Goal: Task Accomplishment & Management: Manage account settings

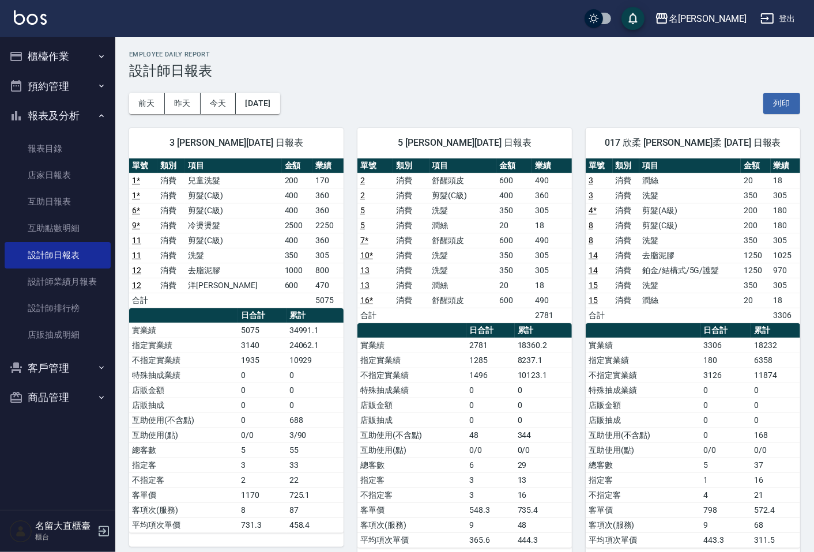
click at [58, 50] on button "櫃檯作業" at bounding box center [58, 56] width 106 height 30
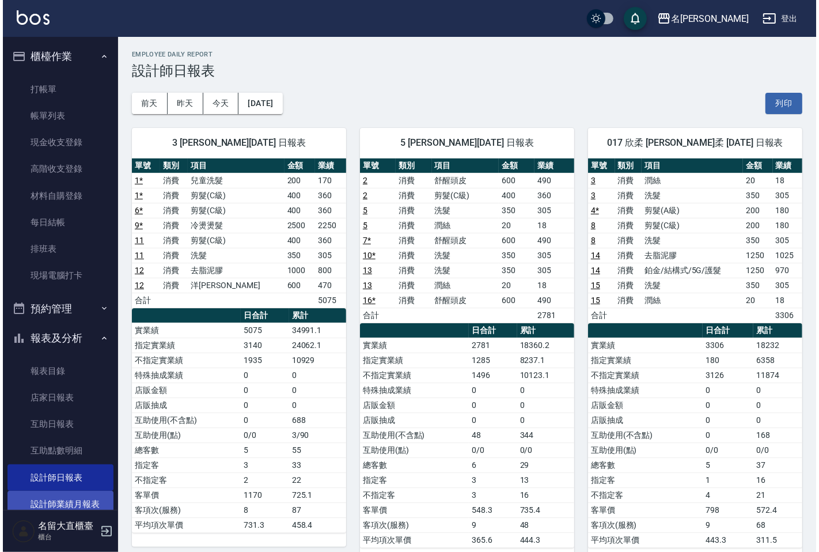
scroll to position [128, 0]
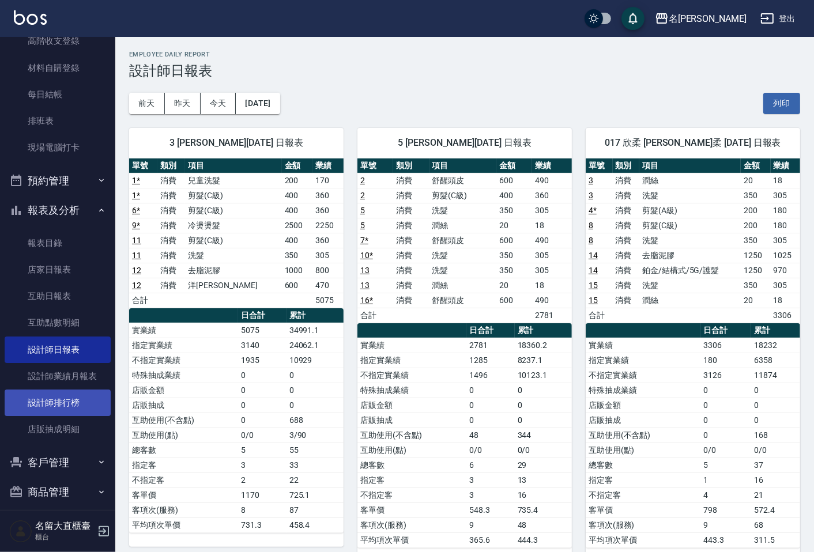
click at [56, 399] on link "設計師排行榜" at bounding box center [58, 403] width 106 height 27
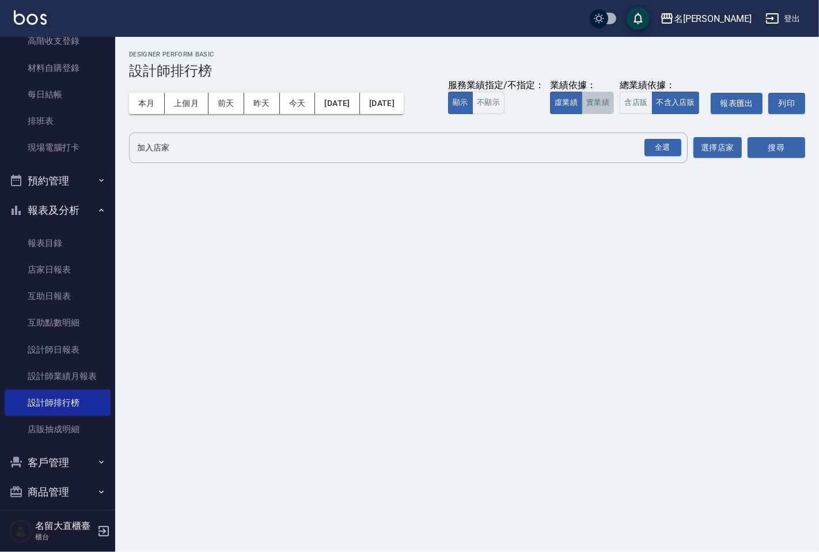
click at [588, 100] on button "實業績" at bounding box center [598, 103] width 32 height 22
click at [665, 148] on div "全選" at bounding box center [663, 148] width 37 height 18
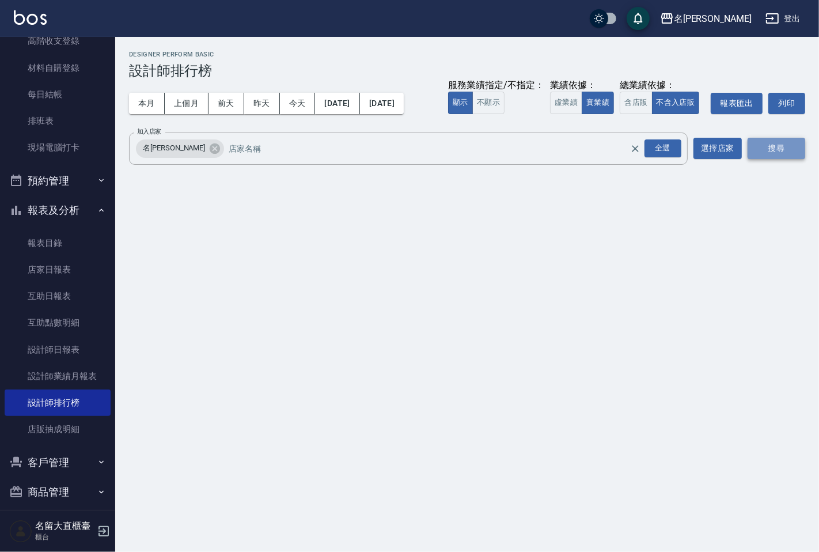
click at [782, 150] on button "搜尋" at bounding box center [777, 148] width 58 height 21
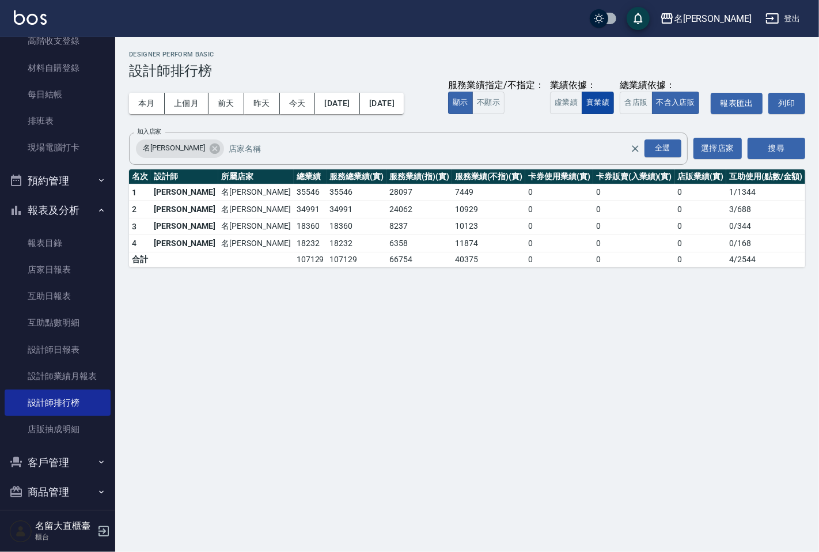
click at [606, 105] on button "實業績" at bounding box center [598, 103] width 32 height 22
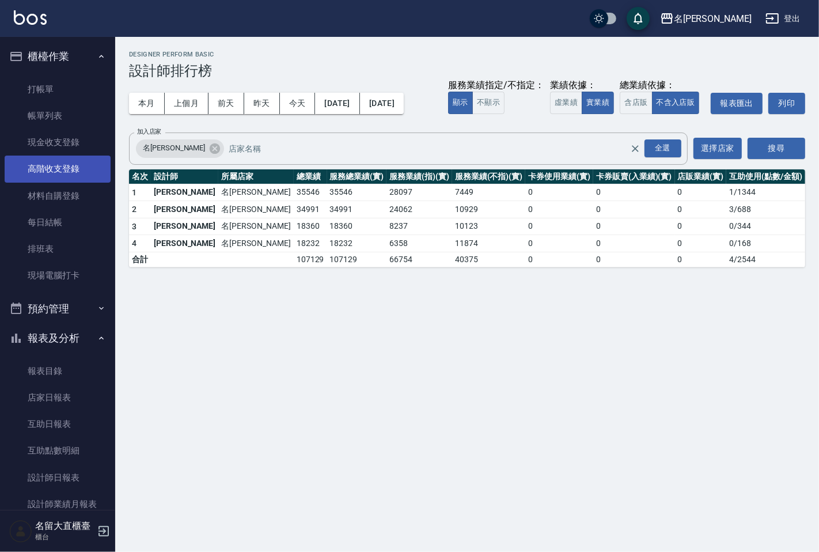
click at [48, 168] on link "高階收支登錄" at bounding box center [58, 169] width 106 height 27
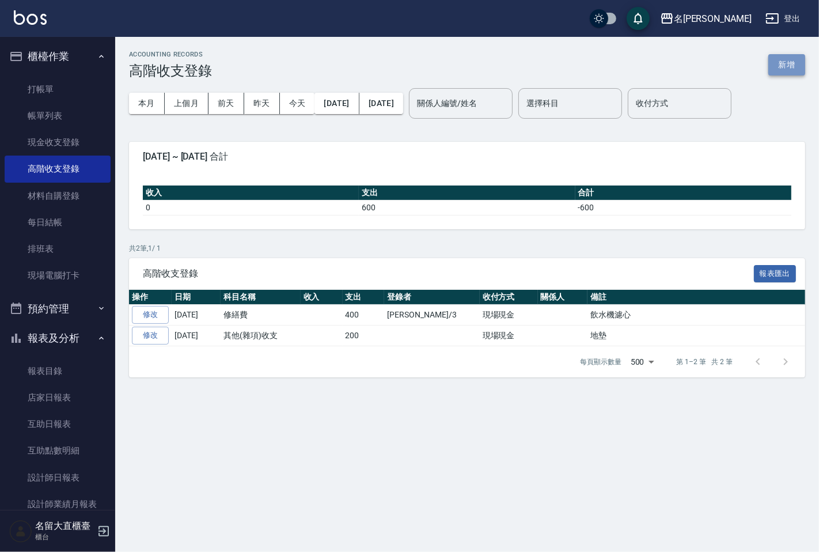
click at [785, 59] on button "新增" at bounding box center [787, 64] width 37 height 21
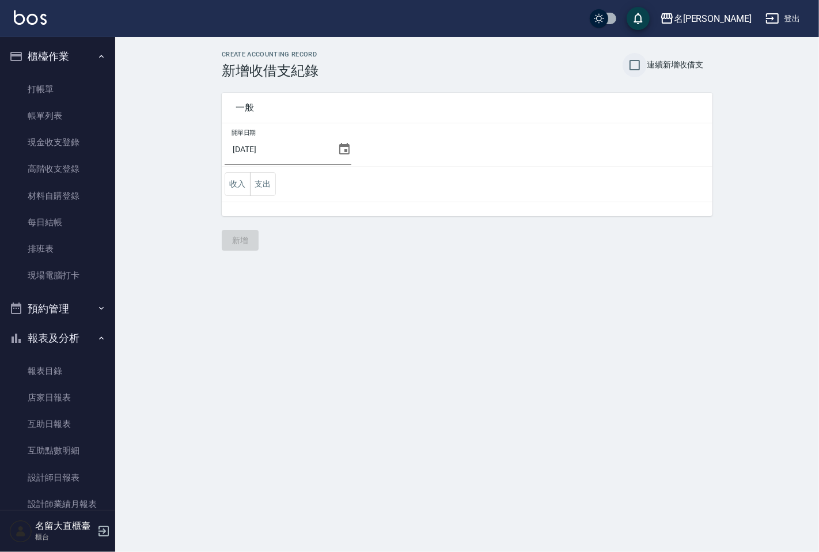
click at [634, 65] on input "連續新增收借支" at bounding box center [635, 65] width 24 height 24
checkbox input "true"
click at [339, 150] on icon at bounding box center [345, 149] width 14 height 14
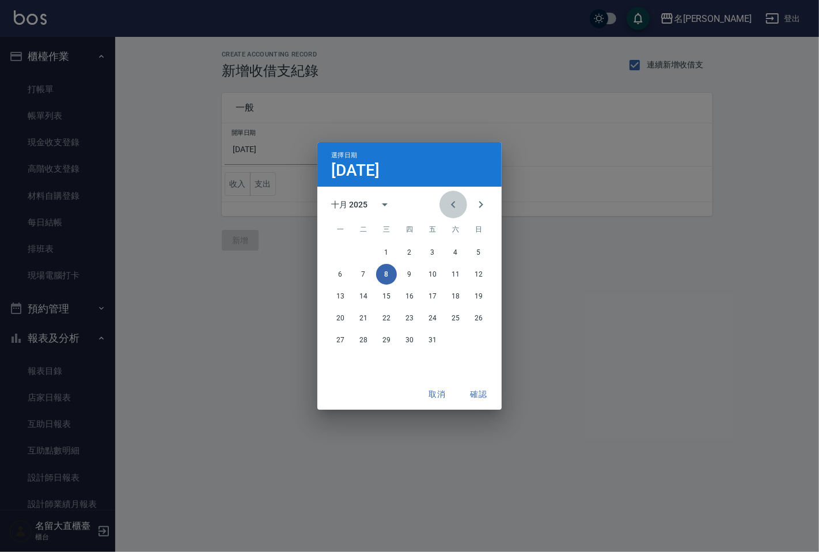
click at [452, 205] on icon "Previous month" at bounding box center [453, 204] width 4 height 7
click at [365, 338] on button "30" at bounding box center [363, 340] width 21 height 21
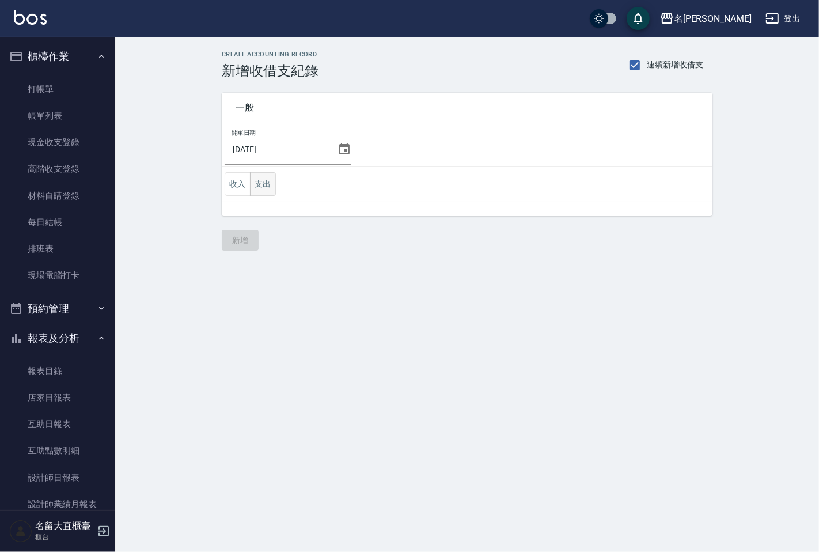
click at [269, 183] on button "支出" at bounding box center [263, 184] width 26 height 24
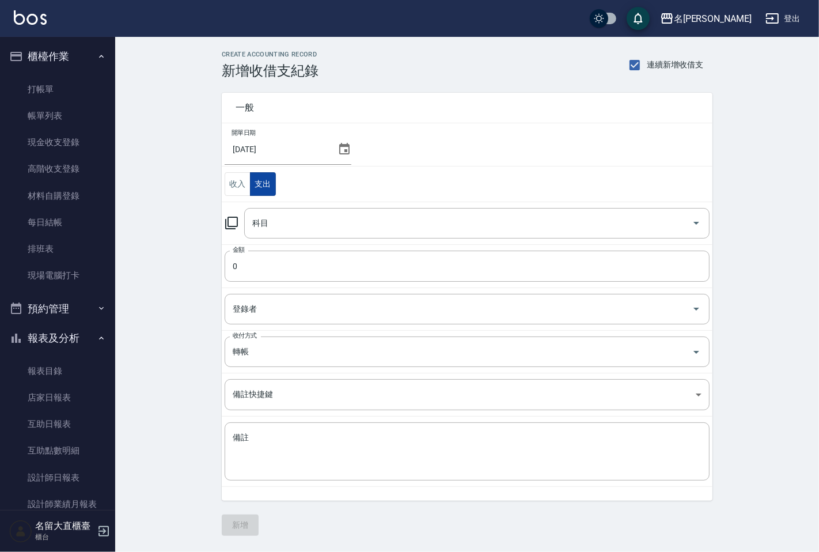
click at [269, 183] on button "支出" at bounding box center [263, 184] width 26 height 24
click at [232, 227] on icon at bounding box center [231, 223] width 13 height 13
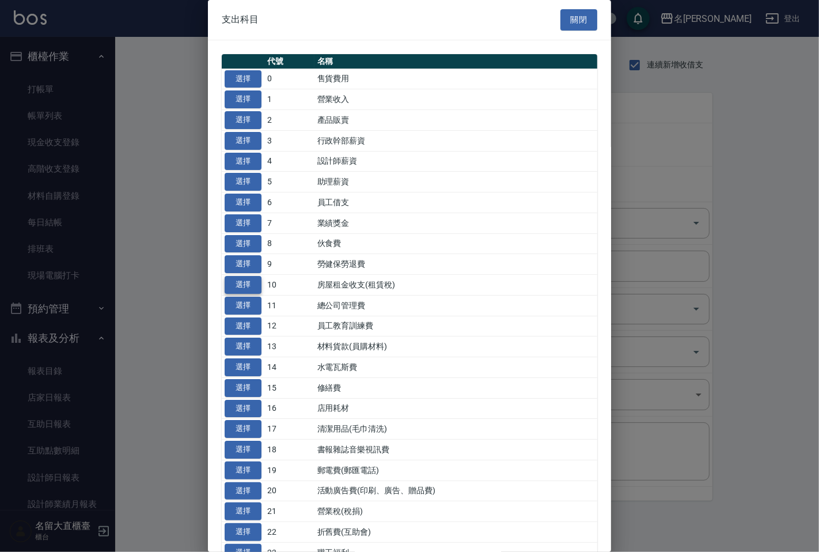
click at [235, 279] on button "選擇" at bounding box center [243, 285] width 37 height 18
type input "10 房屋租金收支(租賃稅)"
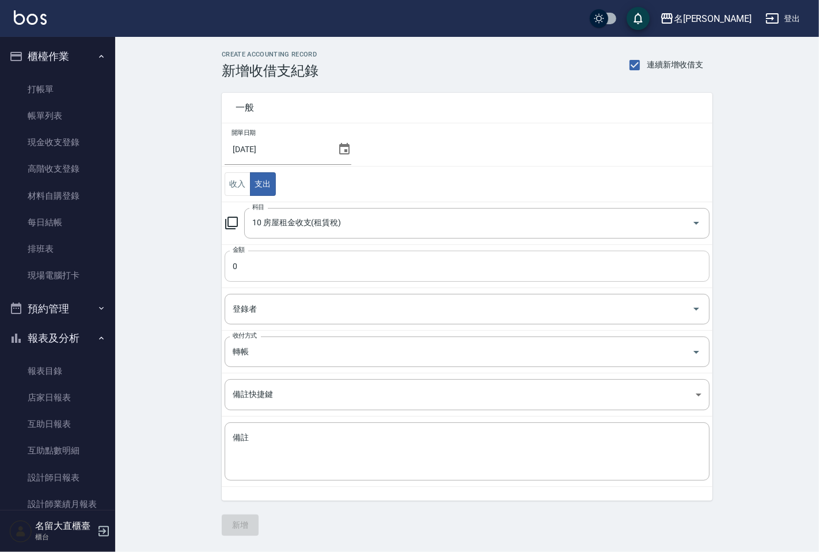
click at [289, 263] on input "0" at bounding box center [467, 266] width 485 height 31
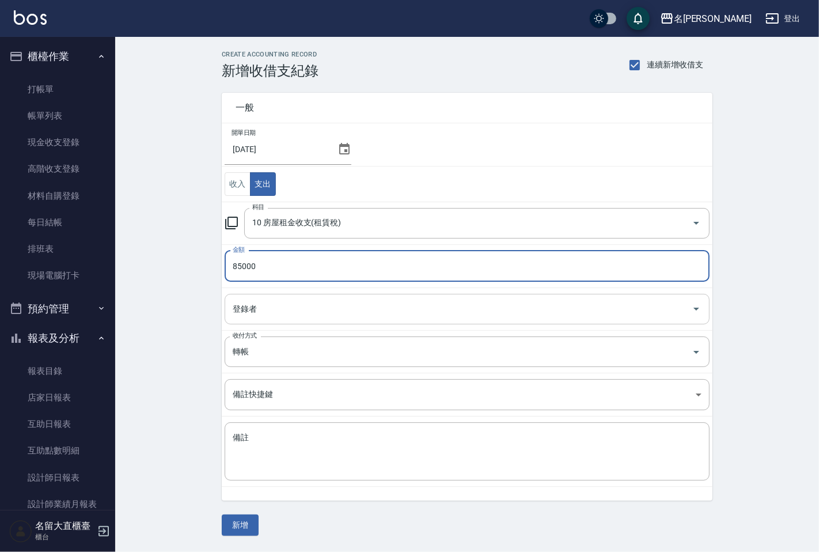
type input "85000"
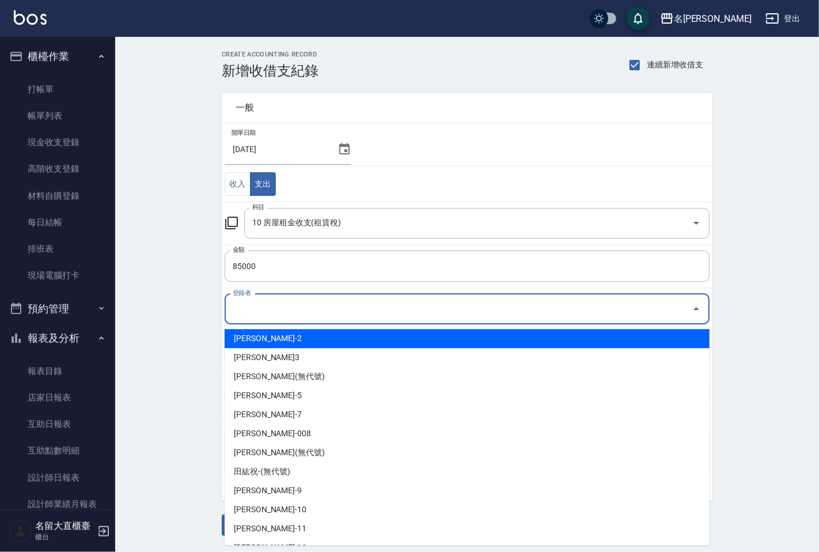
click at [284, 305] on input "登錄者" at bounding box center [459, 309] width 458 height 20
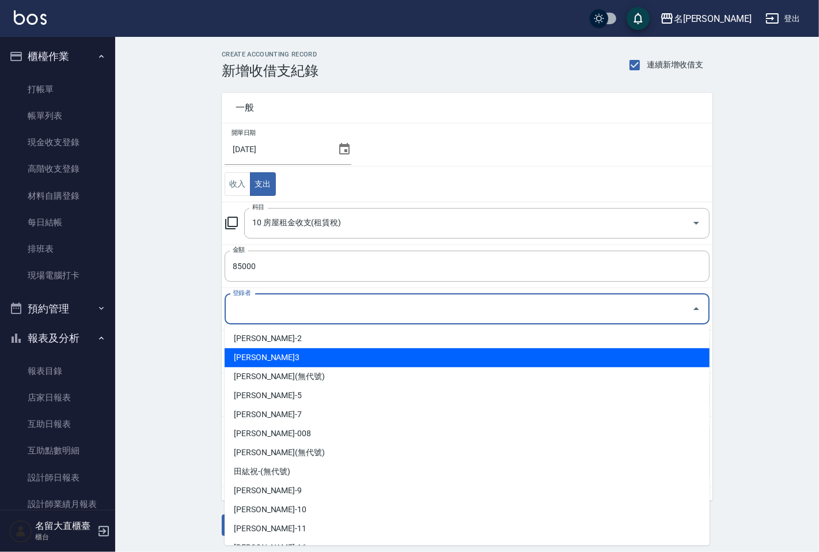
click at [271, 356] on li "[PERSON_NAME]3" at bounding box center [467, 357] width 485 height 19
type input "[PERSON_NAME]3"
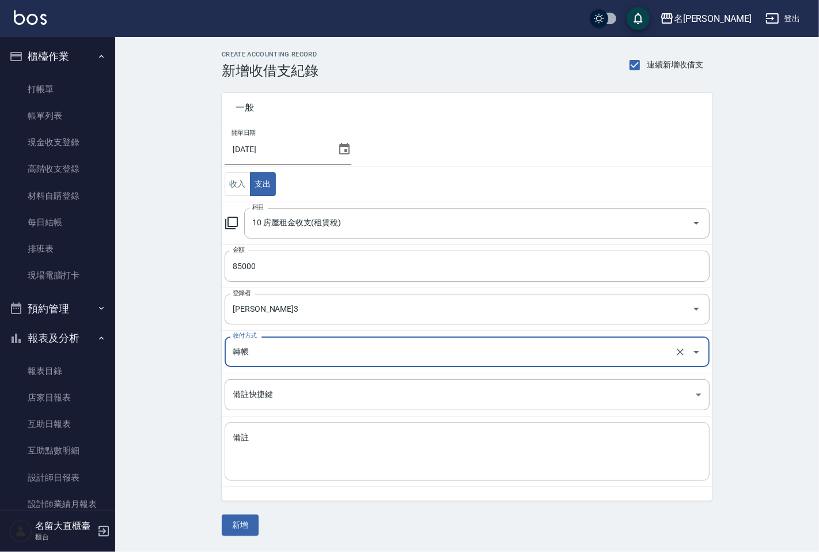
click at [267, 441] on textarea "備註" at bounding box center [467, 451] width 469 height 39
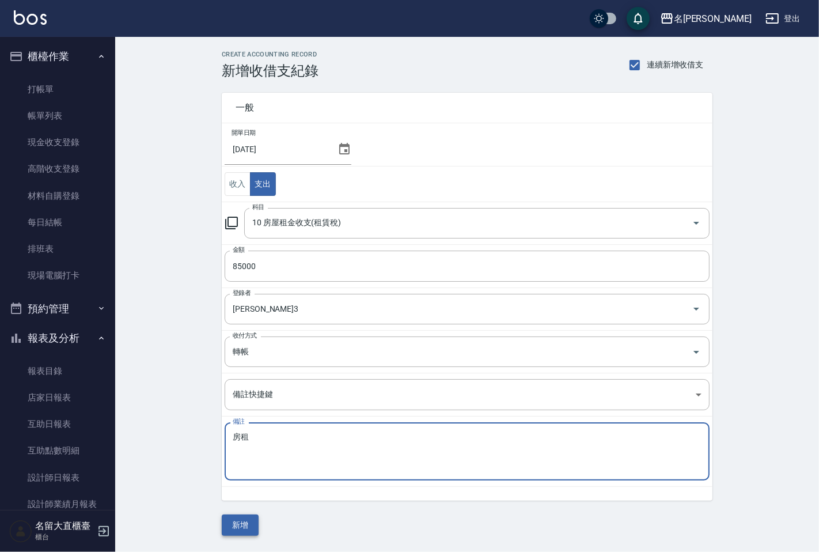
type textarea "房租"
click at [248, 526] on button "新增" at bounding box center [240, 525] width 37 height 21
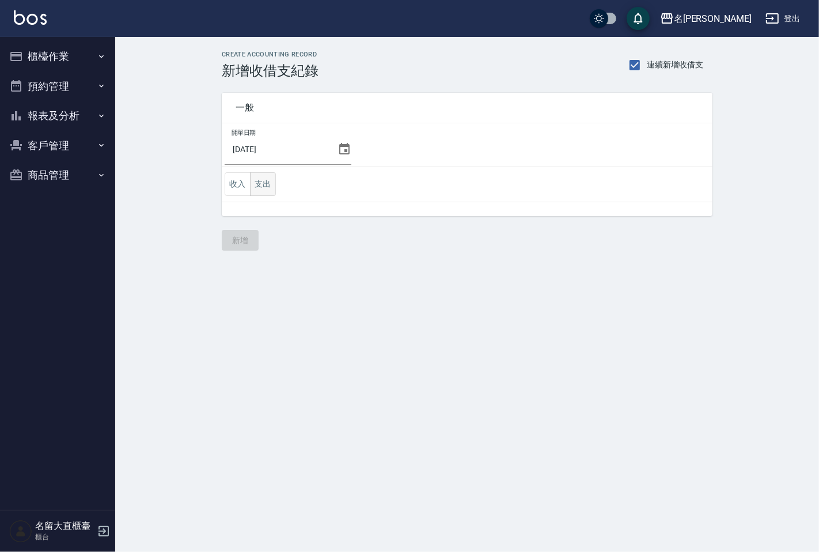
click at [262, 176] on button "支出" at bounding box center [263, 184] width 26 height 24
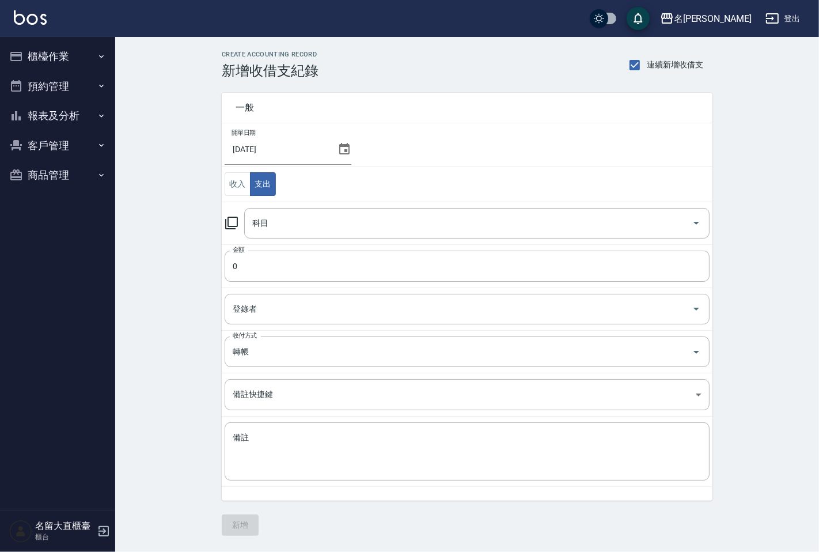
click at [237, 221] on icon at bounding box center [231, 223] width 13 height 13
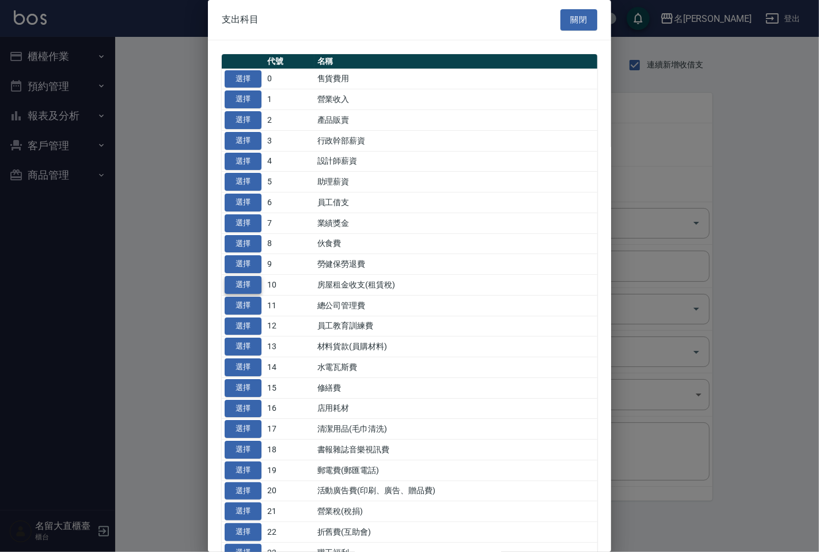
click at [252, 283] on button "選擇" at bounding box center [243, 285] width 37 height 18
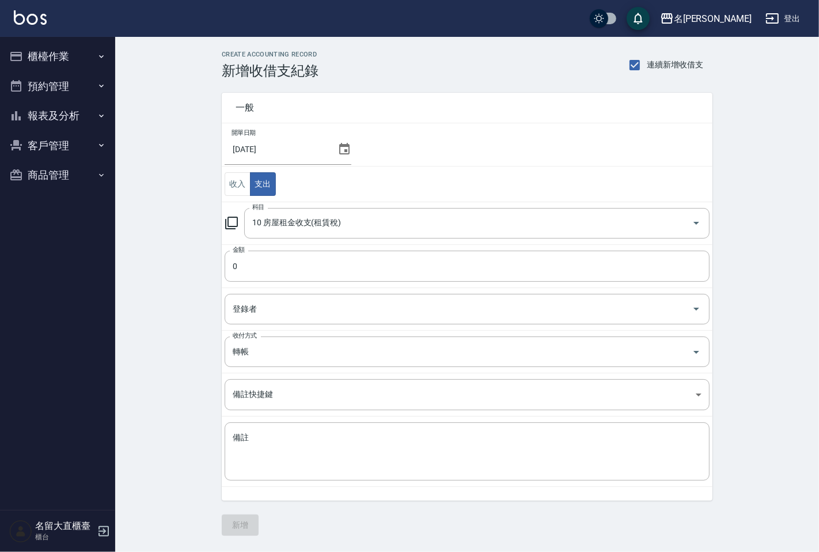
type input "10 房屋租金收支(租賃稅)"
click at [251, 259] on input "0" at bounding box center [467, 266] width 485 height 31
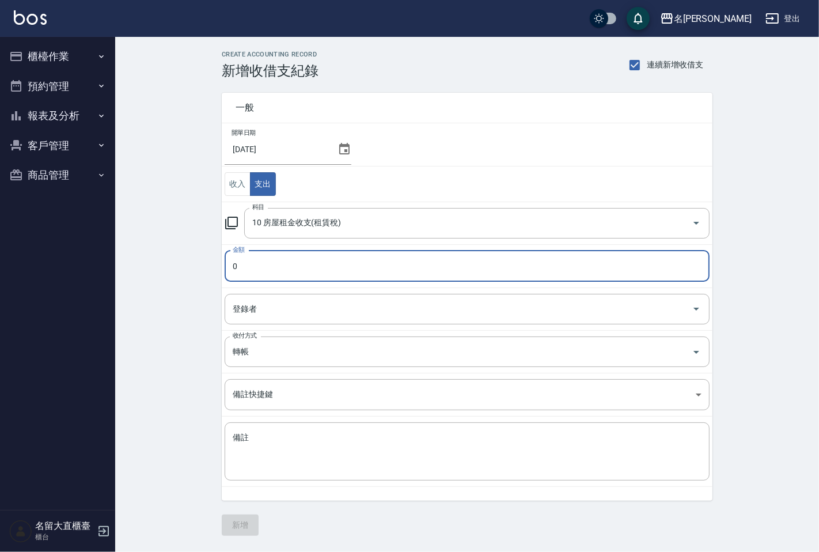
click at [251, 259] on input "0" at bounding box center [467, 266] width 485 height 31
type input "1993"
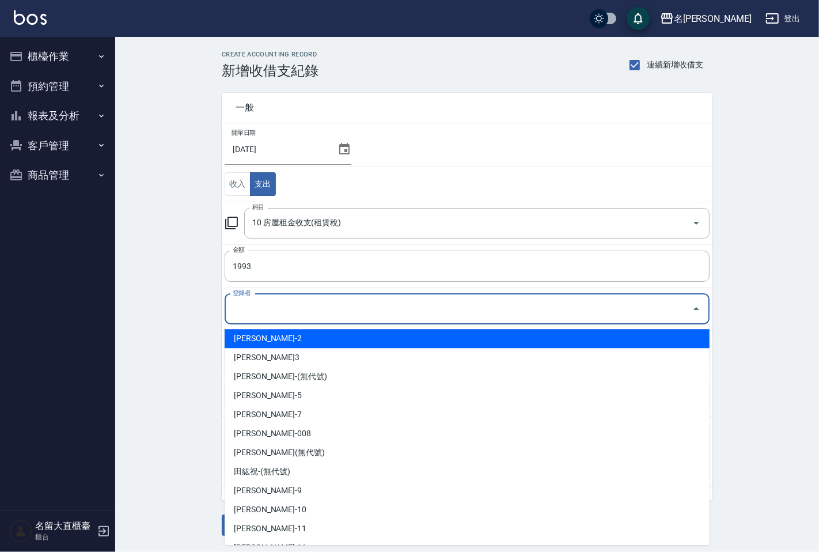
click at [256, 312] on input "登錄者" at bounding box center [459, 309] width 458 height 20
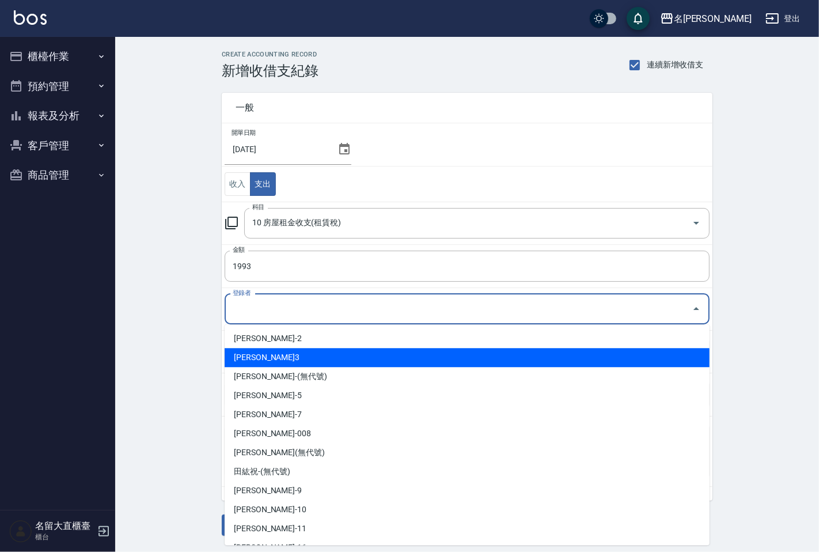
click at [258, 354] on li "[PERSON_NAME]3" at bounding box center [467, 357] width 485 height 19
type input "[PERSON_NAME]3"
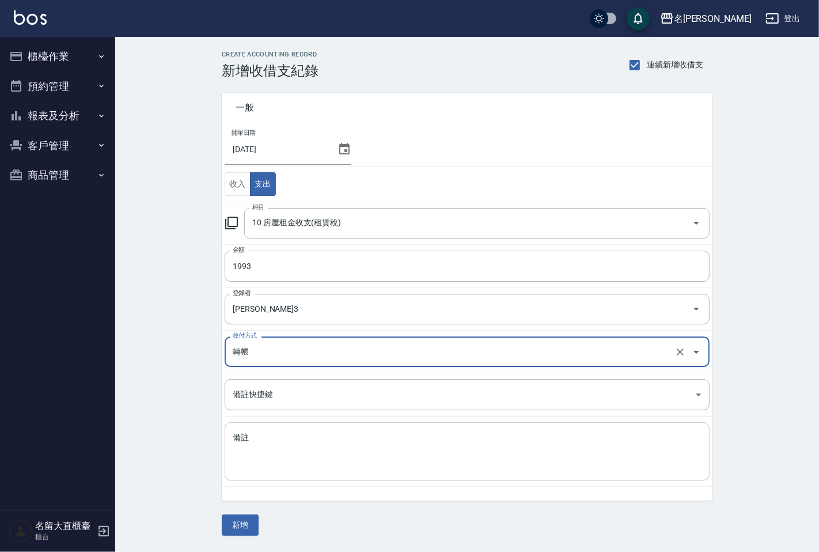
click at [245, 451] on textarea "備註" at bounding box center [467, 451] width 469 height 39
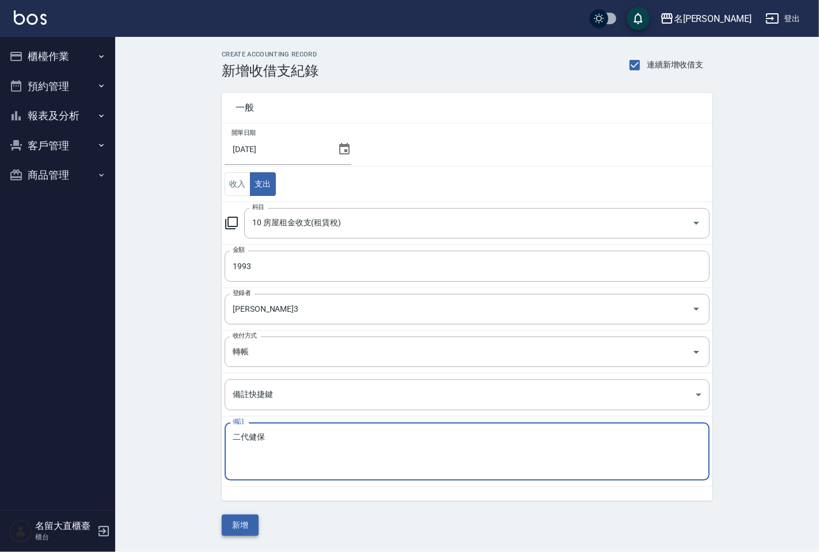
type textarea "二代健保"
click at [237, 526] on button "新增" at bounding box center [240, 525] width 37 height 21
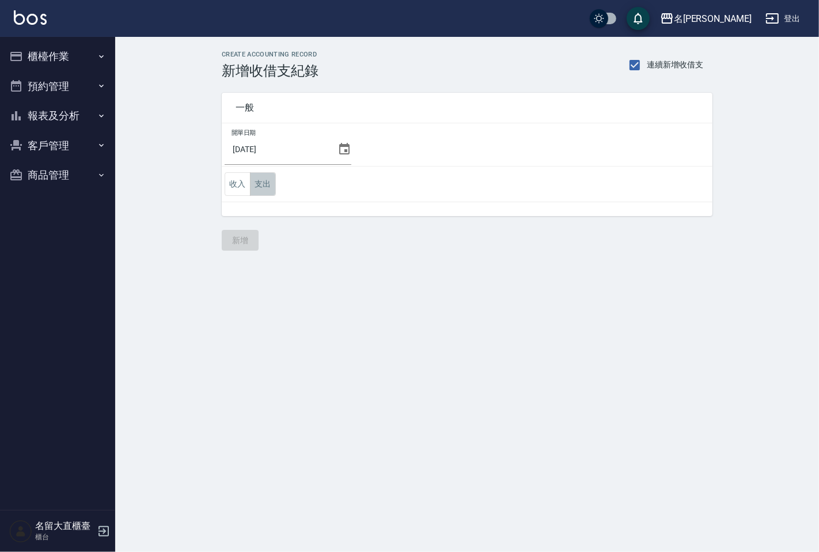
click at [267, 186] on button "支出" at bounding box center [263, 184] width 26 height 24
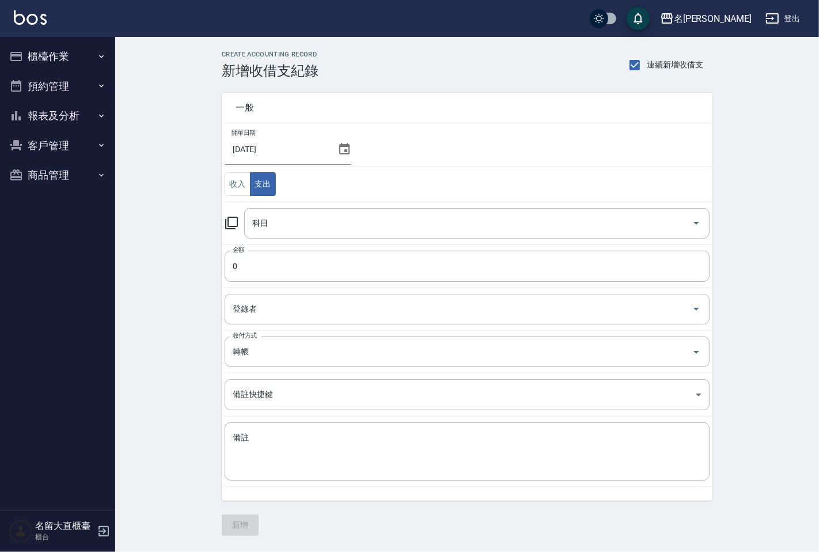
click at [228, 226] on icon at bounding box center [231, 223] width 13 height 13
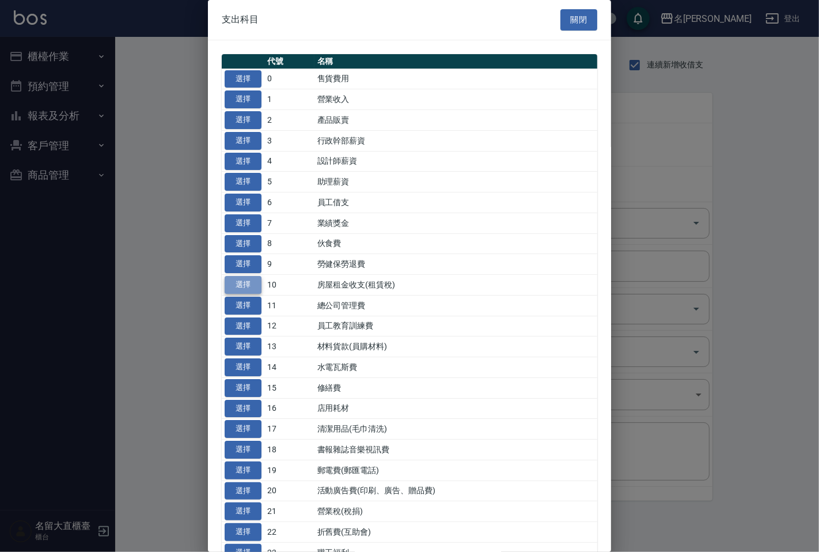
click at [246, 281] on button "選擇" at bounding box center [243, 285] width 37 height 18
type input "10 房屋租金收支(租賃稅)"
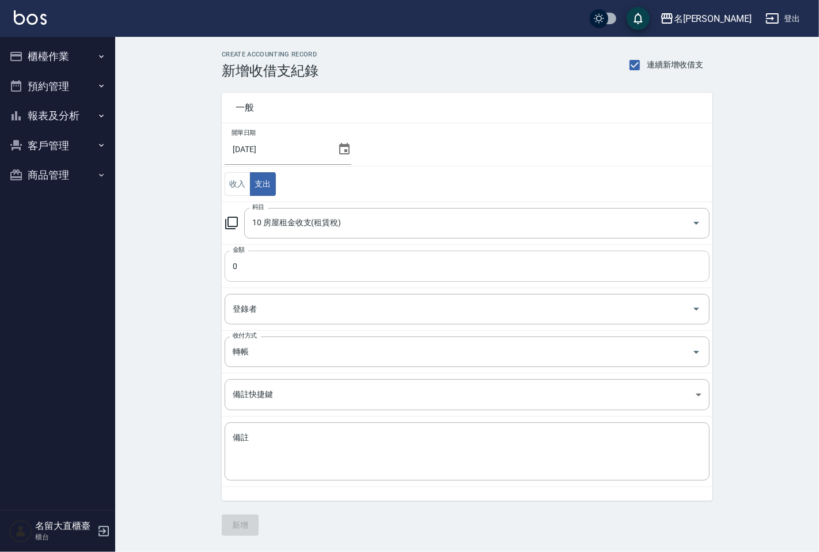
click at [267, 273] on input "0" at bounding box center [467, 266] width 485 height 31
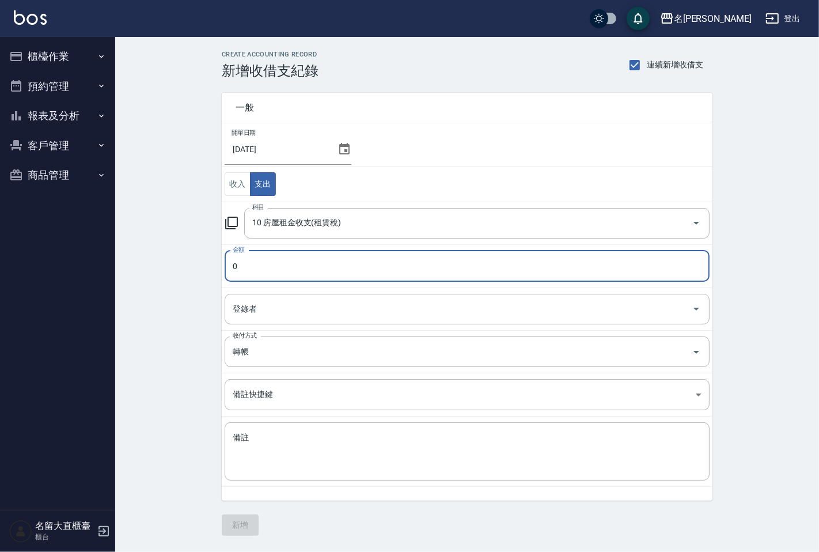
click at [267, 273] on input "0" at bounding box center [467, 266] width 485 height 31
type input "9444"
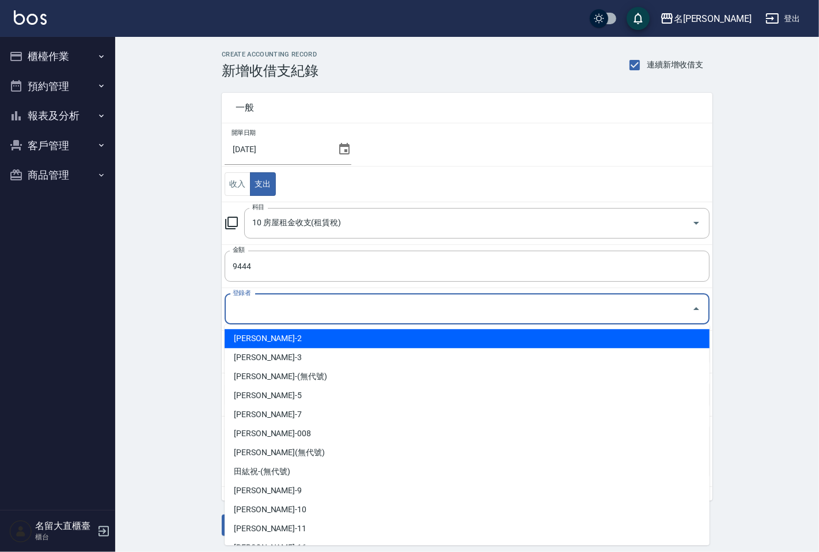
click at [248, 315] on input "登錄者" at bounding box center [459, 309] width 458 height 20
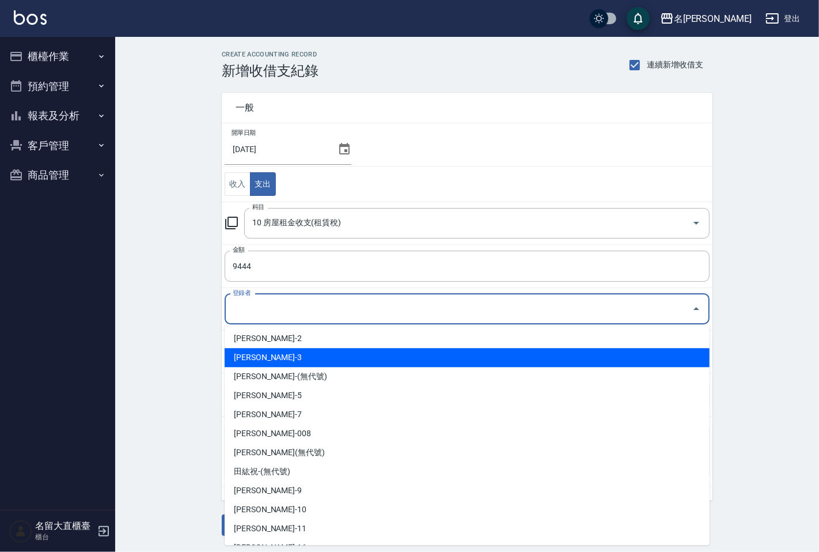
click at [257, 360] on li "[PERSON_NAME]3" at bounding box center [467, 357] width 485 height 19
type input "[PERSON_NAME]3"
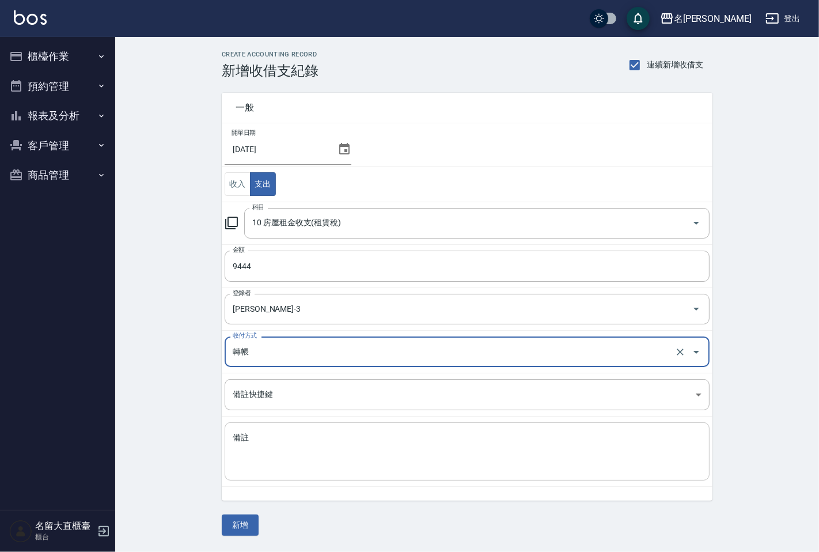
click at [265, 433] on textarea "備註" at bounding box center [467, 451] width 469 height 39
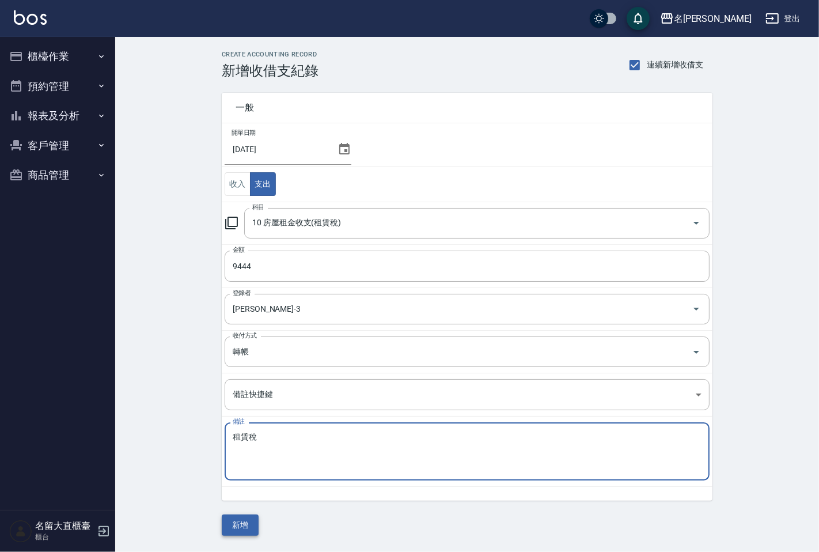
type textarea "租賃稅"
click at [245, 525] on button "新增" at bounding box center [240, 525] width 37 height 21
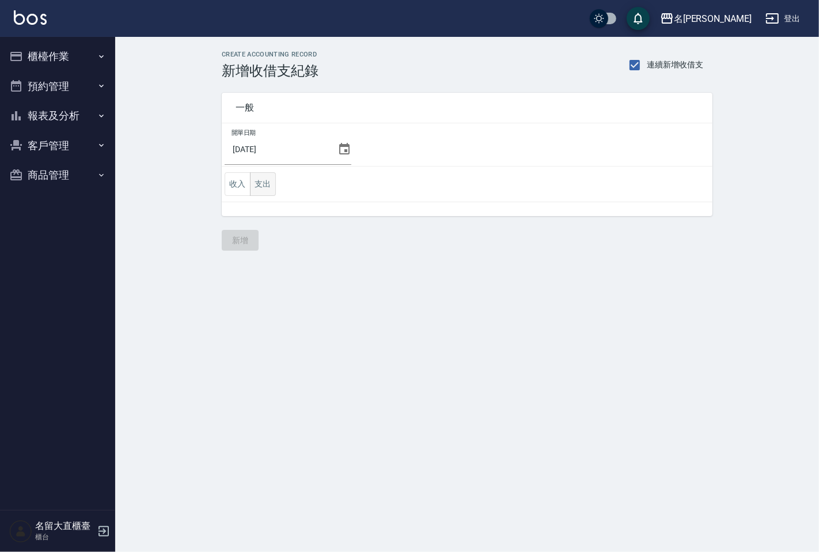
click at [267, 182] on button "支出" at bounding box center [263, 184] width 26 height 24
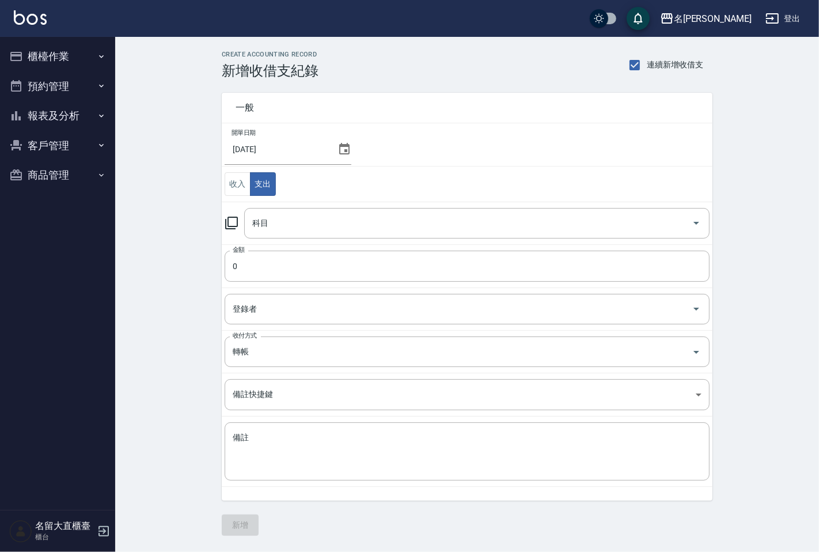
click at [226, 222] on icon at bounding box center [232, 223] width 14 height 14
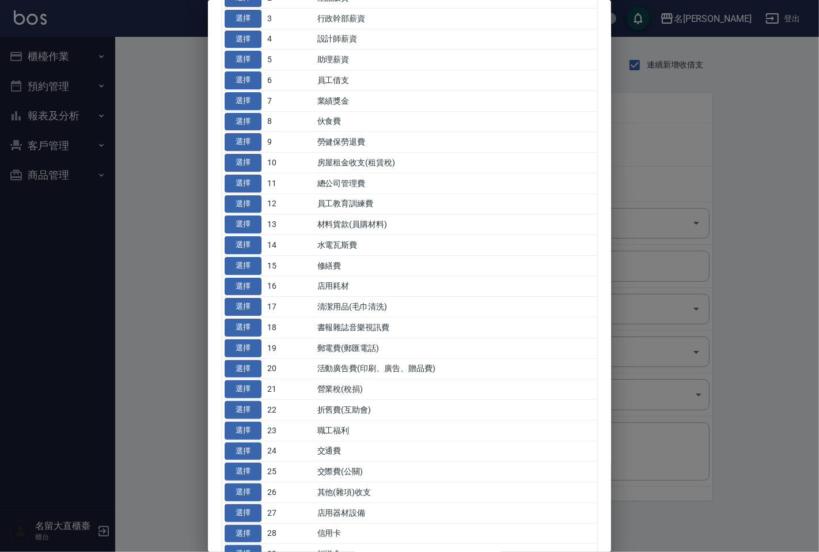
scroll to position [128, 0]
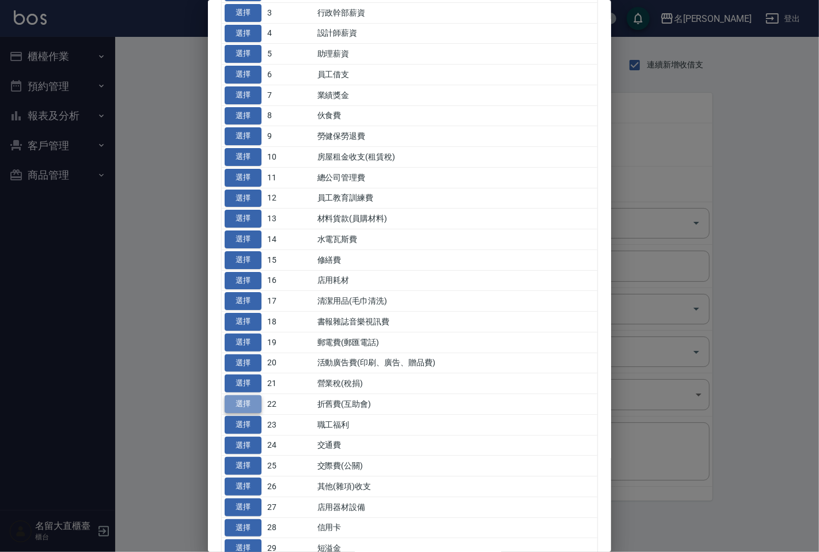
click at [237, 403] on button "選擇" at bounding box center [243, 404] width 37 height 18
type input "22 折舊費(互助會)"
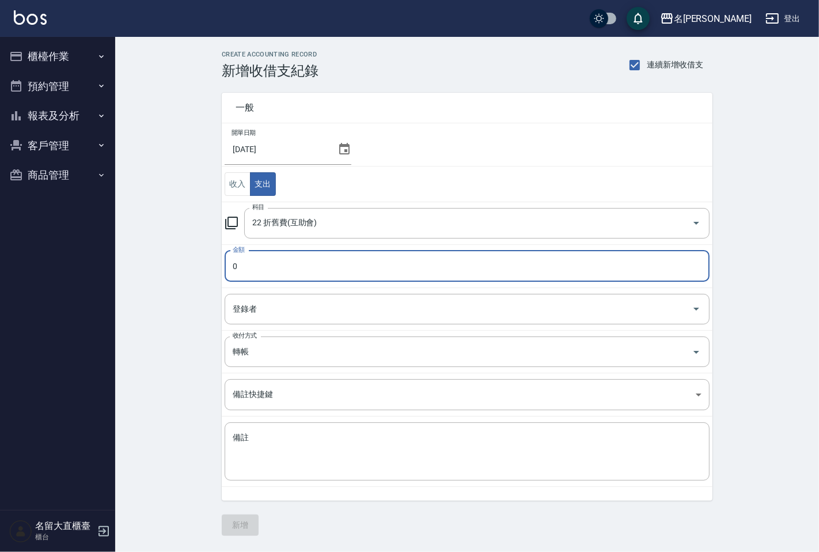
click at [243, 273] on input "0" at bounding box center [467, 266] width 485 height 31
type input "18000"
click at [248, 315] on input "登錄者" at bounding box center [459, 309] width 458 height 20
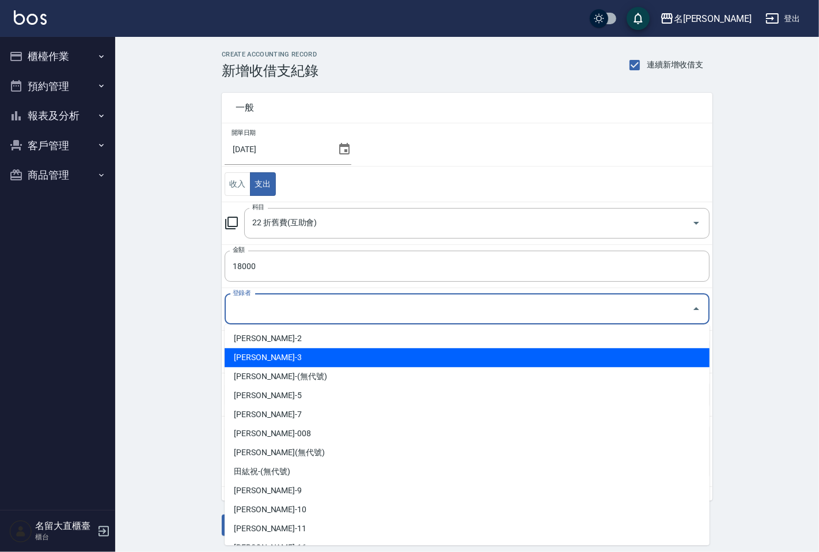
click at [250, 353] on li "[PERSON_NAME]-3" at bounding box center [467, 357] width 485 height 19
type input "[PERSON_NAME]-3"
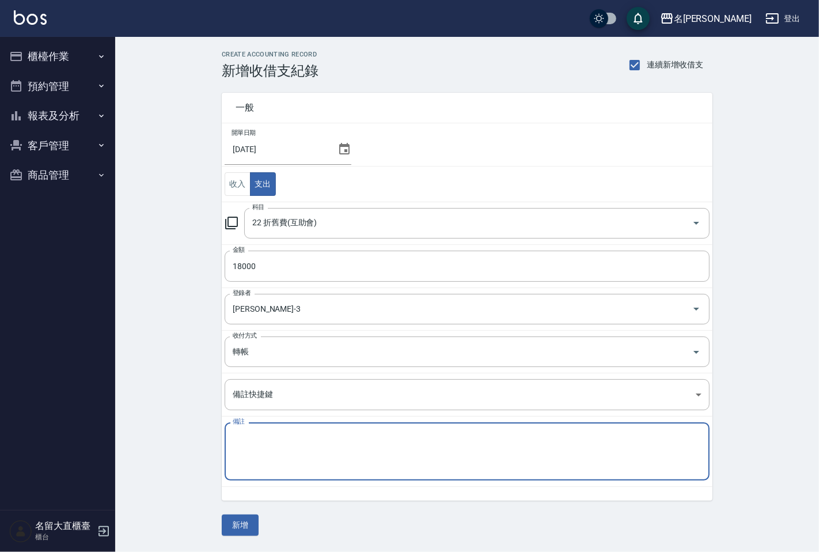
click at [255, 436] on textarea "備註" at bounding box center [467, 451] width 469 height 39
type textarea "CD會9"
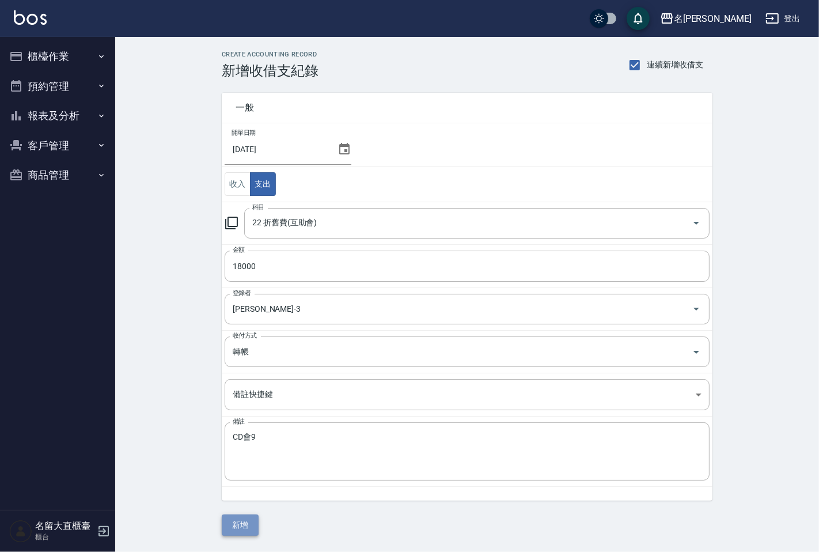
click at [243, 525] on button "新增" at bounding box center [240, 525] width 37 height 21
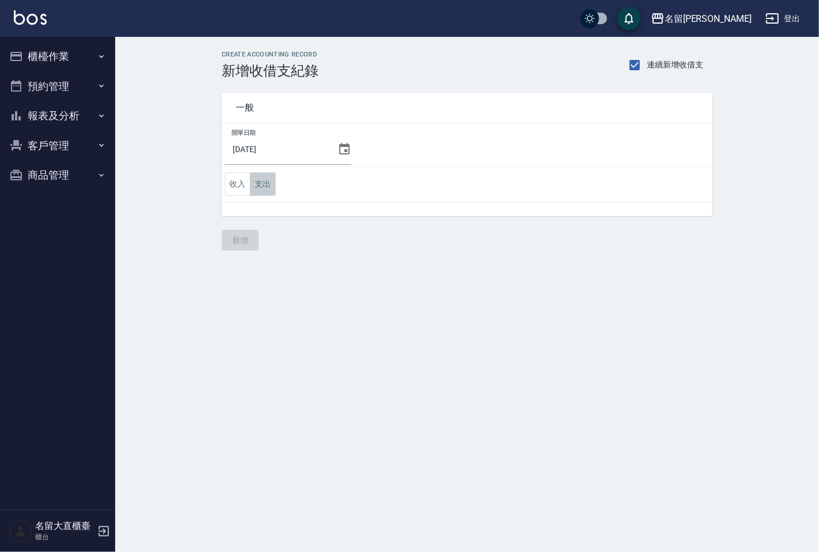
click at [260, 184] on button "支出" at bounding box center [263, 184] width 26 height 24
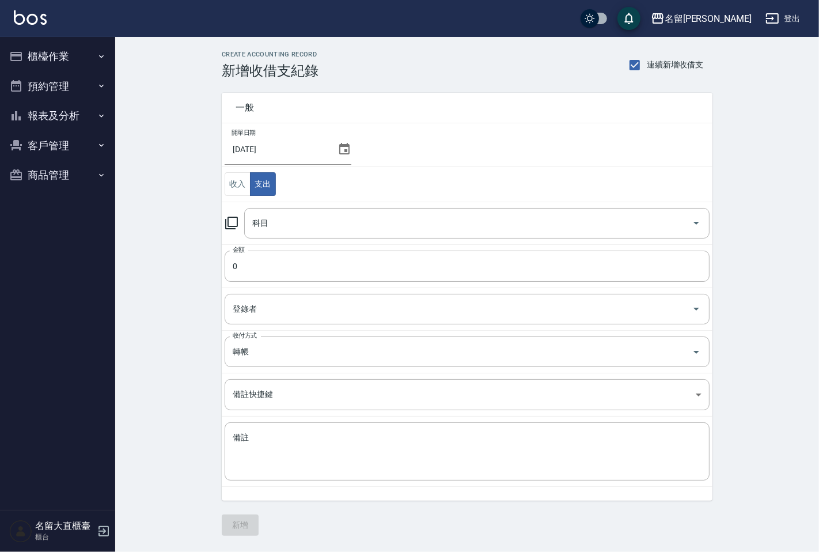
click at [231, 224] on icon at bounding box center [232, 223] width 14 height 14
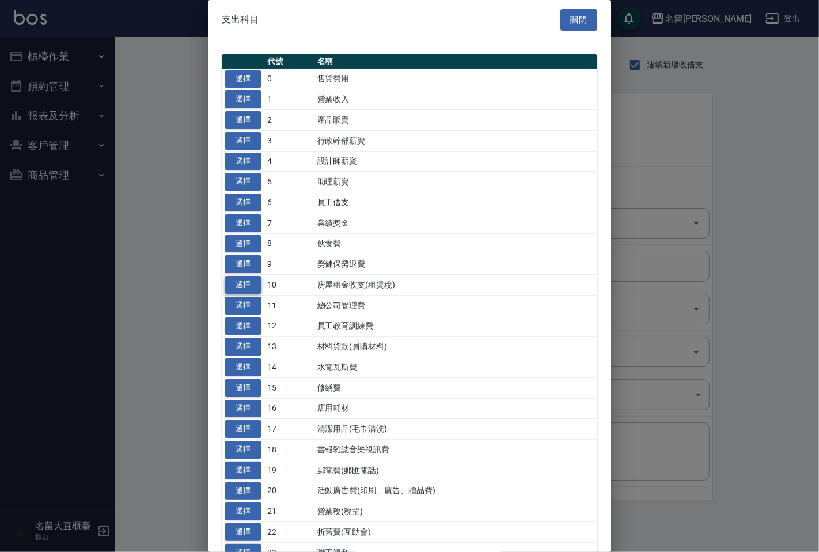
click at [252, 279] on button "選擇" at bounding box center [243, 285] width 37 height 18
type input "10 房屋租金收支(租賃稅)"
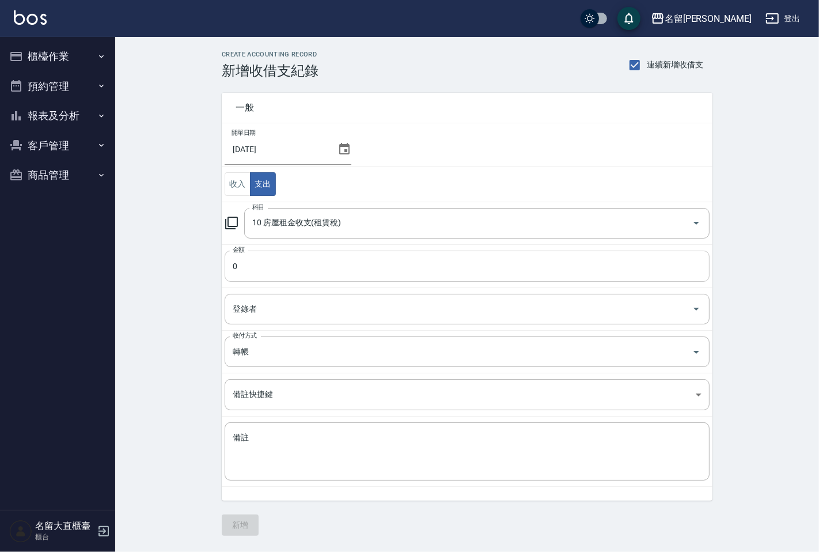
click at [258, 267] on input "0" at bounding box center [467, 266] width 485 height 31
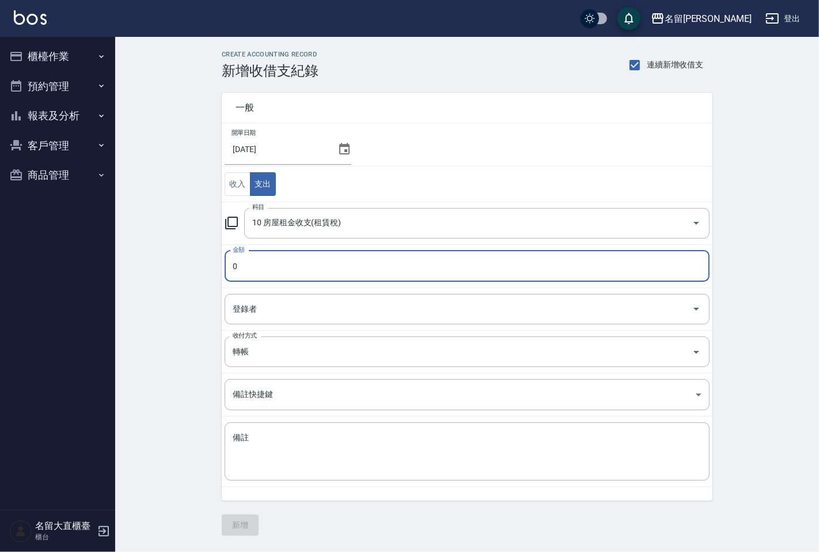
click at [258, 267] on input "0" at bounding box center [467, 266] width 485 height 31
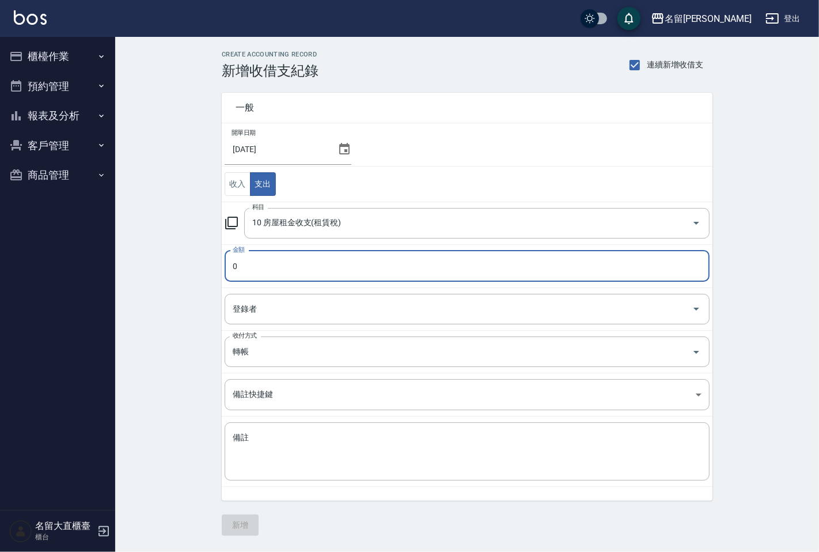
click at [258, 267] on input "0" at bounding box center [467, 266] width 485 height 31
type input "5000"
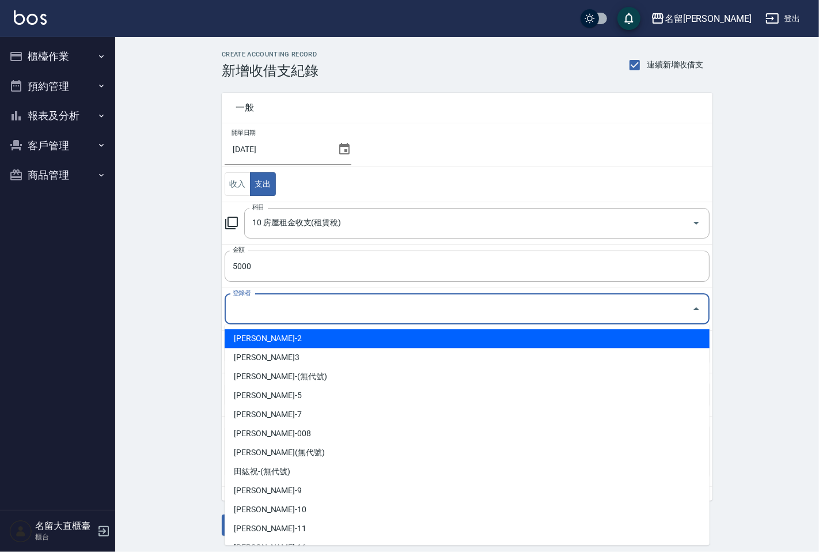
click at [254, 312] on input "登錄者" at bounding box center [459, 309] width 458 height 20
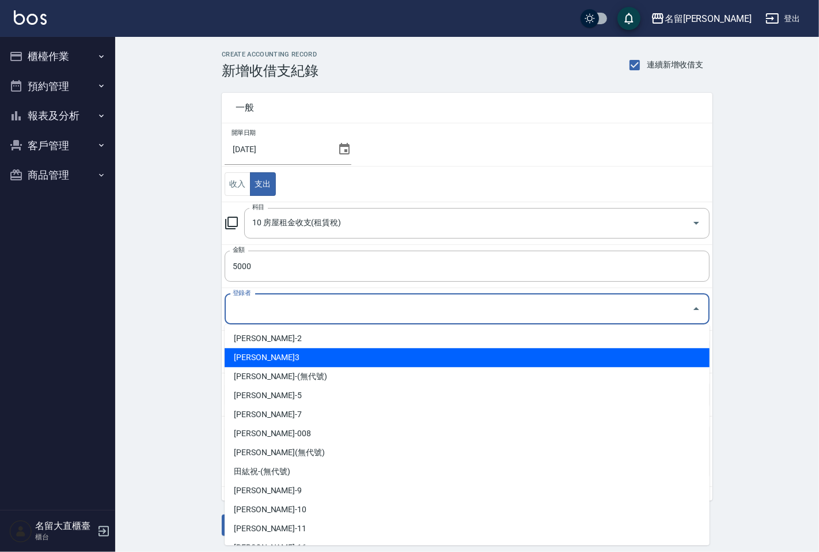
click at [258, 356] on li "[PERSON_NAME]3" at bounding box center [467, 357] width 485 height 19
type input "[PERSON_NAME]3"
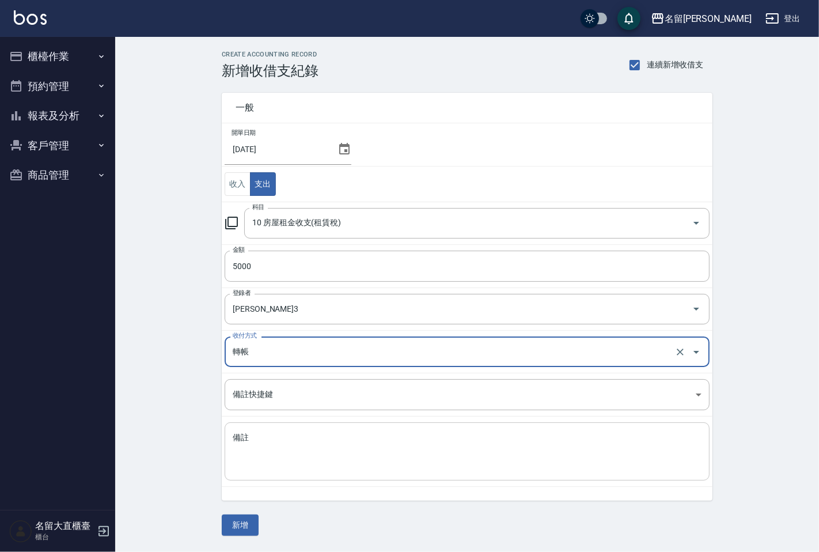
click at [260, 445] on textarea "備註" at bounding box center [467, 451] width 469 height 39
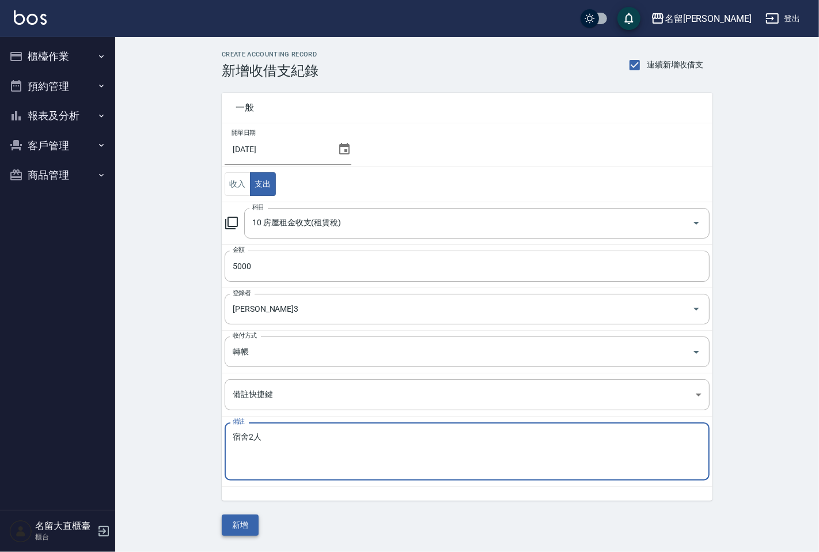
type textarea "宿舍2人"
click at [248, 521] on button "新增" at bounding box center [240, 525] width 37 height 21
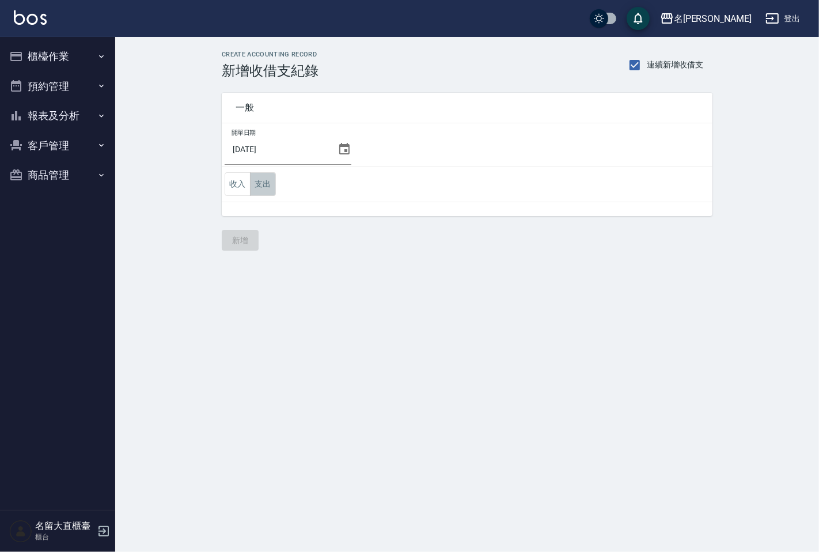
click at [271, 186] on button "支出" at bounding box center [263, 184] width 26 height 24
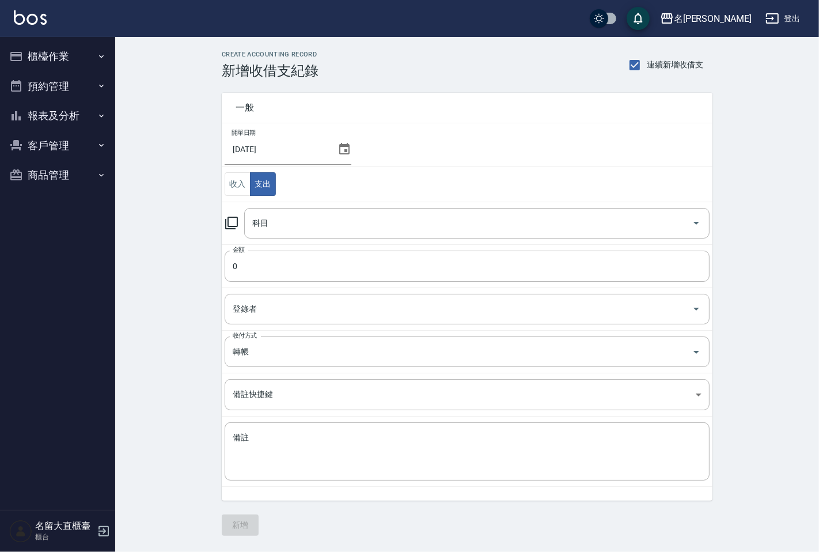
click at [232, 224] on icon at bounding box center [232, 223] width 14 height 14
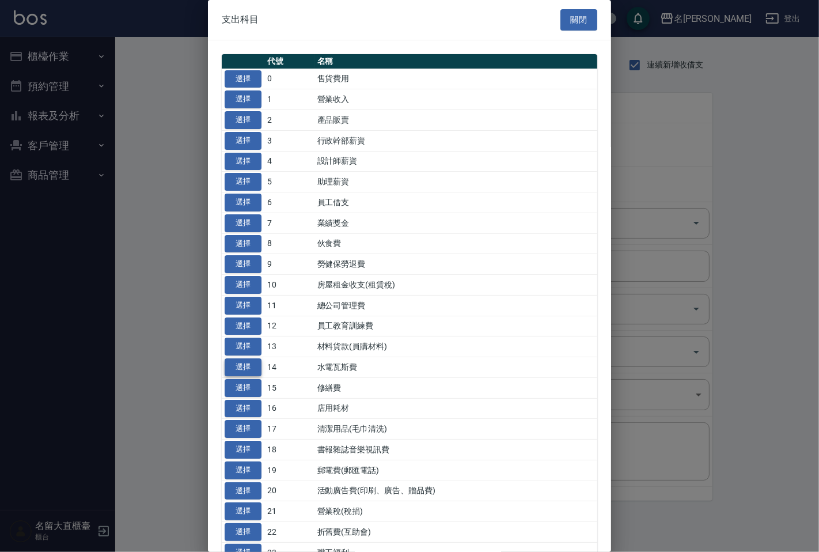
click at [235, 367] on button "選擇" at bounding box center [243, 367] width 37 height 18
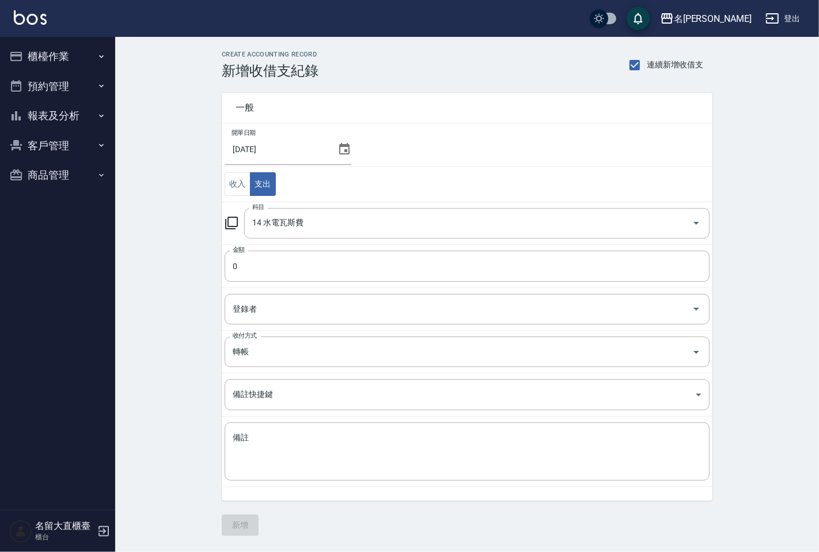
type input "14 水電瓦斯費"
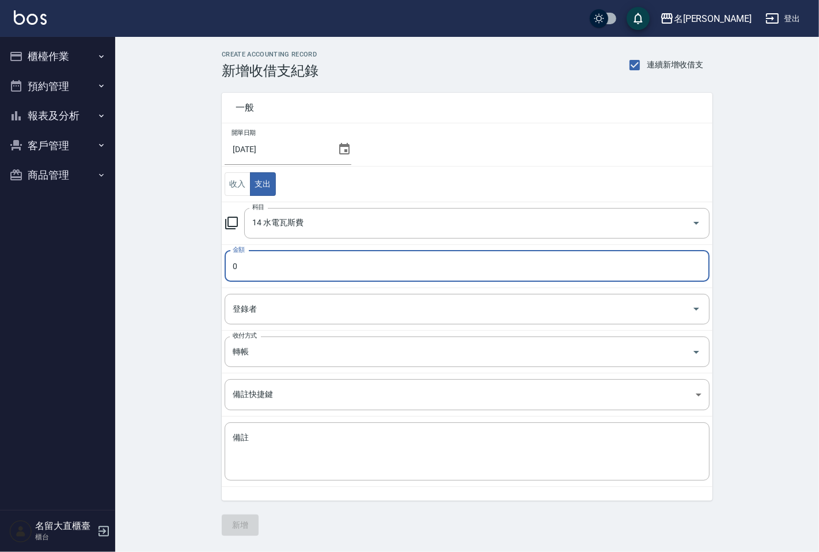
click at [262, 266] on input "0" at bounding box center [467, 266] width 485 height 31
type input "1106"
click at [252, 318] on input "登錄者" at bounding box center [459, 309] width 458 height 20
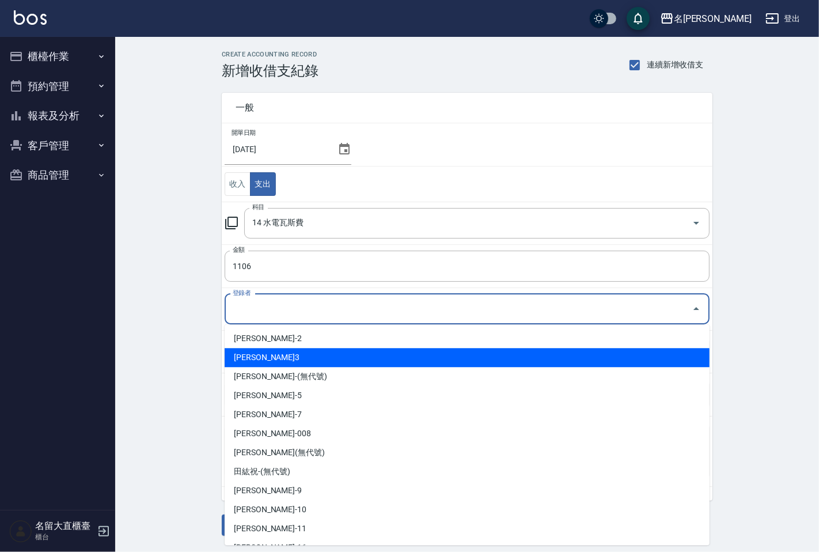
click at [254, 360] on li "[PERSON_NAME]3" at bounding box center [467, 357] width 485 height 19
type input "[PERSON_NAME]3"
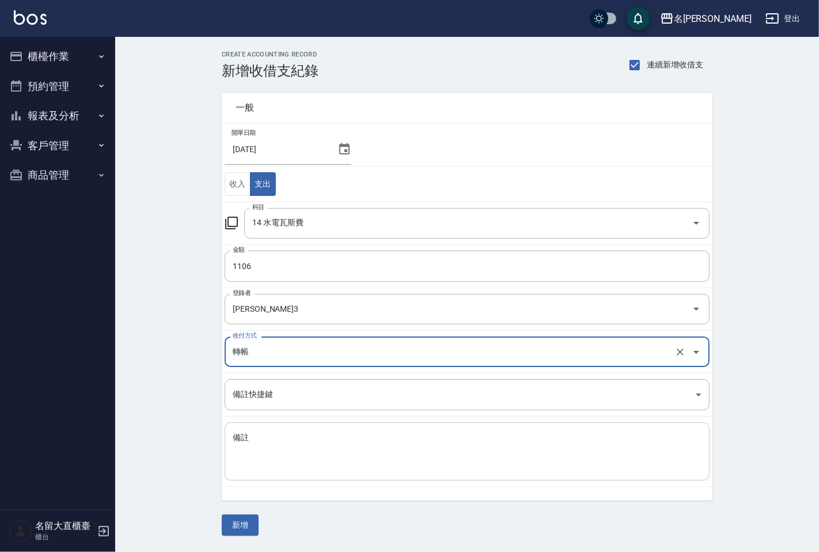
click at [263, 439] on textarea "備註" at bounding box center [467, 451] width 469 height 39
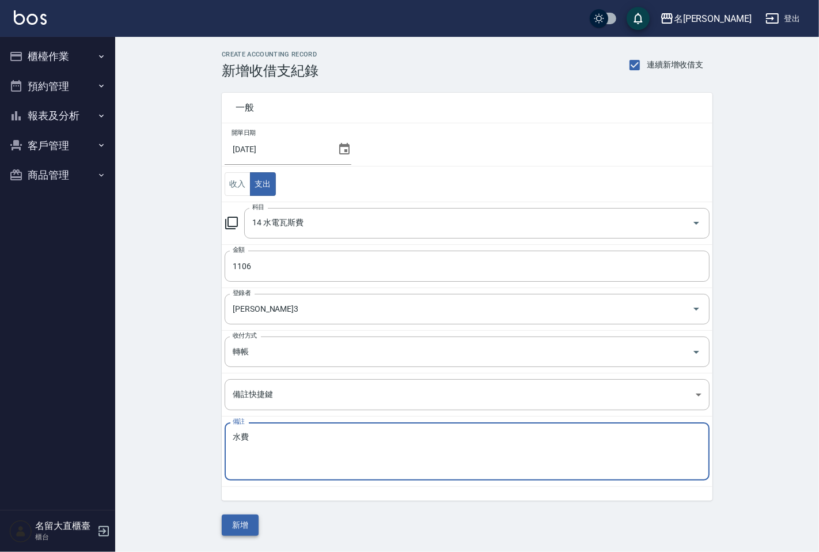
type textarea "水費"
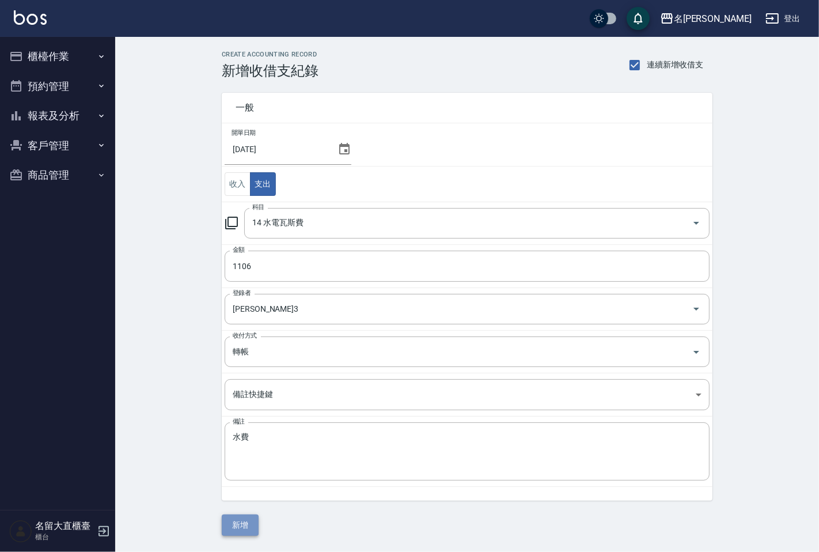
click at [250, 525] on button "新增" at bounding box center [240, 525] width 37 height 21
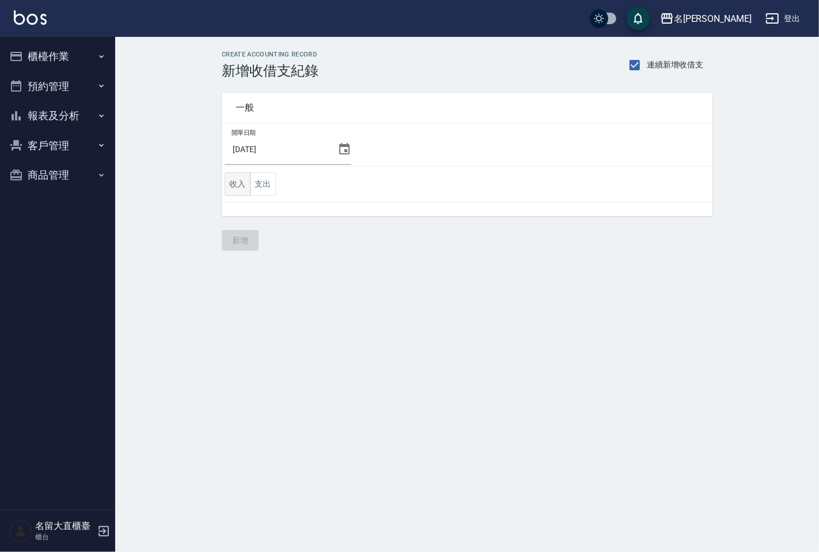
click at [240, 179] on button "收入" at bounding box center [238, 184] width 26 height 24
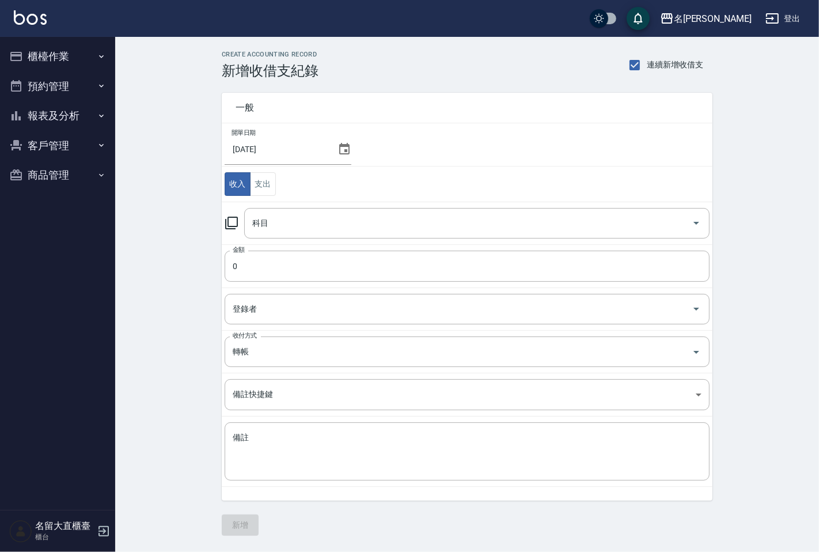
click at [229, 221] on icon at bounding box center [232, 223] width 14 height 14
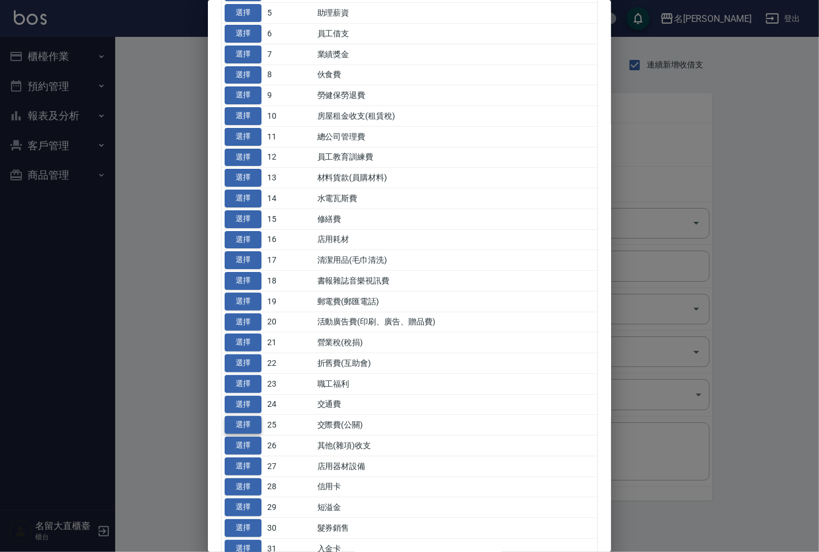
scroll to position [192, 0]
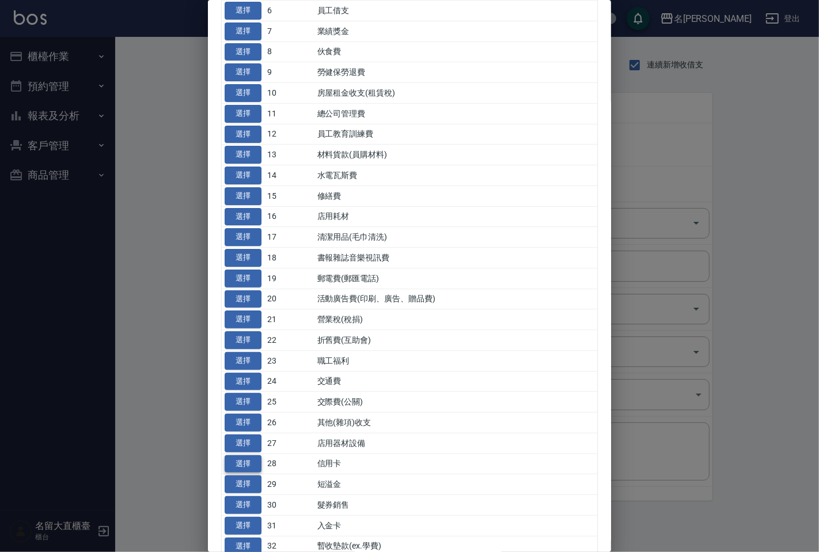
click at [243, 463] on button "選擇" at bounding box center [243, 464] width 37 height 18
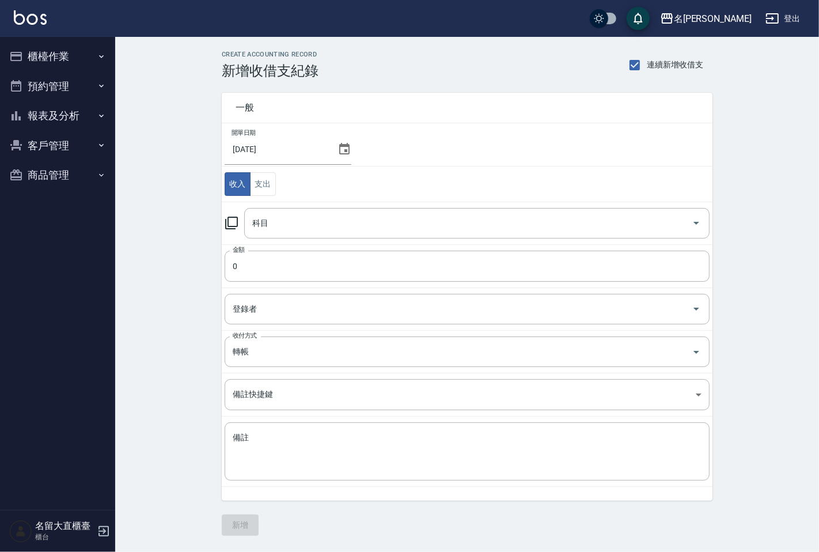
type input "28 信用卡"
click at [243, 273] on input "0" at bounding box center [467, 266] width 485 height 31
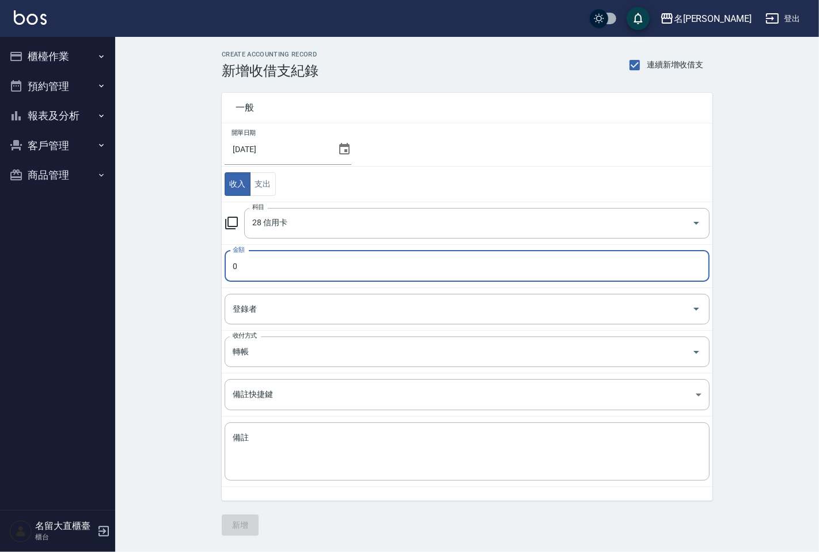
click at [243, 273] on input "0" at bounding box center [467, 266] width 485 height 31
type input "20793"
click at [256, 310] on input "登錄者" at bounding box center [459, 309] width 458 height 20
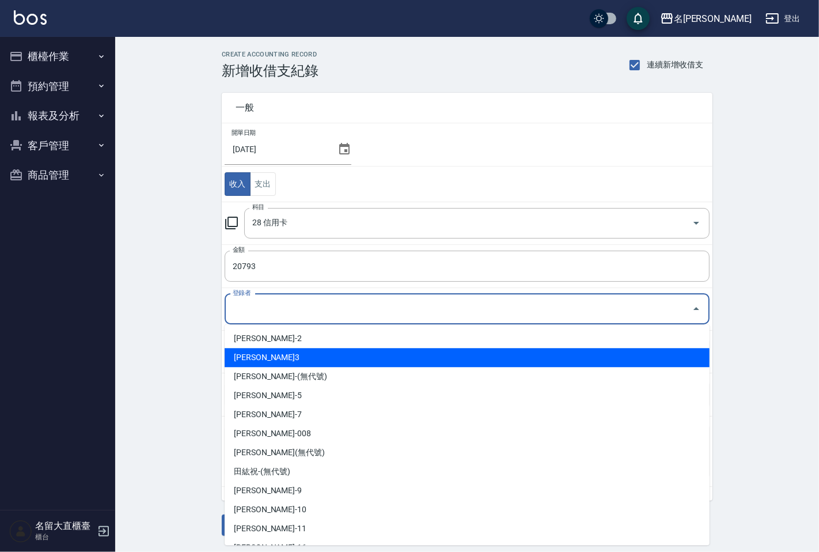
click at [248, 358] on li "[PERSON_NAME]3" at bounding box center [467, 357] width 485 height 19
type input "[PERSON_NAME]3"
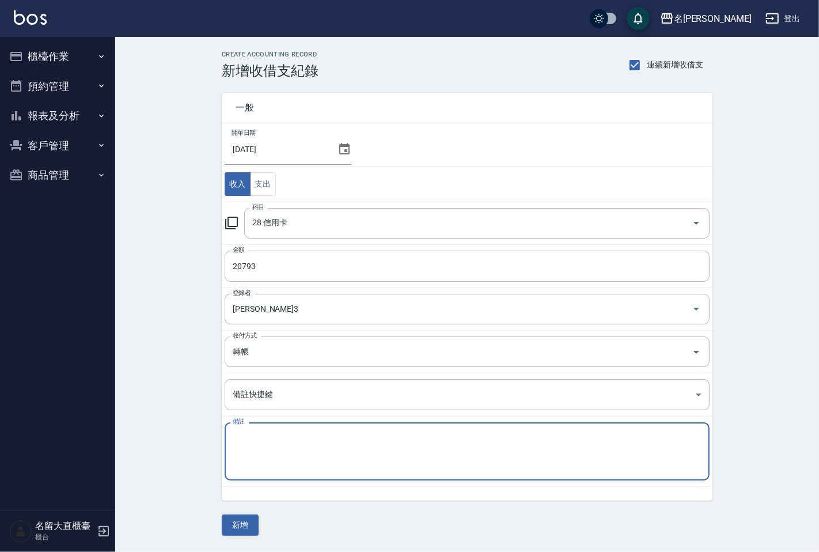
click at [254, 441] on textarea "備註" at bounding box center [467, 451] width 469 height 39
type textarea "8月linepay"
click at [236, 521] on button "新增" at bounding box center [240, 525] width 37 height 21
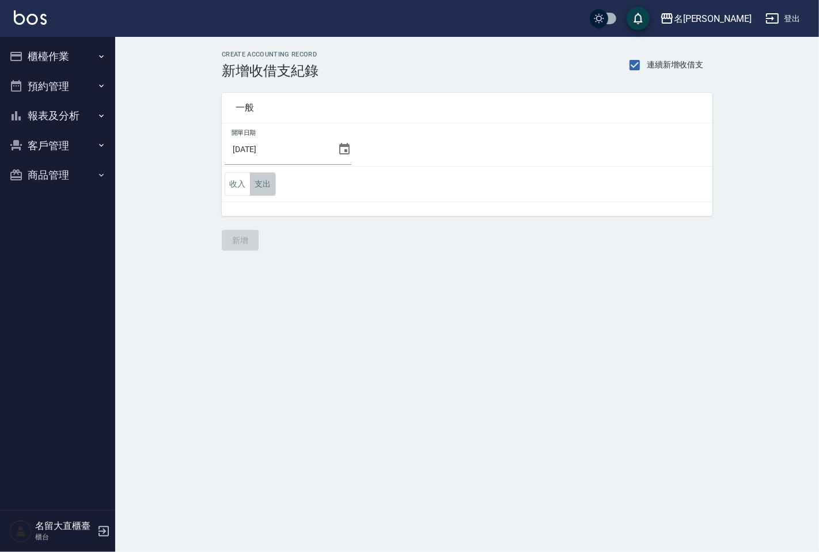
click at [260, 181] on button "支出" at bounding box center [263, 184] width 26 height 24
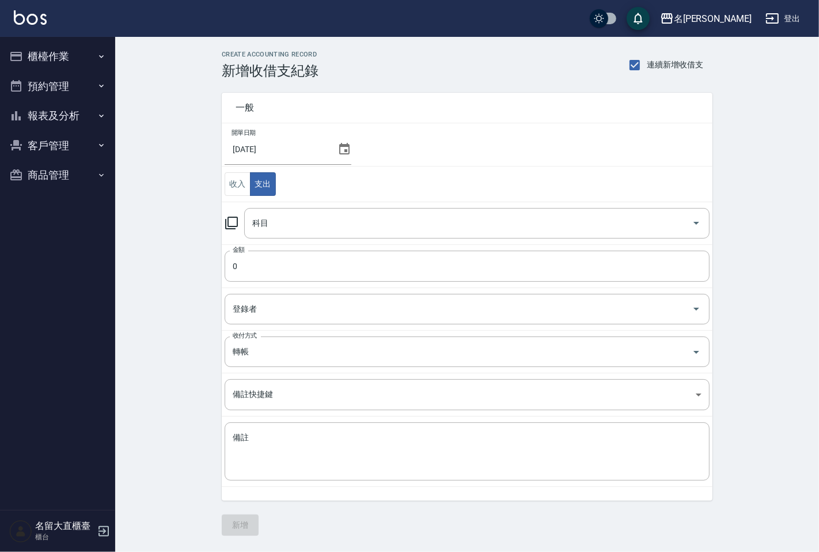
click at [232, 221] on icon at bounding box center [232, 223] width 14 height 14
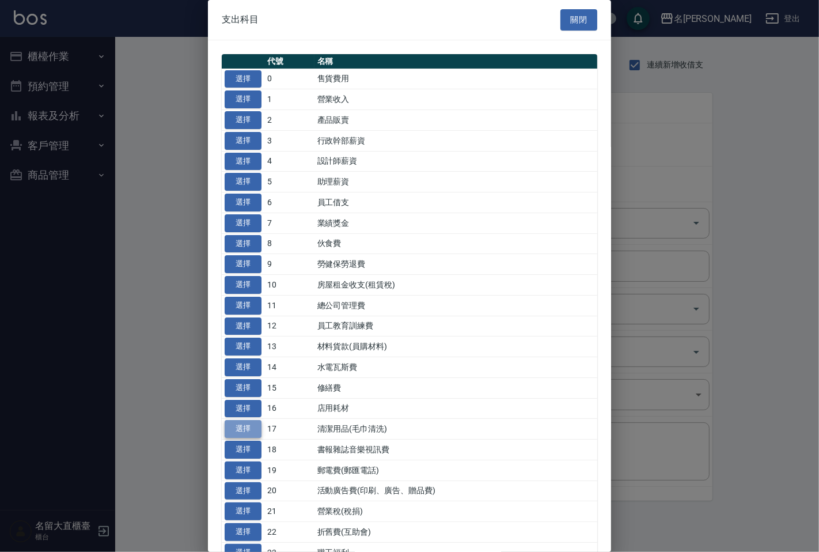
click at [243, 429] on button "選擇" at bounding box center [243, 429] width 37 height 18
type input "17 清潔用品(毛巾清洗)"
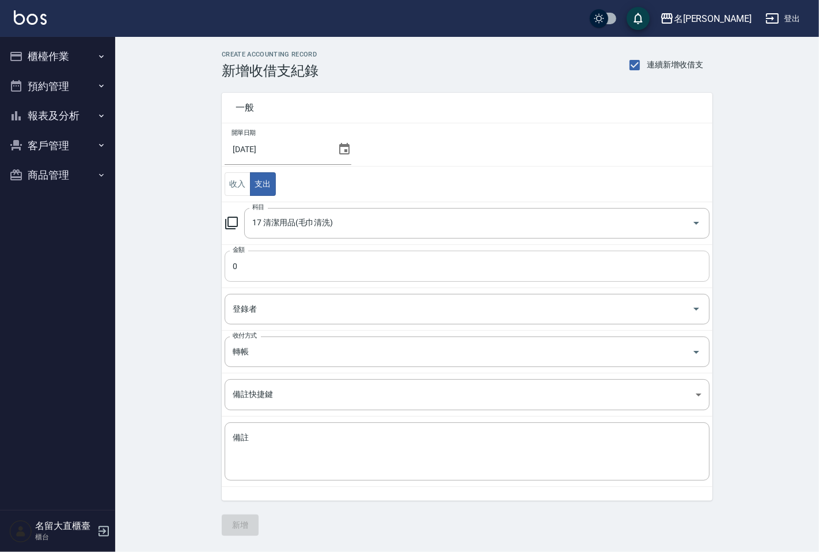
click at [275, 271] on input "0" at bounding box center [467, 266] width 485 height 31
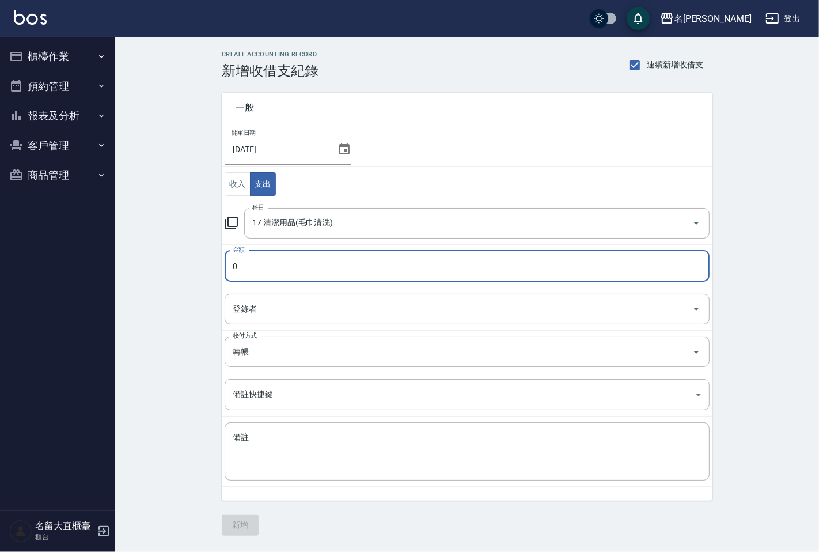
click at [275, 271] on input "0" at bounding box center [467, 266] width 485 height 31
type input "5000"
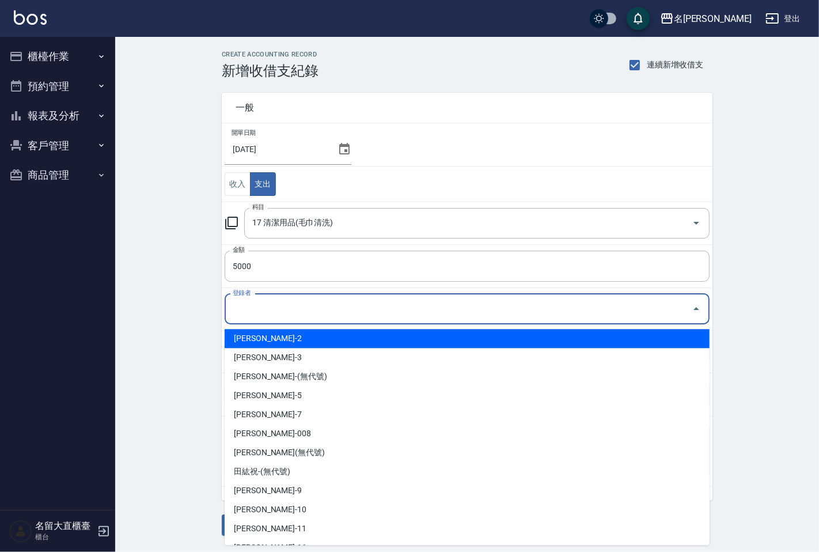
click at [268, 307] on input "登錄者" at bounding box center [459, 309] width 458 height 20
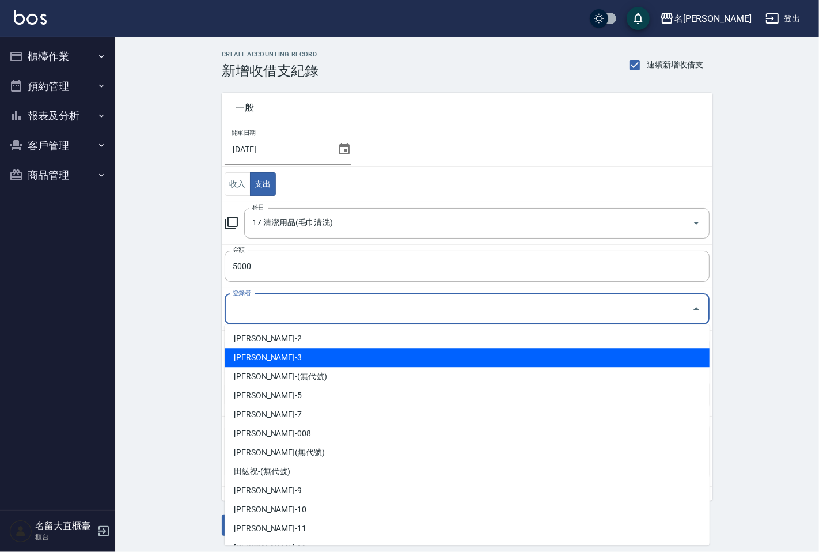
click at [252, 357] on li "[PERSON_NAME]3" at bounding box center [467, 357] width 485 height 19
type input "[PERSON_NAME]3"
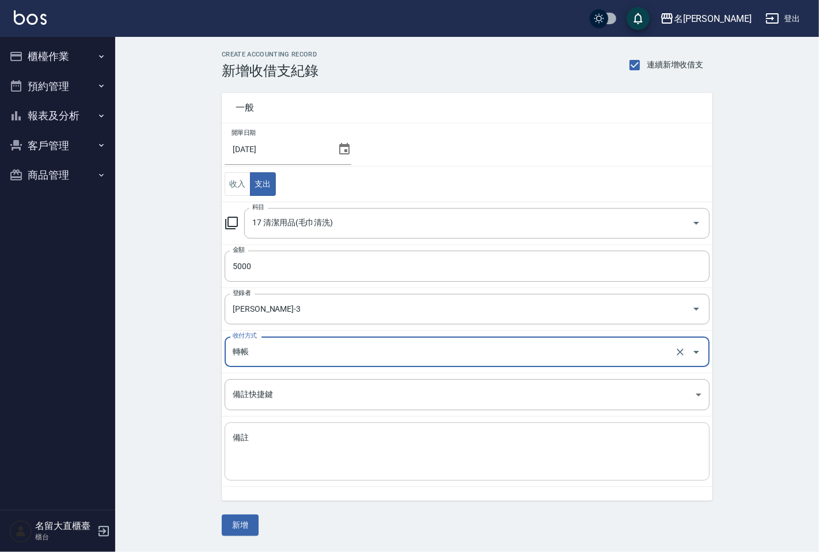
click at [250, 444] on textarea "備註" at bounding box center [467, 451] width 469 height 39
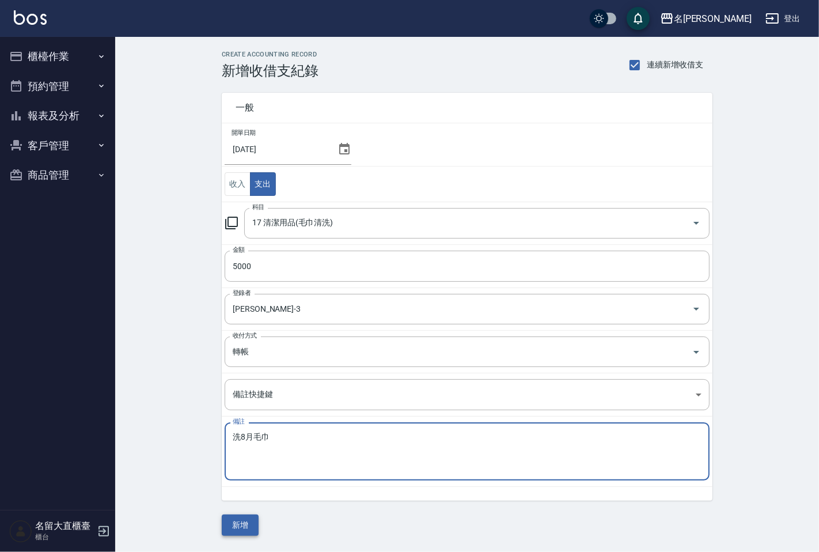
type textarea "洗8月毛巾"
click at [245, 522] on button "新增" at bounding box center [240, 525] width 37 height 21
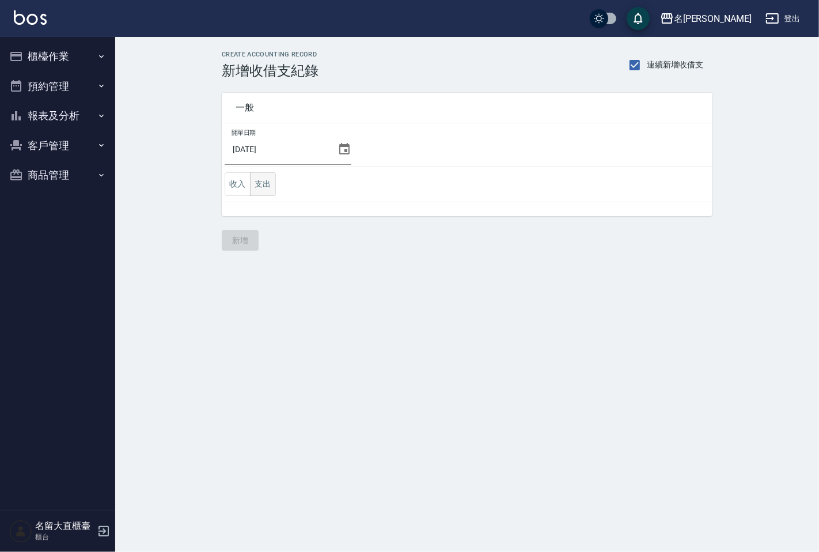
click at [264, 187] on button "支出" at bounding box center [263, 184] width 26 height 24
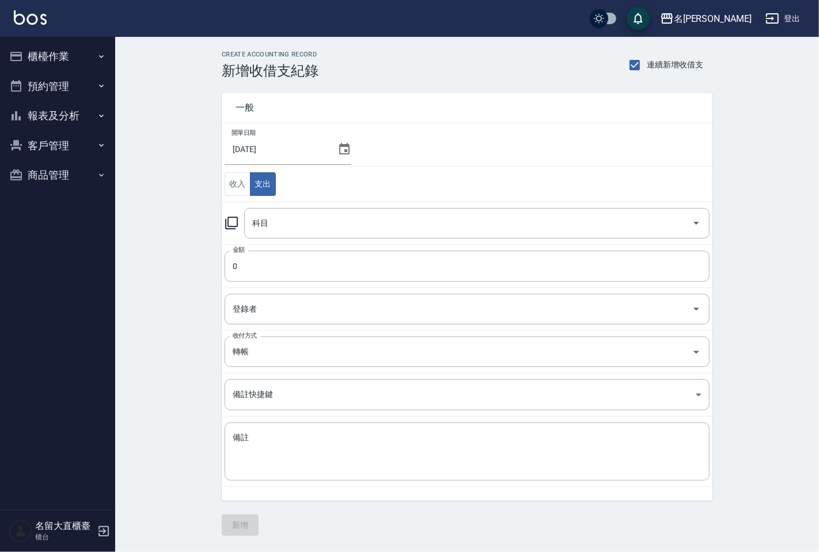
click at [229, 221] on icon at bounding box center [232, 223] width 14 height 14
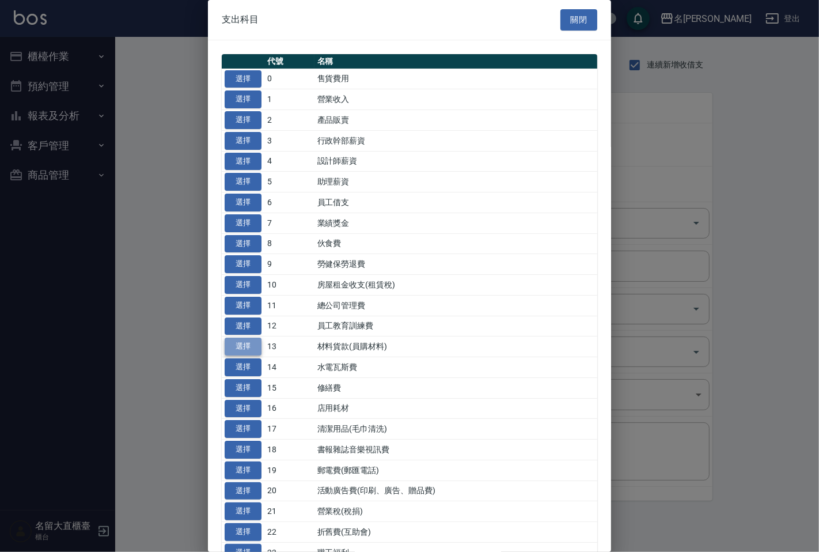
click at [254, 348] on button "選擇" at bounding box center [243, 347] width 37 height 18
type input "13 材料貨款(員購材料)"
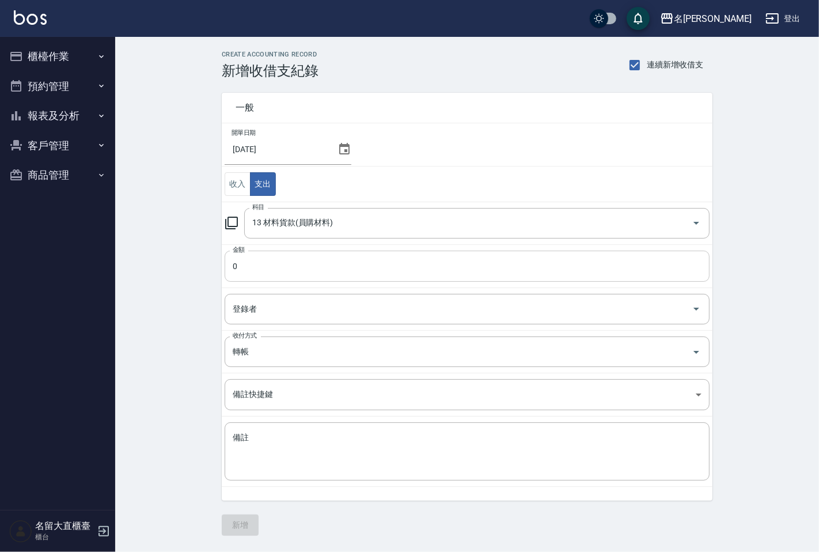
click at [274, 263] on input "0" at bounding box center [467, 266] width 485 height 31
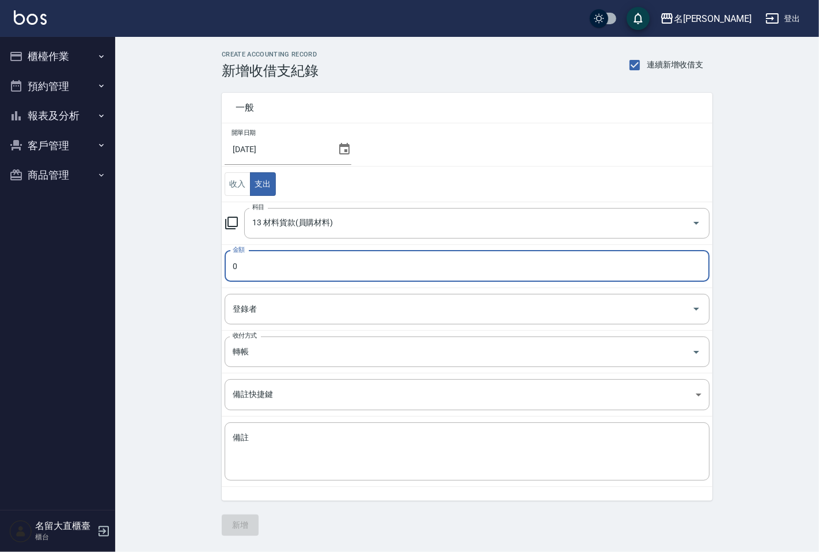
click at [274, 263] on input "0" at bounding box center [467, 266] width 485 height 31
type input "800"
click at [235, 301] on div "登錄者 登錄者" at bounding box center [467, 309] width 485 height 31
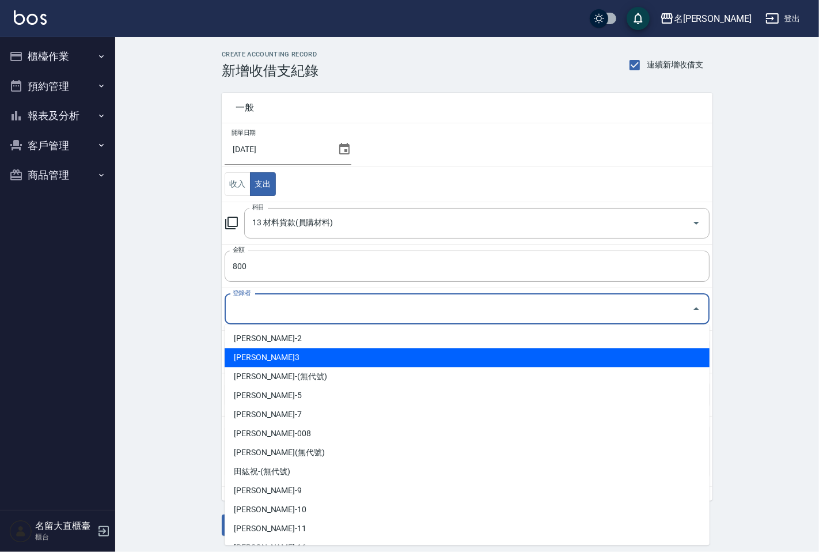
click at [255, 359] on li "[PERSON_NAME]3" at bounding box center [467, 357] width 485 height 19
type input "[PERSON_NAME]3"
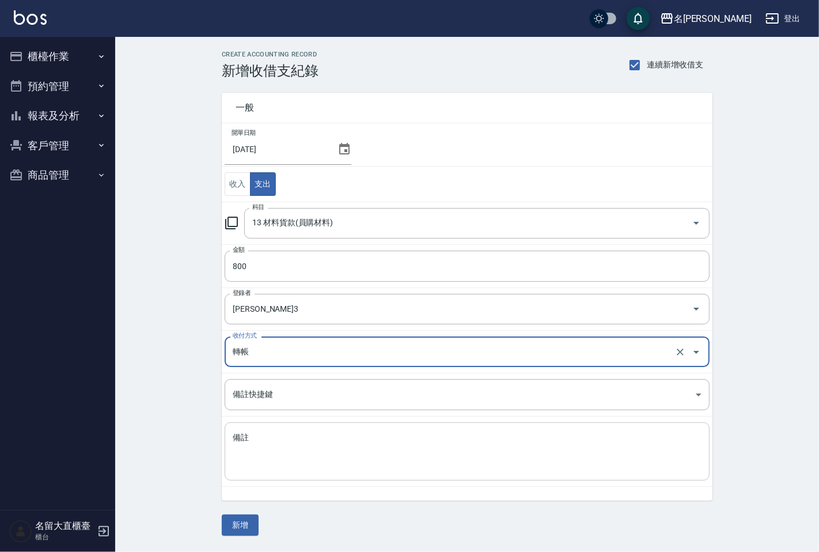
click at [254, 464] on textarea "備註" at bounding box center [467, 451] width 469 height 39
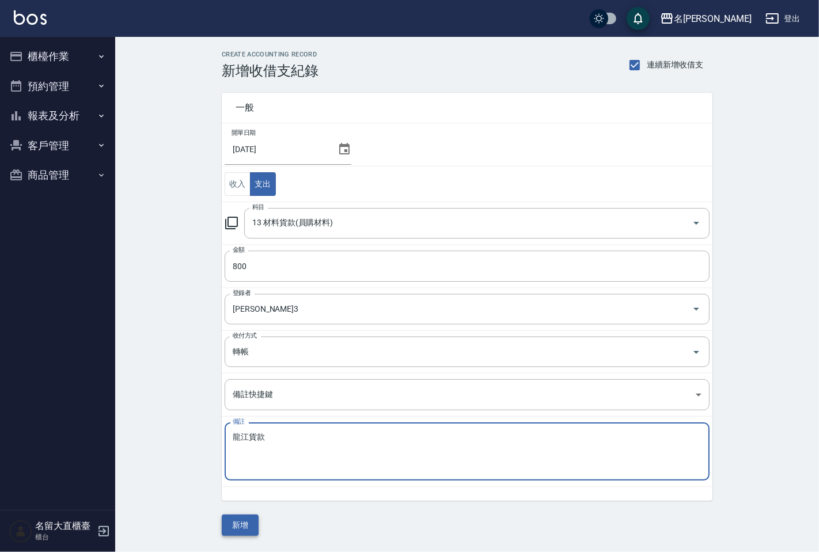
type textarea "龍江貨款"
click at [249, 528] on button "新增" at bounding box center [240, 525] width 37 height 21
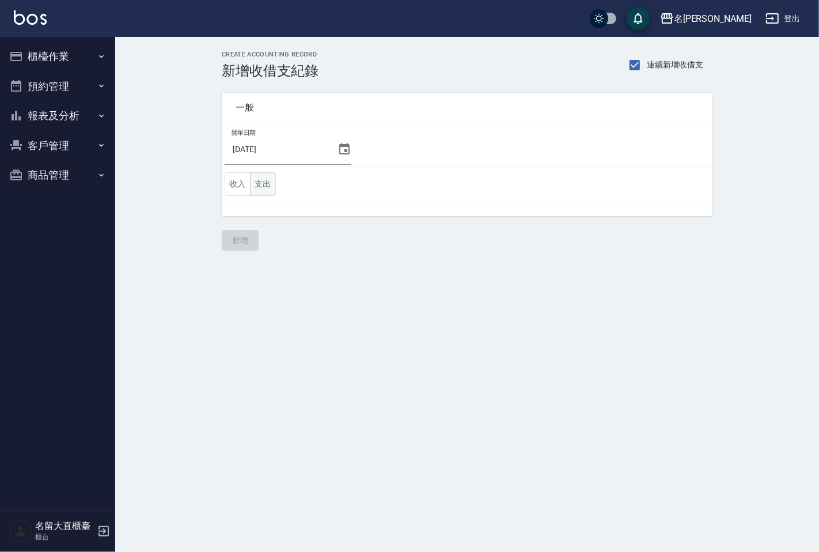
click at [270, 181] on button "支出" at bounding box center [263, 184] width 26 height 24
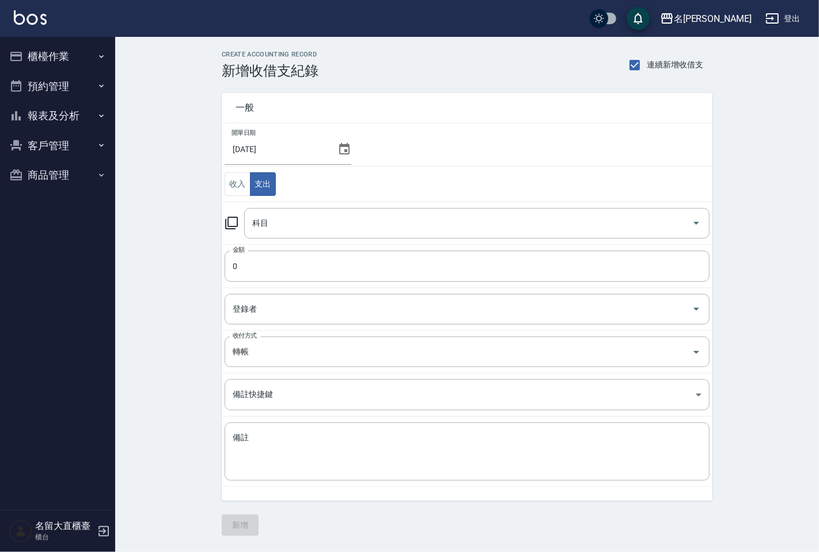
click at [226, 218] on icon at bounding box center [232, 223] width 14 height 14
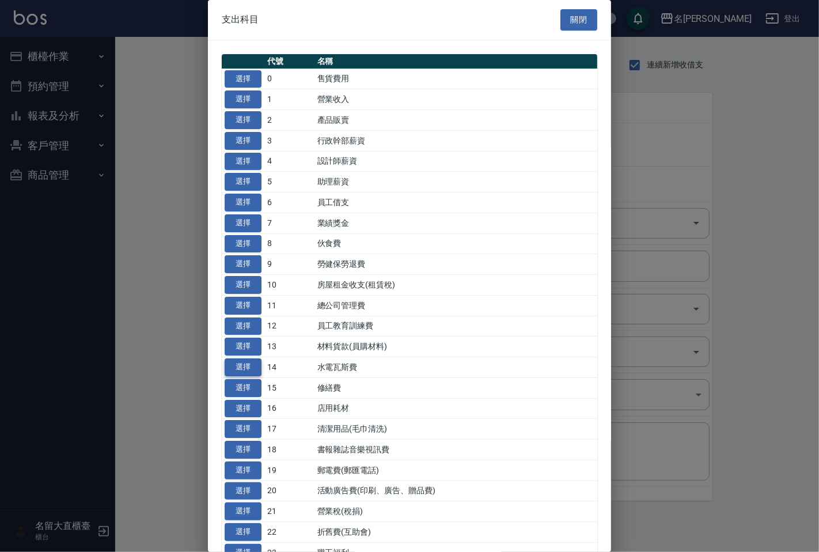
click at [250, 362] on button "選擇" at bounding box center [243, 367] width 37 height 18
type input "14 水電瓦斯費"
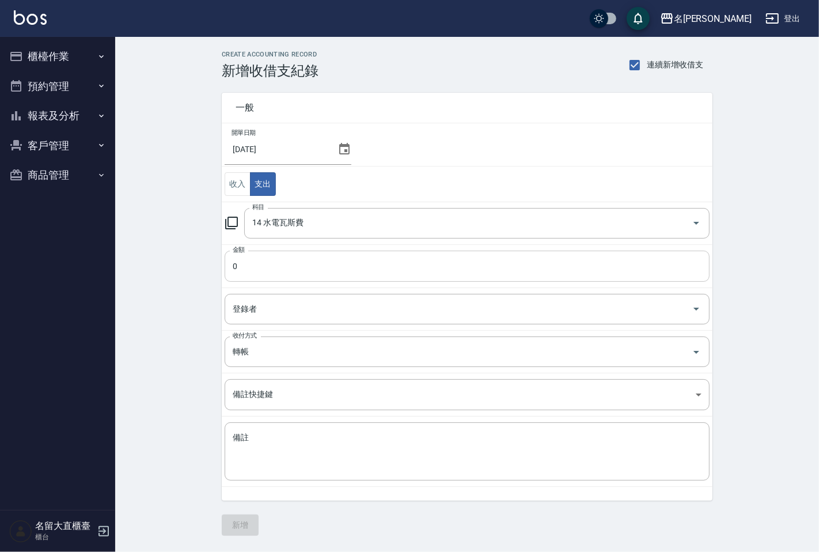
click at [265, 262] on input "0" at bounding box center [467, 266] width 485 height 31
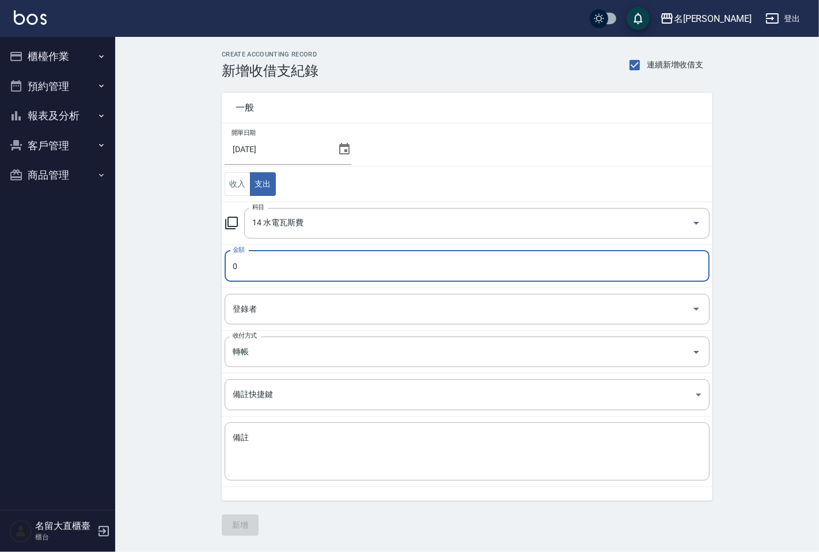
click at [265, 262] on input "0" at bounding box center [467, 266] width 485 height 31
type input "12606"
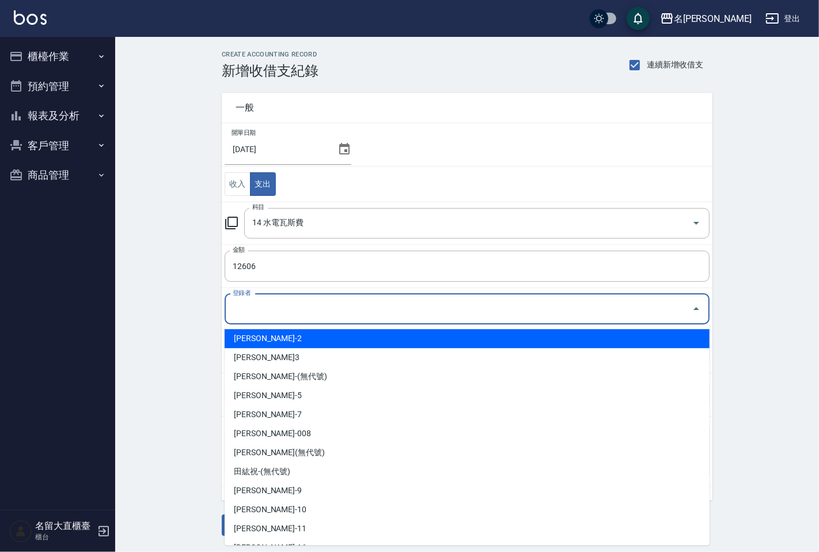
click at [289, 304] on input "登錄者" at bounding box center [459, 309] width 458 height 20
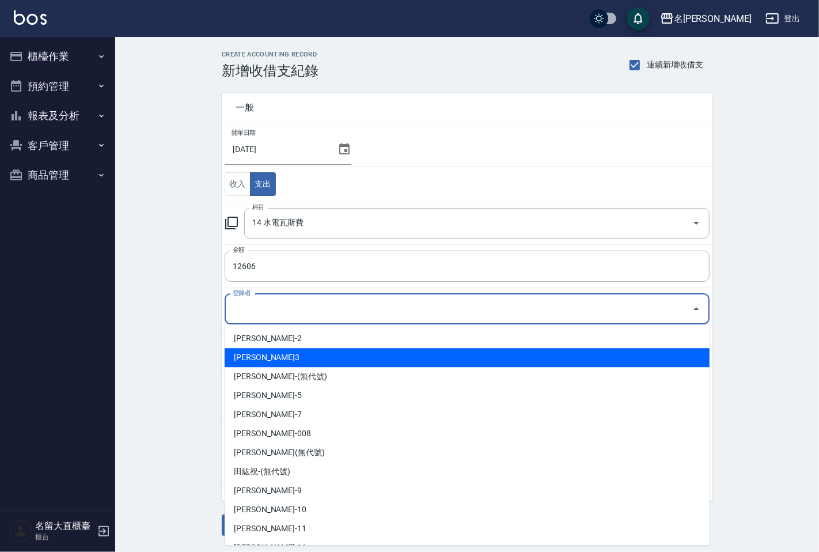
click at [273, 348] on li "[PERSON_NAME]3" at bounding box center [467, 357] width 485 height 19
type input "[PERSON_NAME]3"
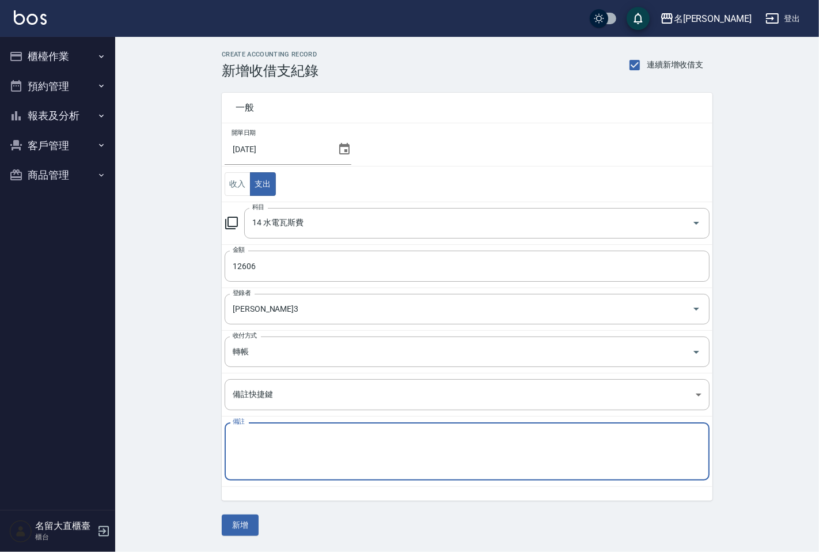
click at [245, 445] on textarea "備註" at bounding box center [467, 451] width 469 height 39
type textarea "電費"
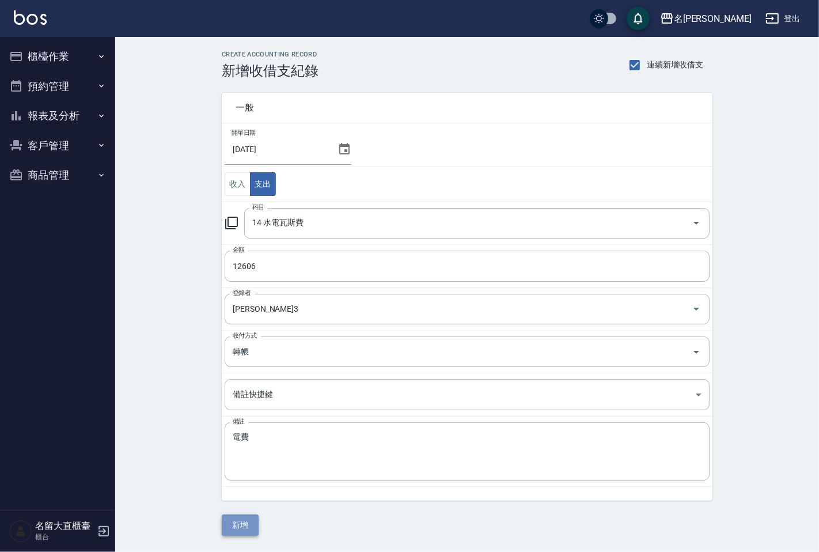
click at [241, 527] on button "新增" at bounding box center [240, 525] width 37 height 21
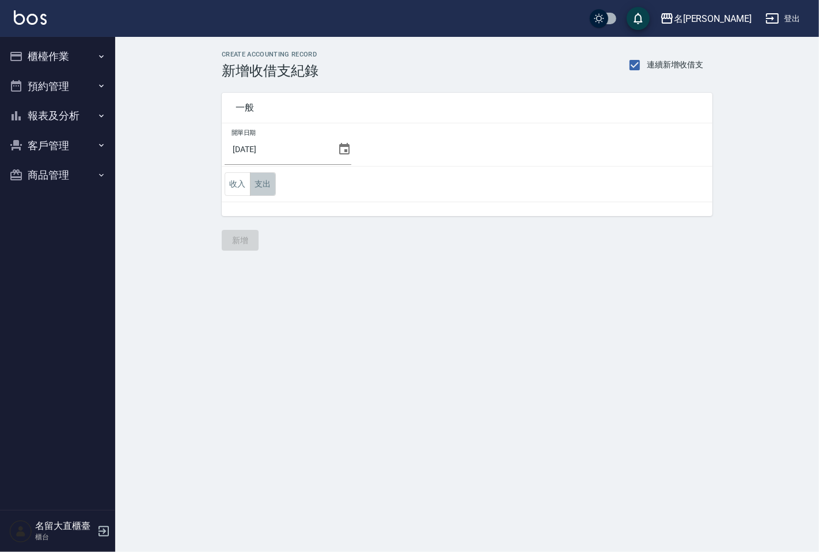
click at [258, 186] on button "支出" at bounding box center [263, 184] width 26 height 24
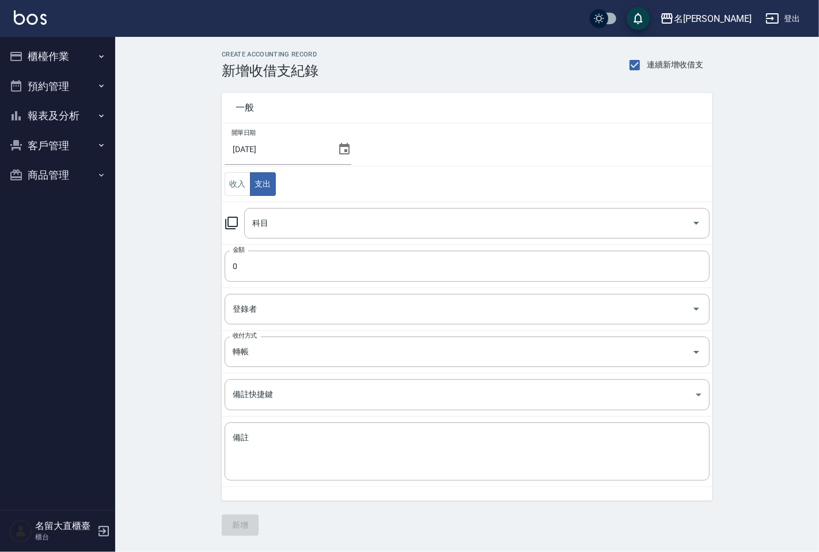
click at [230, 217] on icon at bounding box center [231, 223] width 13 height 13
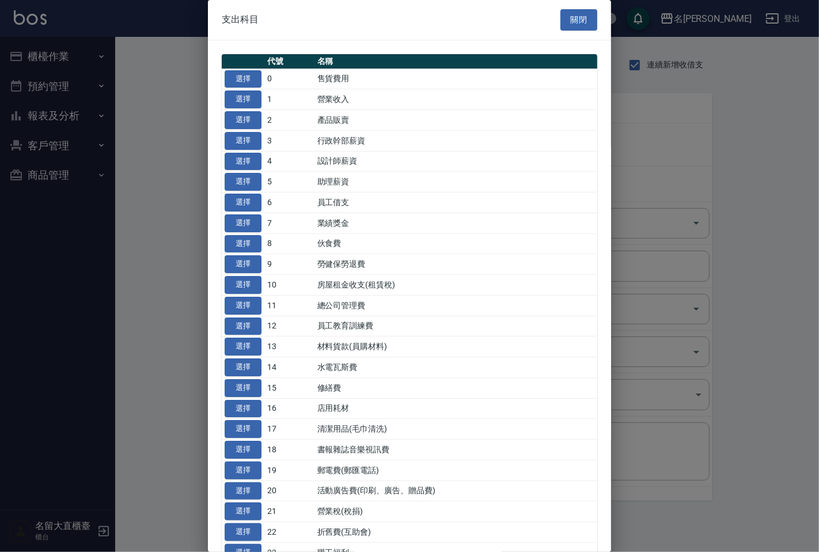
scroll to position [64, 0]
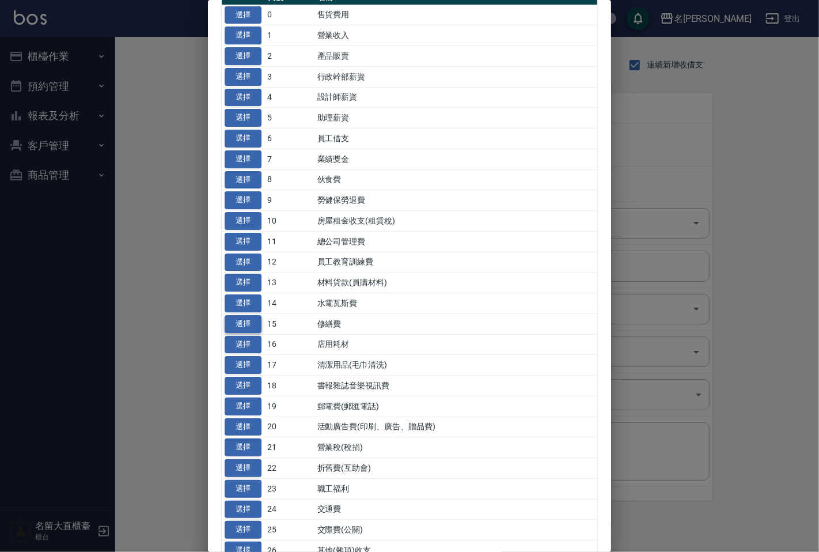
click at [248, 319] on button "選擇" at bounding box center [243, 324] width 37 height 18
type input "15 修繕費"
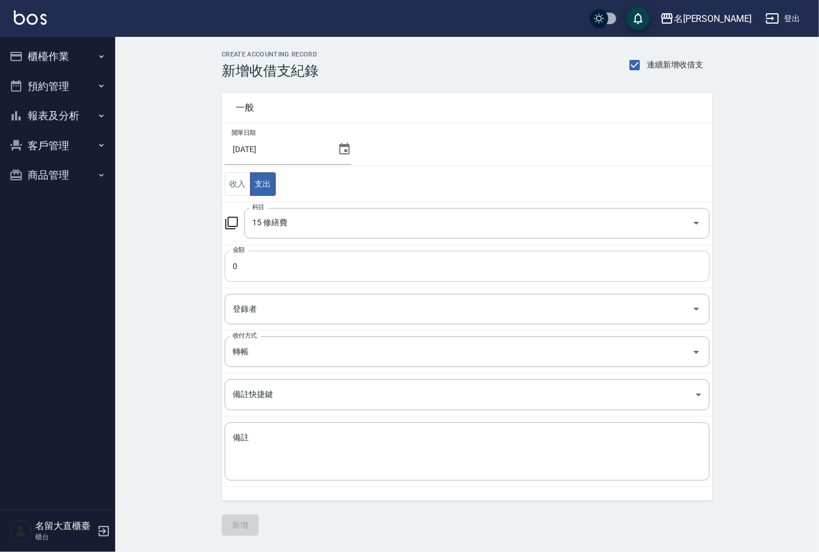
click at [271, 262] on input "0" at bounding box center [467, 266] width 485 height 31
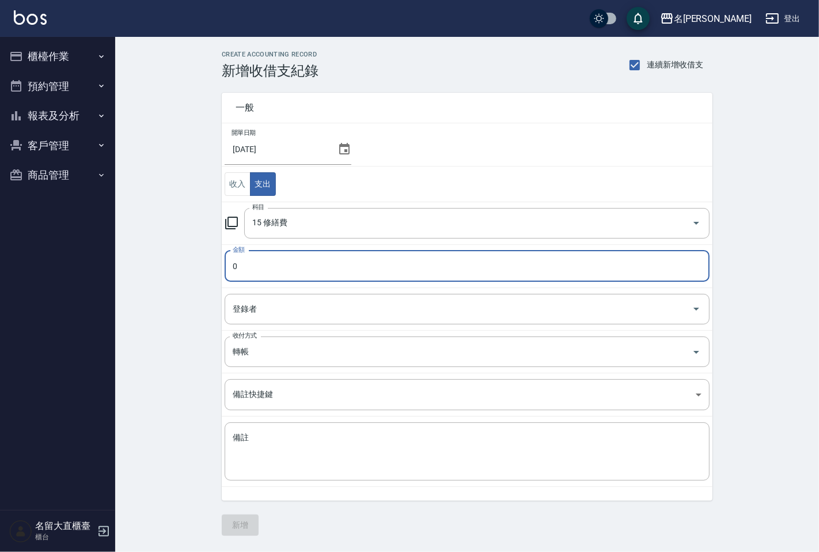
click at [271, 262] on input "0" at bounding box center [467, 266] width 485 height 31
type input "4800"
click at [252, 315] on input "登錄者" at bounding box center [459, 309] width 458 height 20
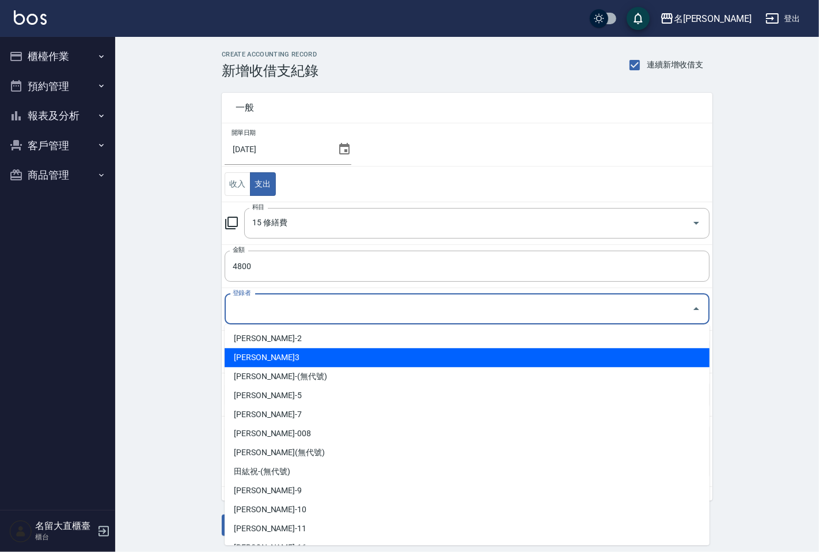
click at [251, 362] on li "[PERSON_NAME]3" at bounding box center [467, 357] width 485 height 19
type input "[PERSON_NAME]3"
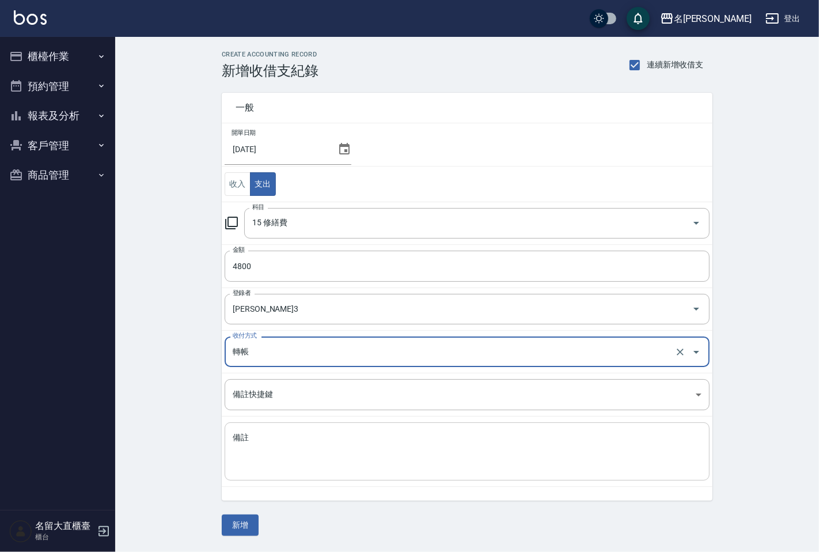
click at [250, 446] on textarea "備註" at bounding box center [467, 451] width 469 height 39
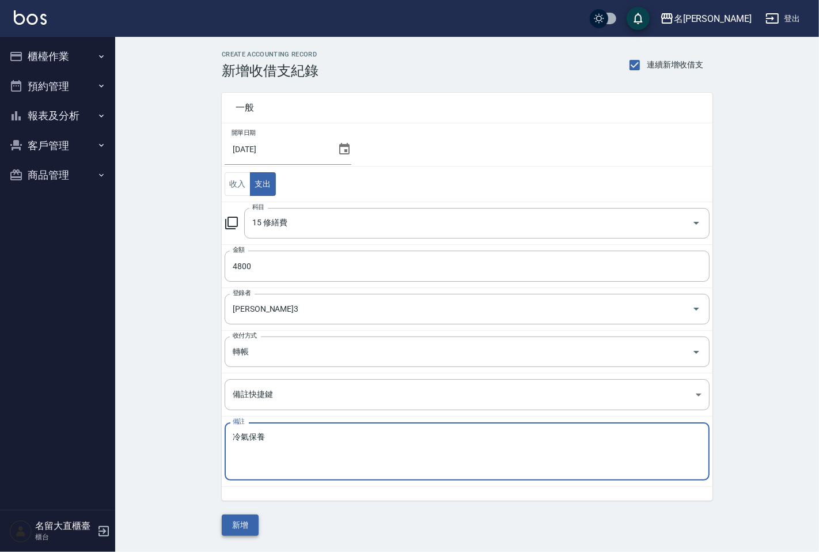
type textarea "冷氣保養"
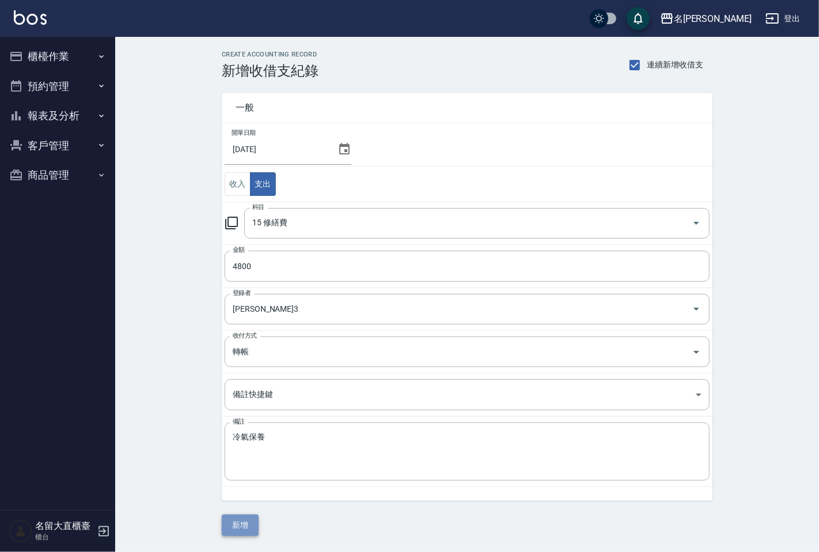
click at [248, 519] on button "新增" at bounding box center [240, 525] width 37 height 21
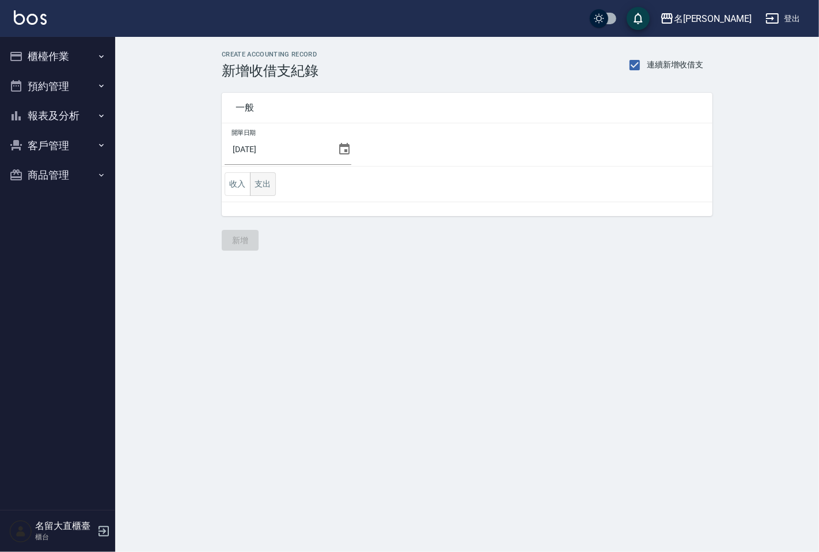
click at [265, 189] on button "支出" at bounding box center [263, 184] width 26 height 24
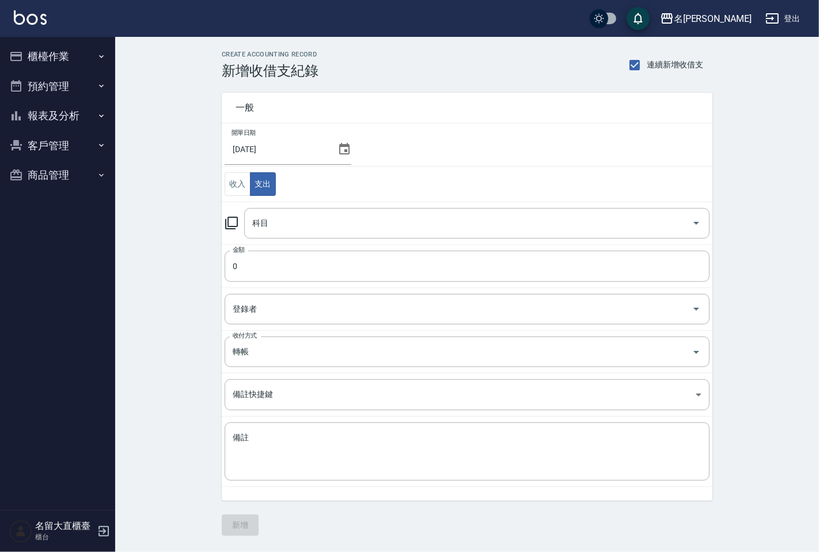
click at [235, 219] on icon at bounding box center [232, 223] width 14 height 14
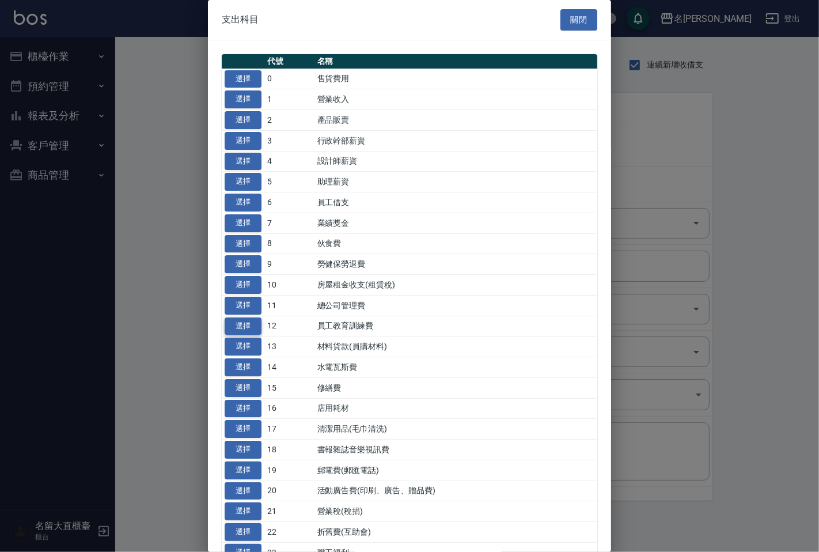
click at [251, 329] on button "選擇" at bounding box center [243, 327] width 37 height 18
type input "12 員工教育訓練費"
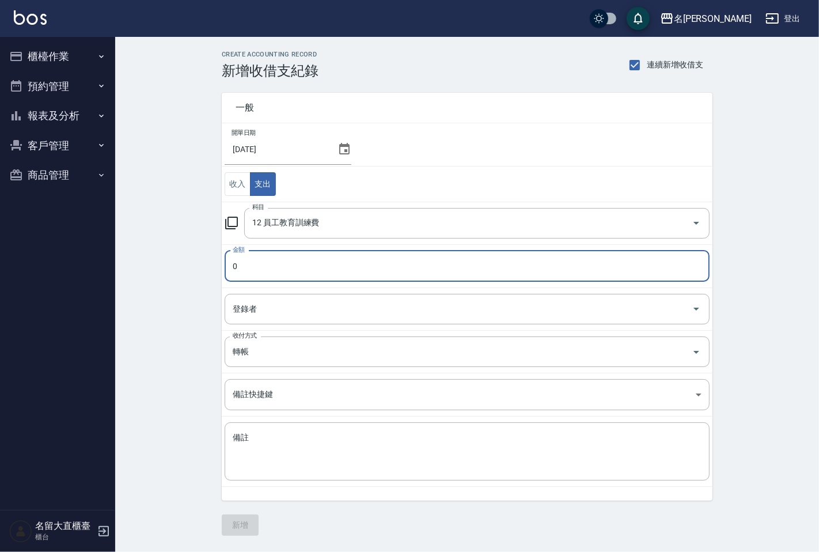
click at [258, 275] on input "0" at bounding box center [467, 266] width 485 height 31
type input "2000"
click at [323, 313] on input "登錄者" at bounding box center [459, 309] width 458 height 20
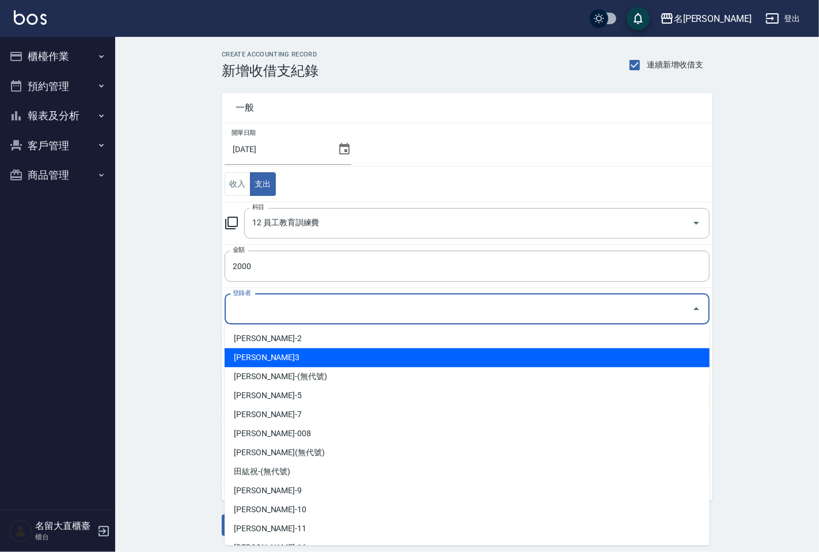
click at [294, 360] on li "[PERSON_NAME]3" at bounding box center [467, 357] width 485 height 19
type input "[PERSON_NAME]3"
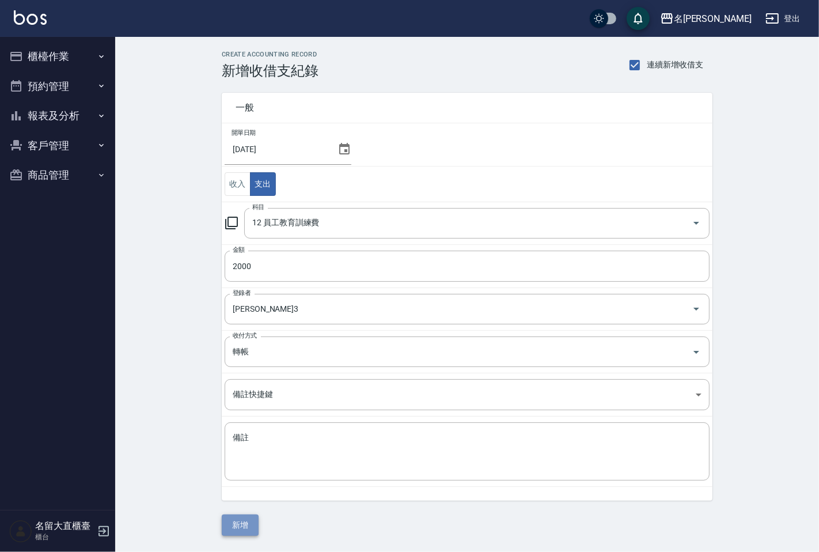
click at [236, 526] on button "新增" at bounding box center [240, 525] width 37 height 21
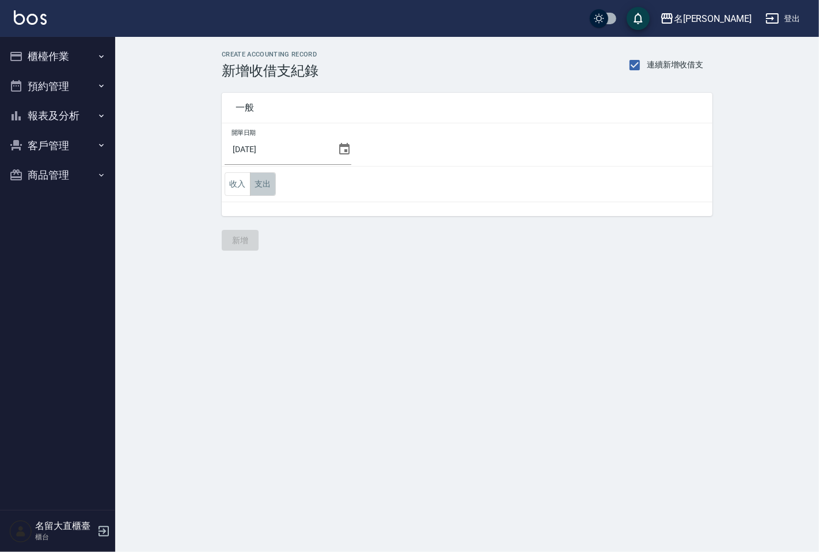
click at [261, 179] on button "支出" at bounding box center [263, 184] width 26 height 24
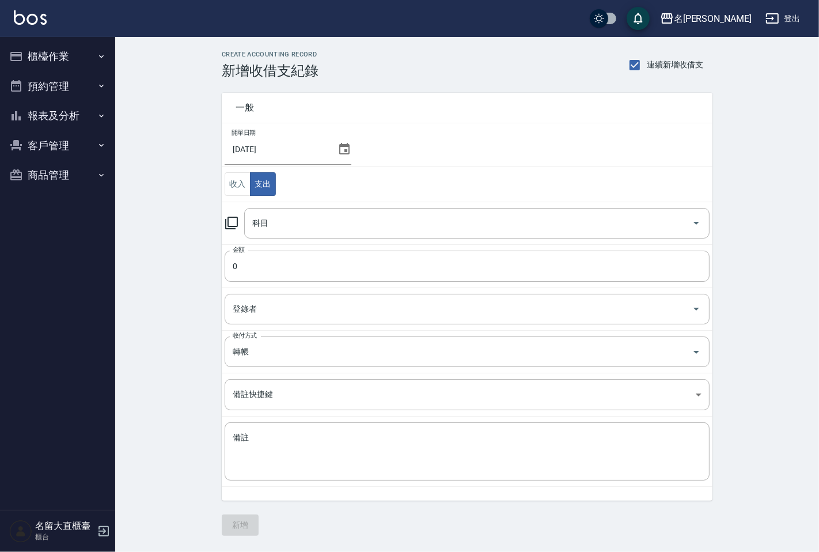
click at [234, 223] on icon at bounding box center [232, 223] width 14 height 14
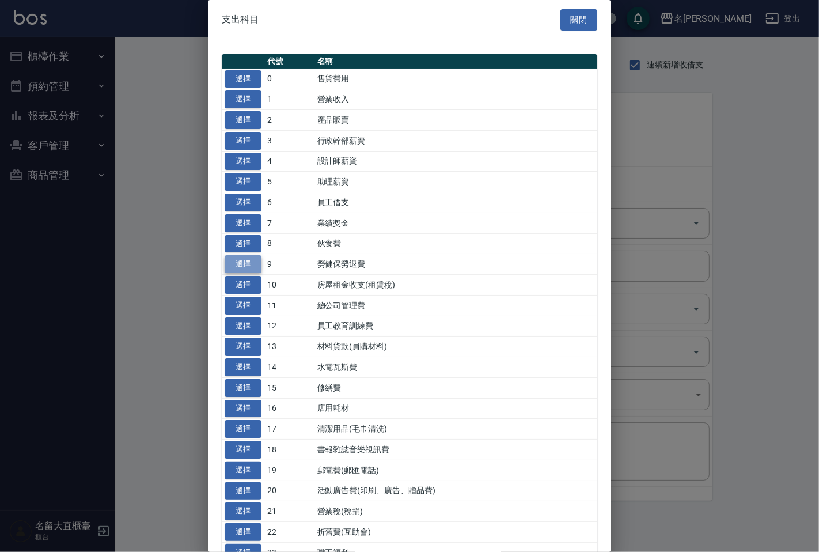
click at [246, 260] on button "選擇" at bounding box center [243, 264] width 37 height 18
type input "9 勞健保勞退費"
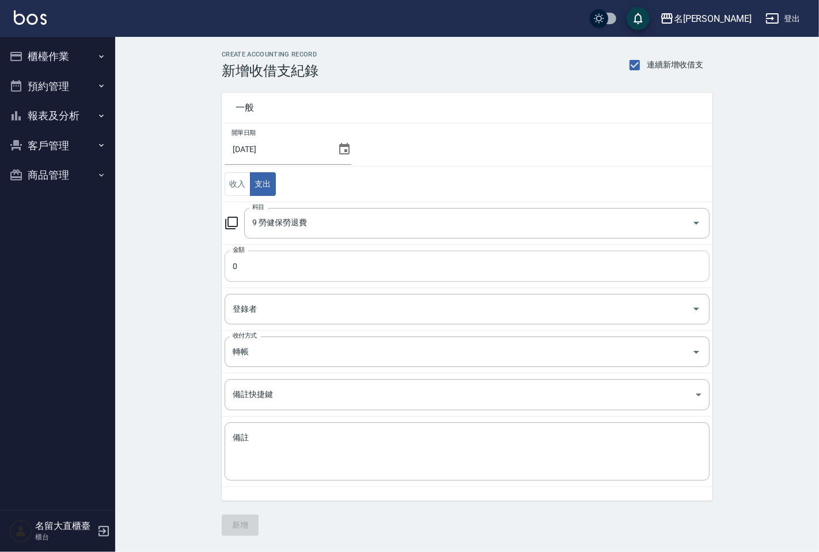
click at [269, 273] on input "0" at bounding box center [467, 266] width 485 height 31
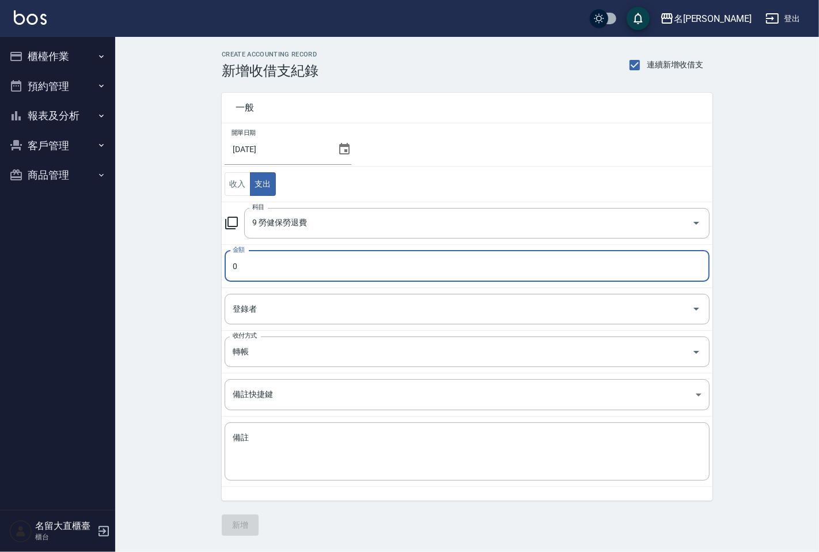
click at [269, 273] on input "0" at bounding box center [467, 266] width 485 height 31
type input "5105"
click at [251, 315] on input "登錄者" at bounding box center [459, 309] width 458 height 20
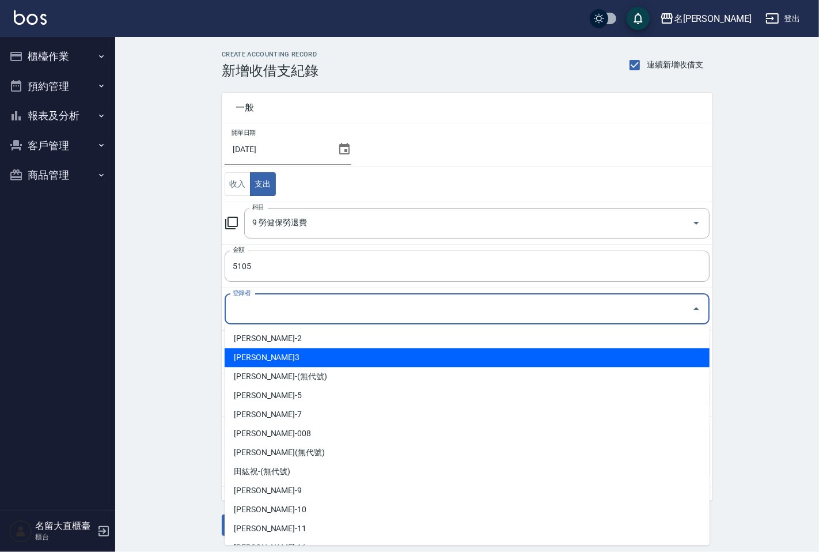
click at [258, 358] on li "[PERSON_NAME]3" at bounding box center [467, 357] width 485 height 19
type input "[PERSON_NAME]3"
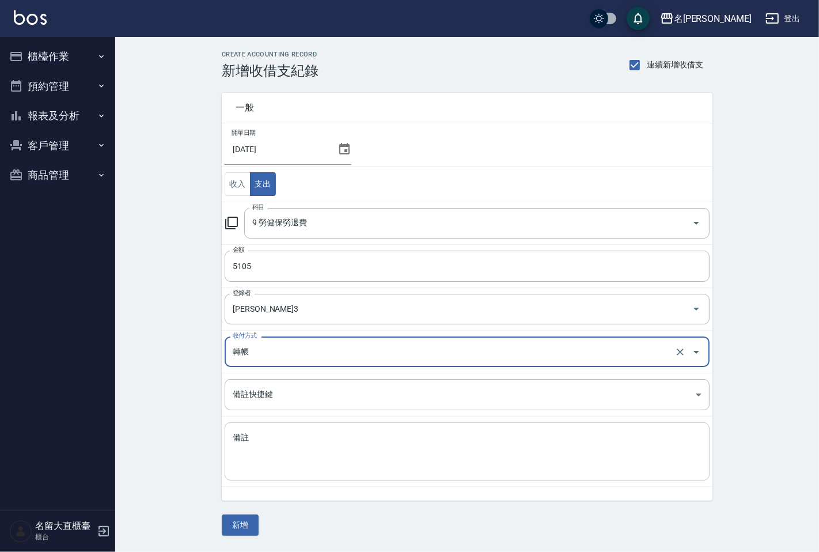
click at [268, 446] on textarea "備註" at bounding box center [467, 451] width 469 height 39
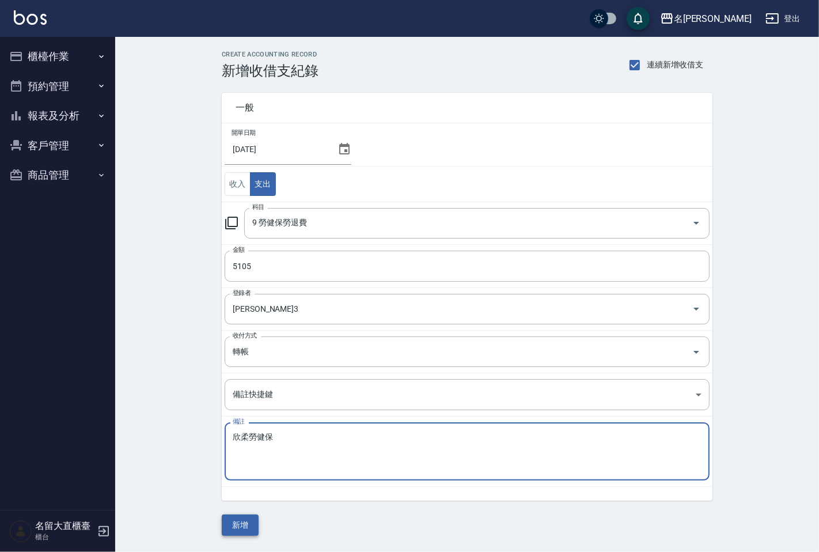
type textarea "欣柔勞健保"
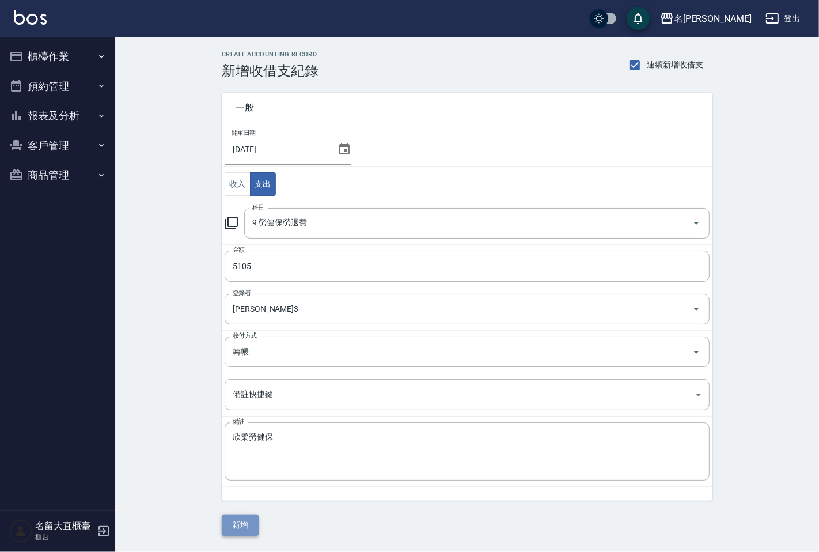
click at [243, 530] on button "新增" at bounding box center [240, 525] width 37 height 21
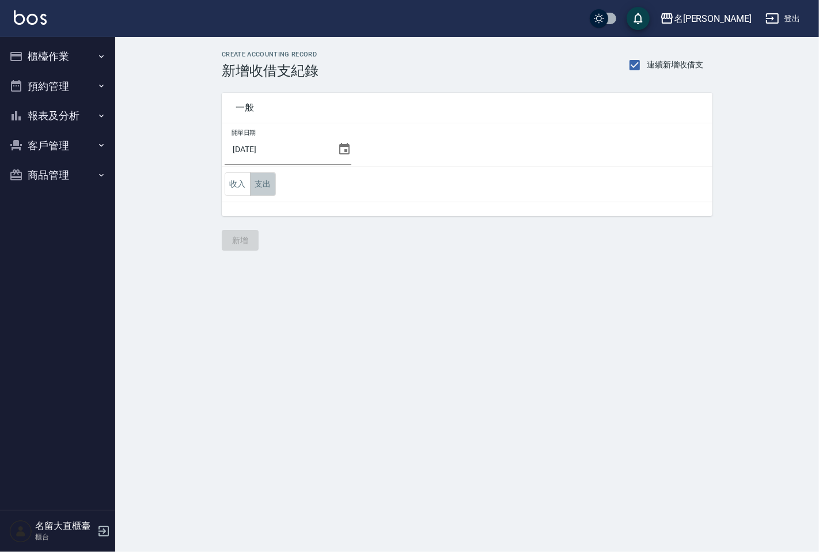
click at [273, 190] on button "支出" at bounding box center [263, 184] width 26 height 24
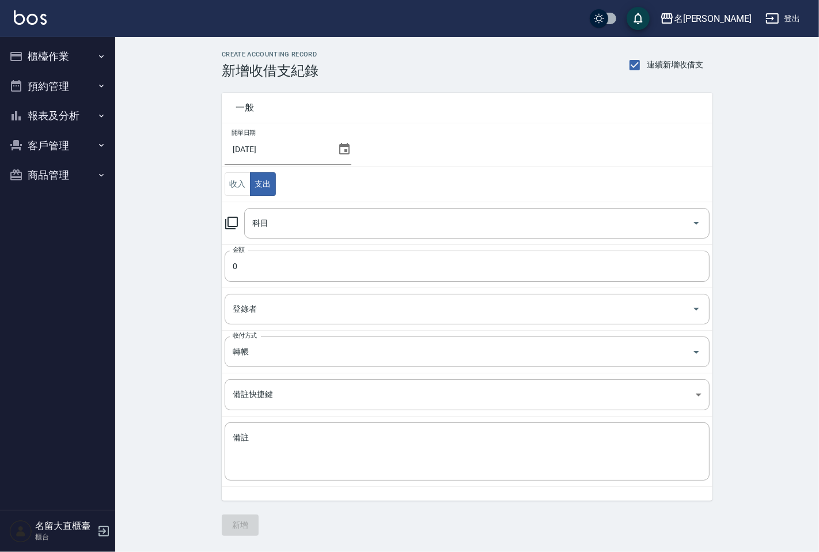
click at [233, 218] on icon at bounding box center [232, 223] width 14 height 14
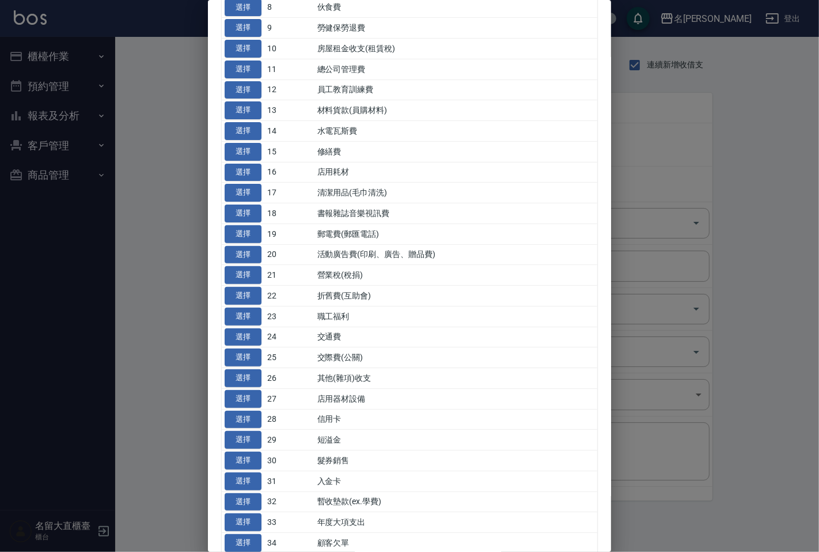
scroll to position [256, 0]
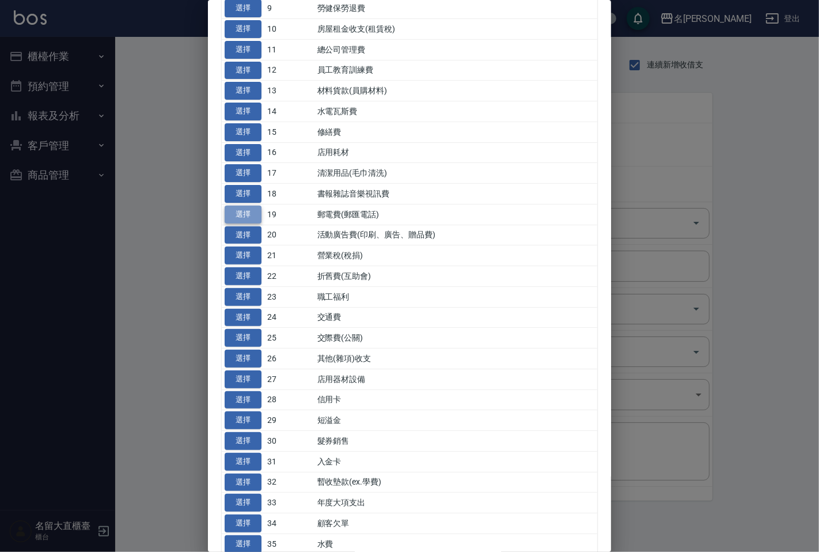
click at [251, 211] on button "選擇" at bounding box center [243, 215] width 37 height 18
type input "19 郵電費(郵匯電話)"
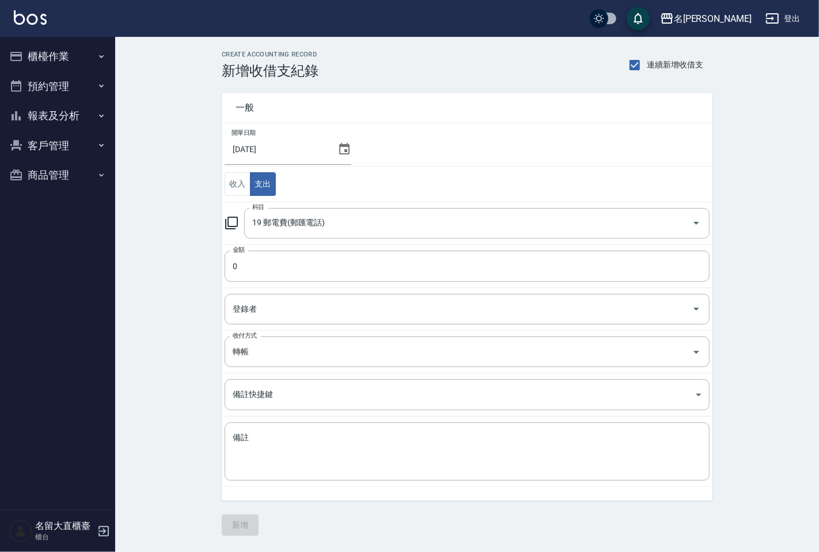
click at [254, 282] on td "金額 0 金額" at bounding box center [467, 265] width 491 height 43
click at [256, 267] on input "0" at bounding box center [467, 266] width 485 height 31
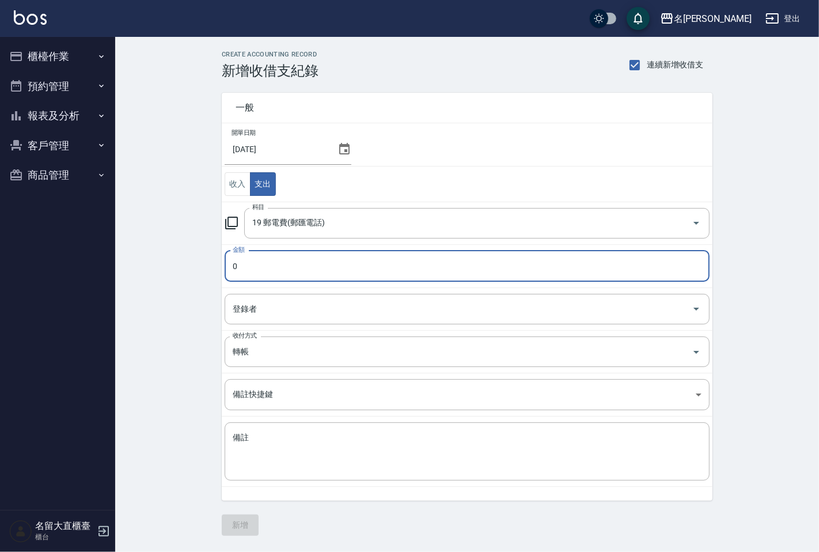
click at [256, 267] on input "0" at bounding box center [467, 266] width 485 height 31
type input "1074"
click at [277, 319] on input "登錄者" at bounding box center [459, 309] width 458 height 20
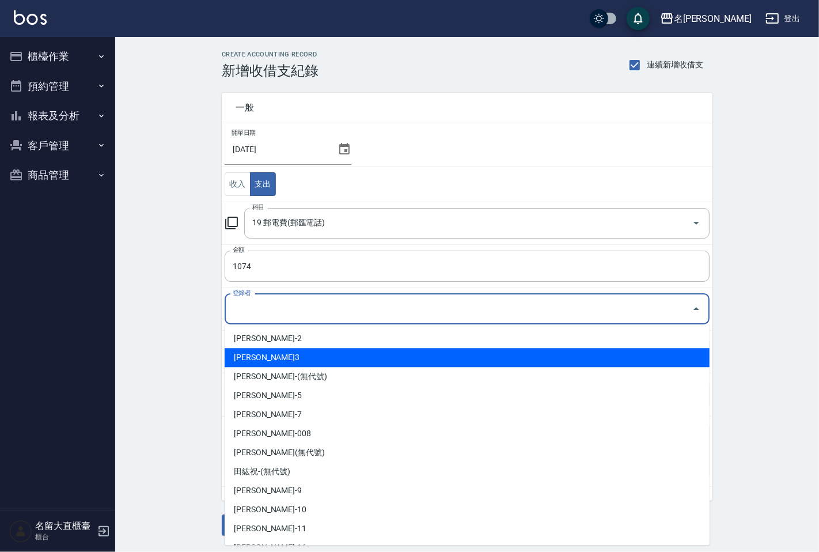
click at [261, 353] on li "[PERSON_NAME]3" at bounding box center [467, 357] width 485 height 19
type input "[PERSON_NAME]3"
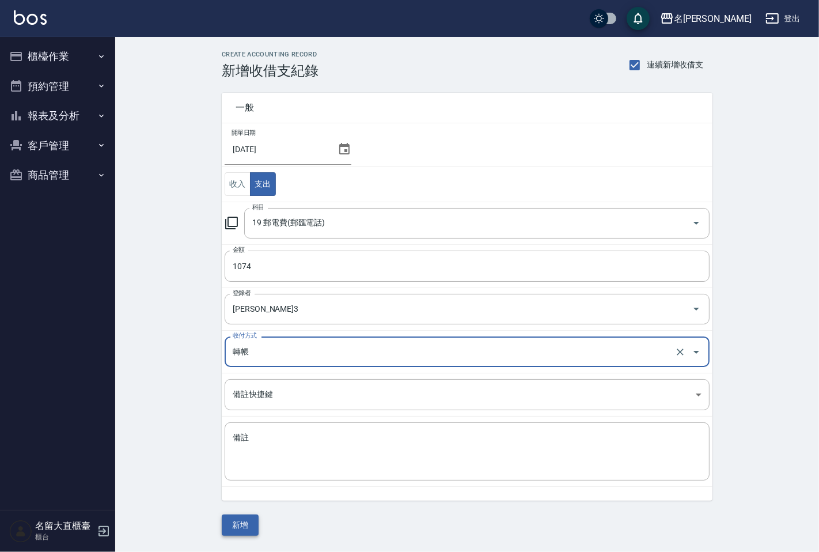
click at [248, 523] on button "新增" at bounding box center [240, 525] width 37 height 21
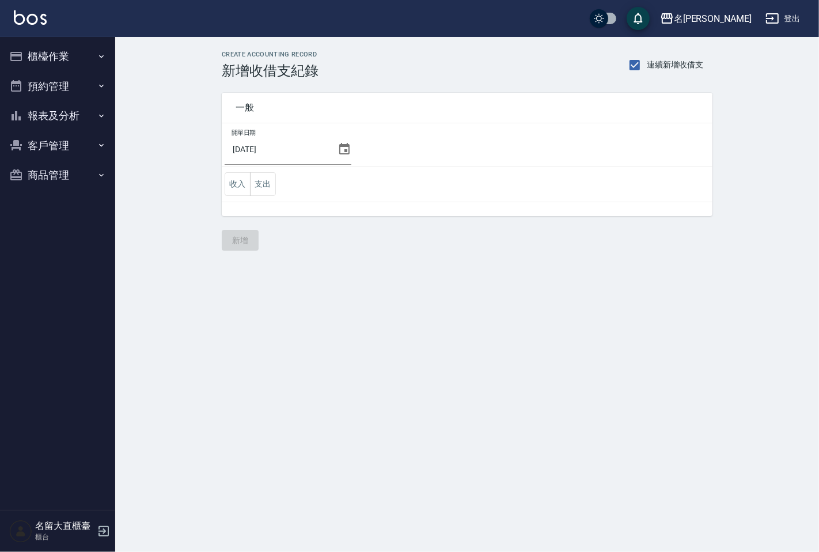
click at [59, 108] on button "報表及分析" at bounding box center [58, 116] width 106 height 30
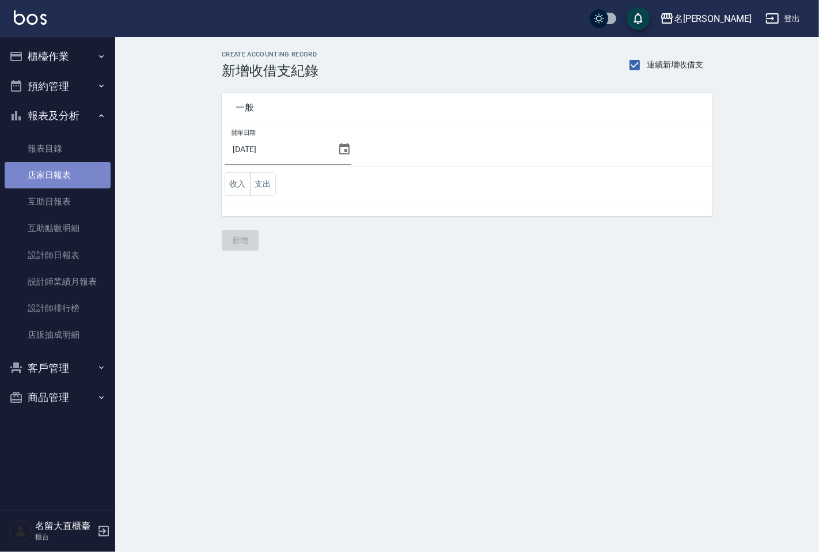
click at [54, 184] on link "店家日報表" at bounding box center [58, 175] width 106 height 27
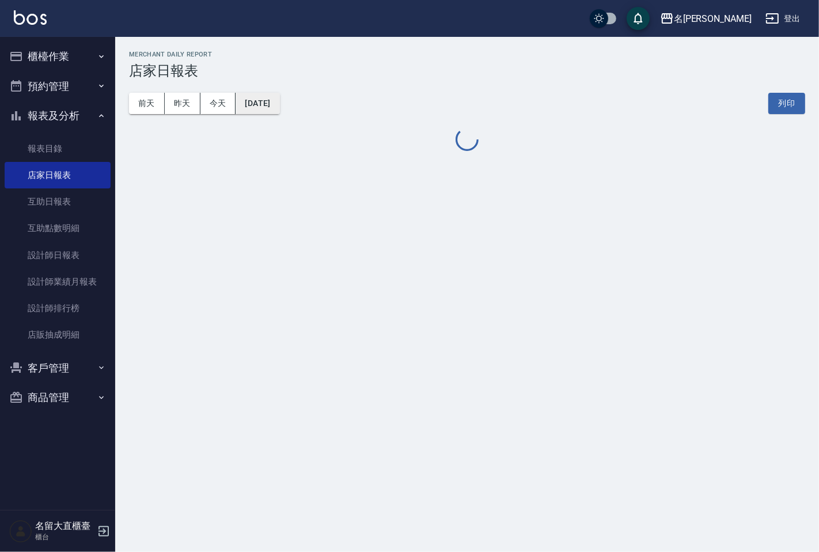
click at [277, 107] on button "2025/10/08" at bounding box center [258, 103] width 44 height 21
click at [275, 99] on button "2025/10/08" at bounding box center [258, 103] width 44 height 21
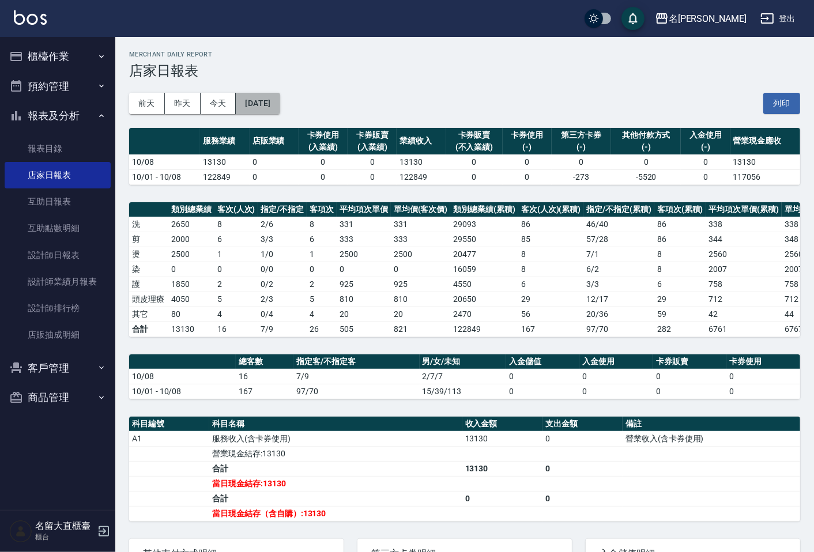
click at [279, 99] on button "2025/10/08" at bounding box center [258, 103] width 44 height 21
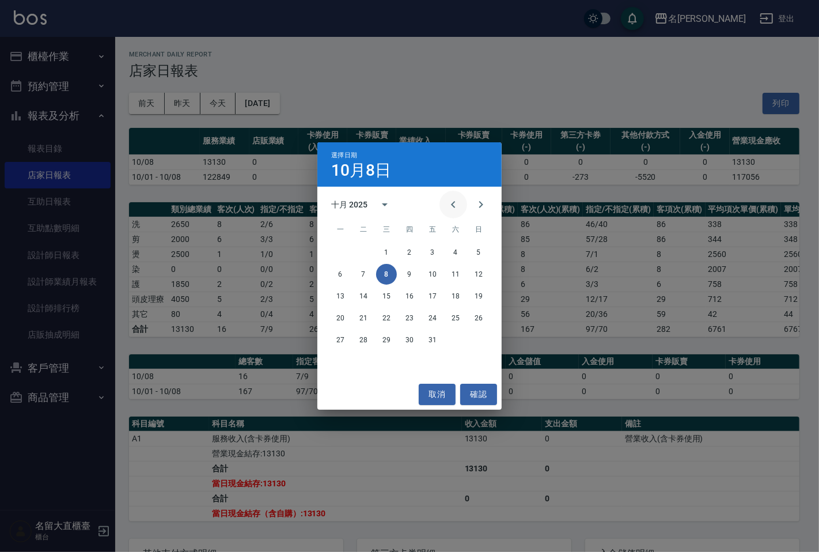
click at [451, 207] on icon "Previous month" at bounding box center [454, 205] width 14 height 14
click at [365, 338] on button "30" at bounding box center [363, 340] width 21 height 21
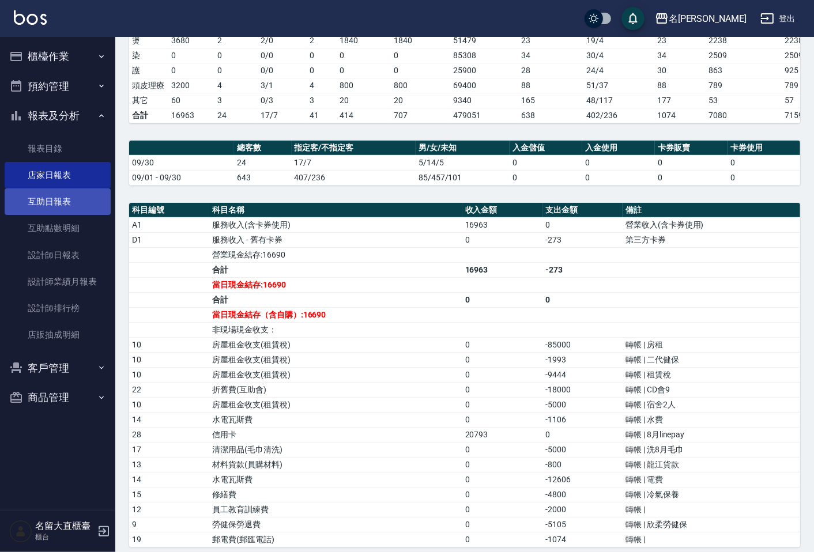
scroll to position [164, 0]
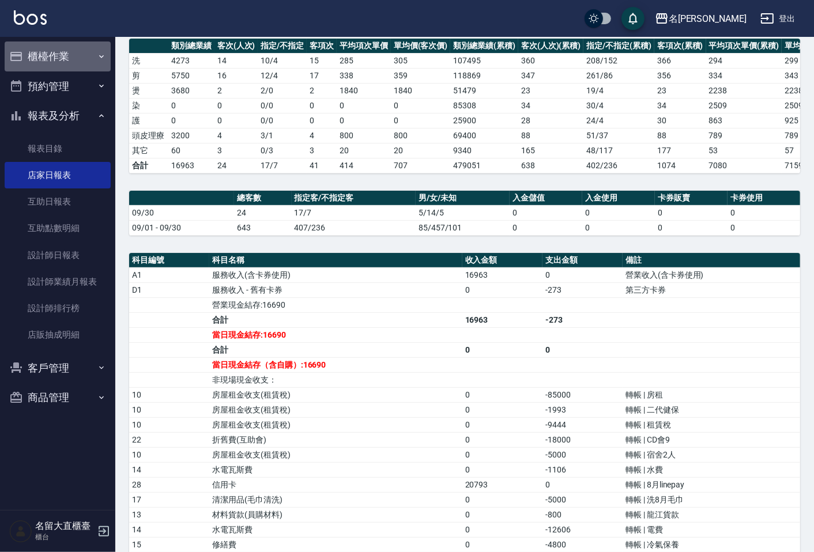
click at [58, 49] on button "櫃檯作業" at bounding box center [58, 56] width 106 height 30
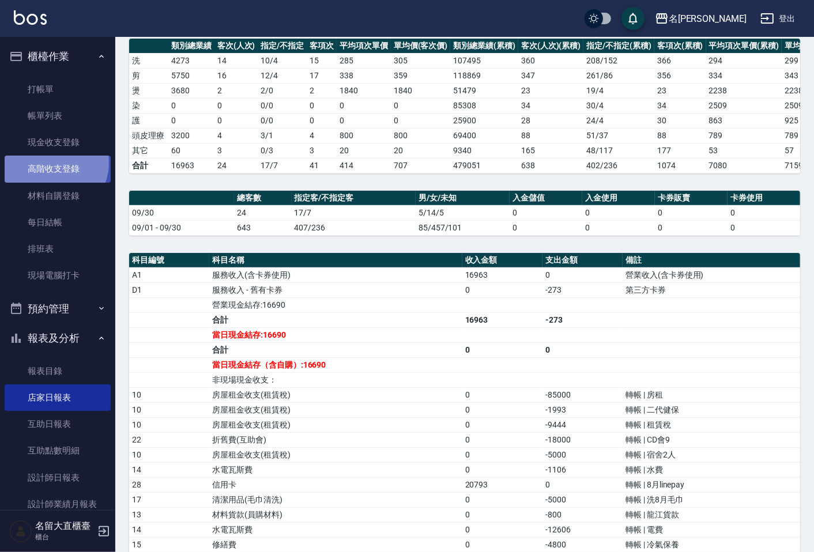
click at [52, 163] on link "高階收支登錄" at bounding box center [58, 169] width 106 height 27
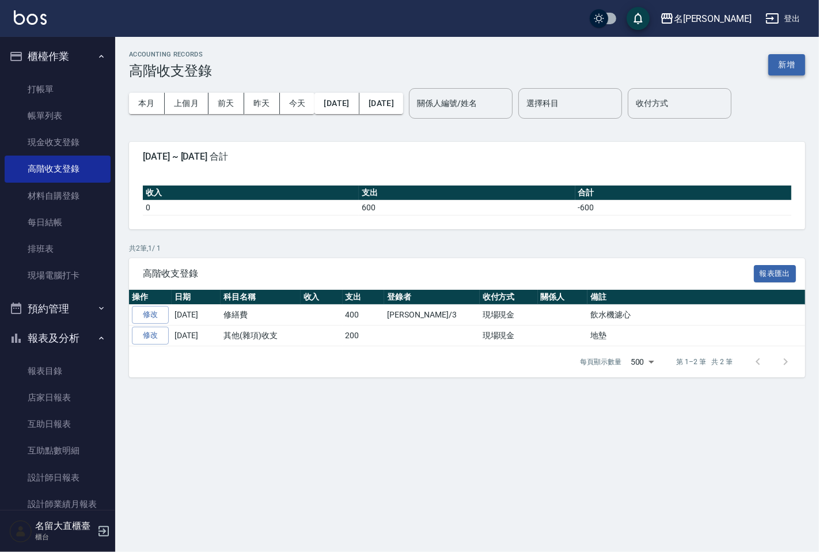
click at [784, 67] on button "新增" at bounding box center [787, 64] width 37 height 21
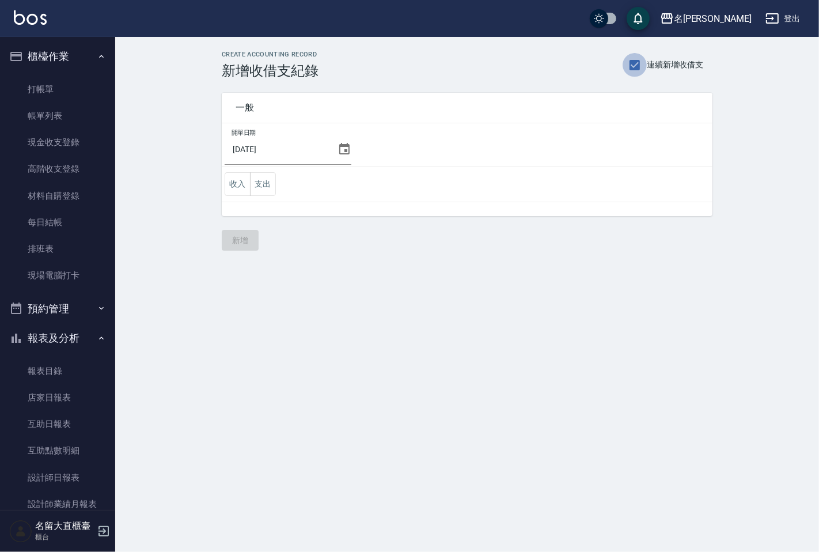
click at [633, 65] on input "連續新增收借支" at bounding box center [635, 65] width 24 height 24
checkbox input "true"
click at [338, 148] on icon at bounding box center [345, 149] width 14 height 14
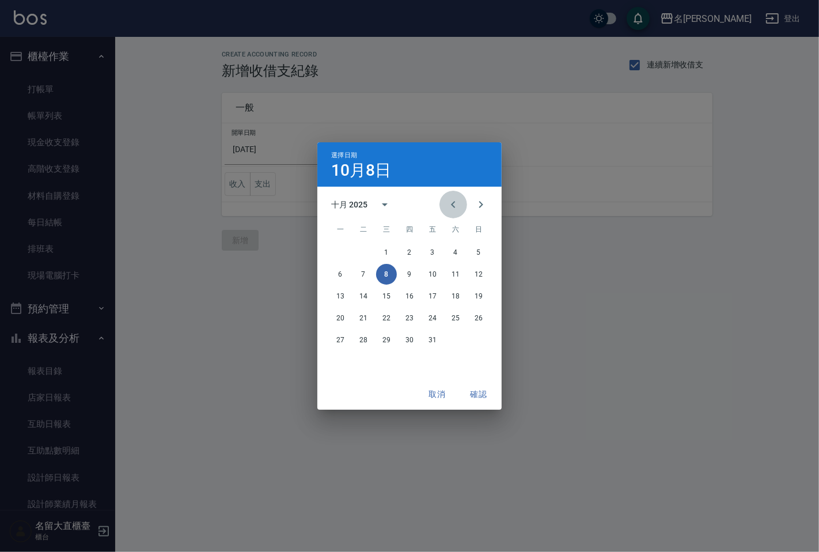
click at [455, 205] on icon "Previous month" at bounding box center [454, 205] width 14 height 14
click at [367, 340] on button "30" at bounding box center [363, 340] width 21 height 21
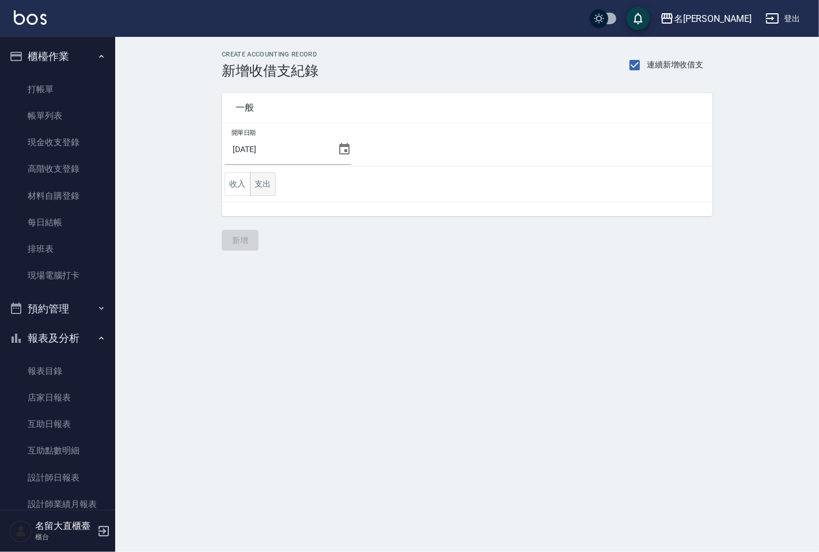
click at [268, 184] on button "支出" at bounding box center [263, 184] width 26 height 24
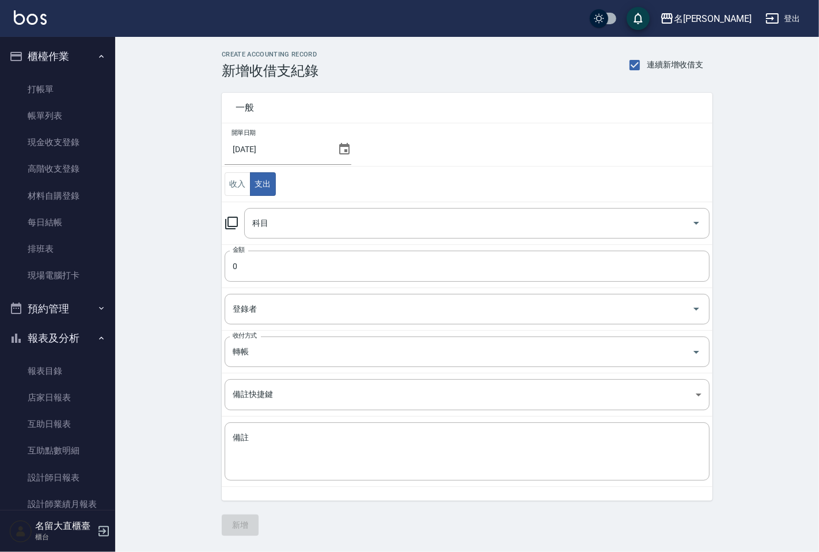
type button "EXPENDITURE"
click at [245, 433] on textarea "備註" at bounding box center [467, 451] width 469 height 39
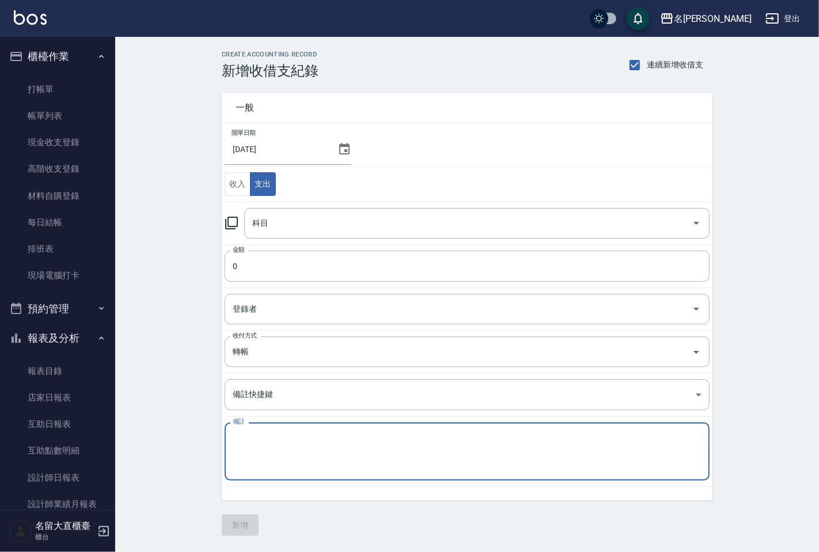
paste textarea "管理費 114/9月份 25000"
type textarea "管理費 114/9月份 25000"
click at [226, 223] on icon at bounding box center [232, 223] width 14 height 14
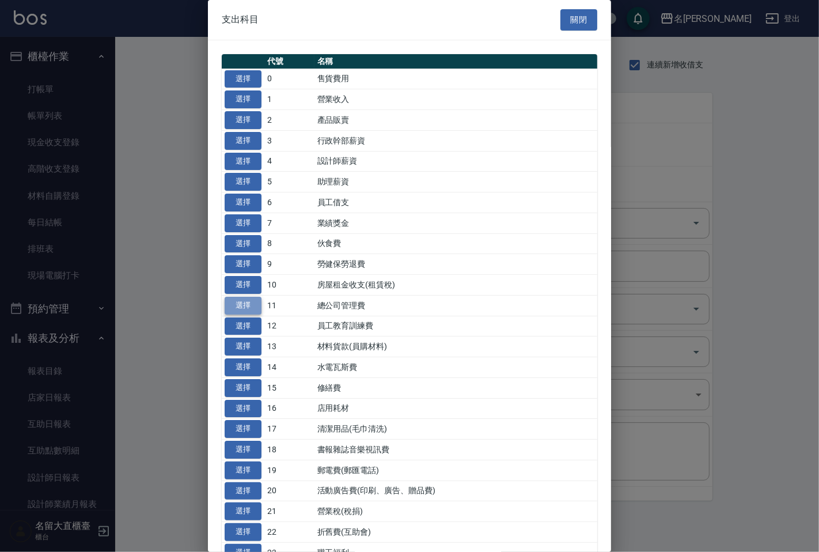
click at [250, 302] on button "選擇" at bounding box center [243, 306] width 37 height 18
type input "11 總公司管理費"
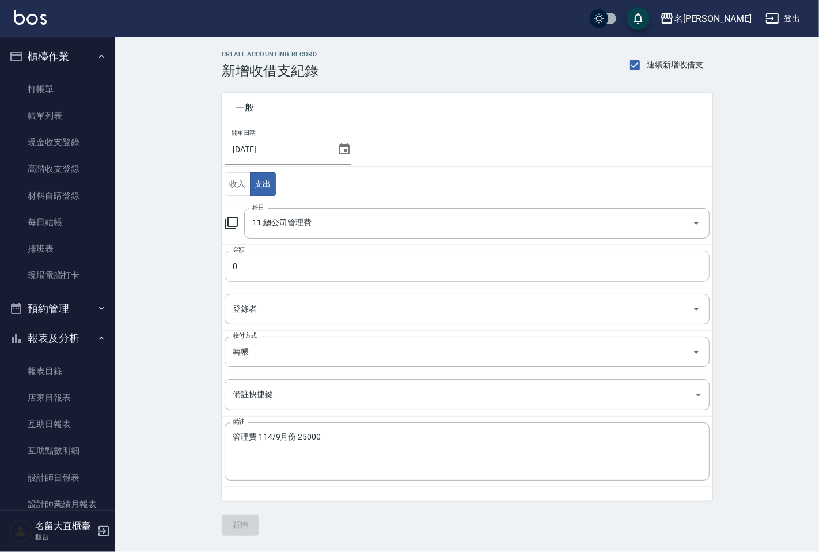
click at [259, 271] on input "0" at bounding box center [467, 266] width 485 height 31
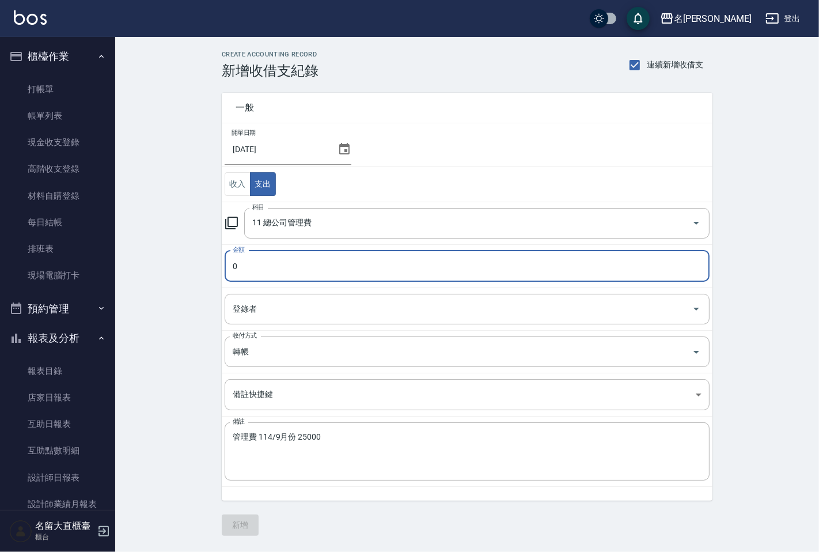
click at [259, 271] on input "0" at bounding box center [467, 266] width 485 height 31
click at [259, 320] on div "登錄者" at bounding box center [467, 309] width 485 height 31
type input "25000"
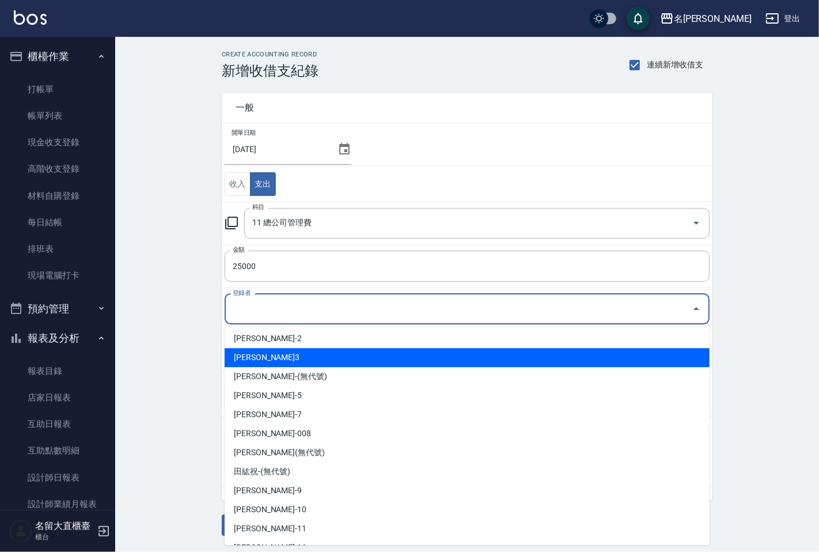
click at [252, 359] on li "[PERSON_NAME]3" at bounding box center [467, 357] width 485 height 19
type input "[PERSON_NAME]3"
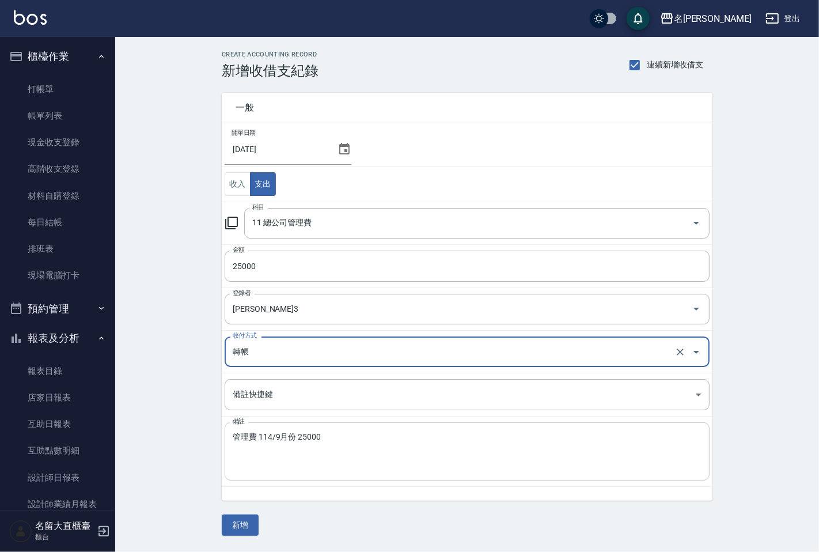
click at [232, 436] on div "管理費 114/9月份 25000 x 備註" at bounding box center [467, 451] width 485 height 58
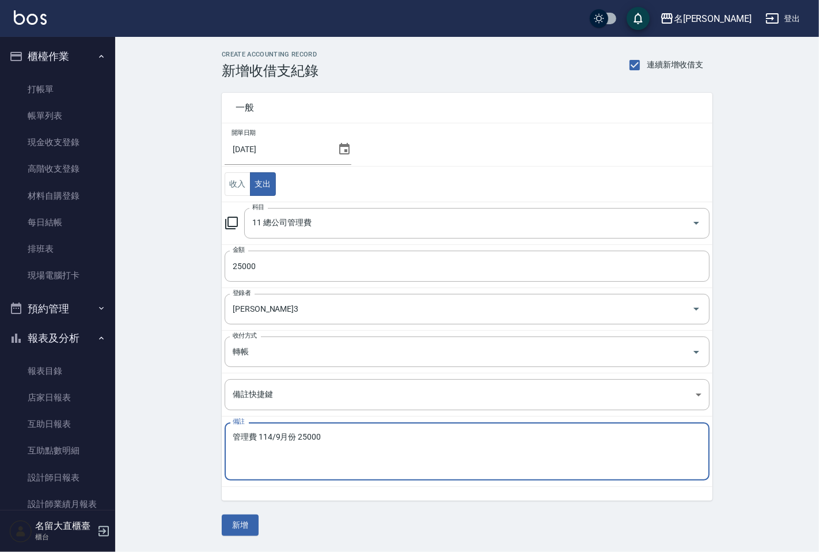
click at [236, 434] on textarea "管理費 114/9月份 25000" at bounding box center [467, 451] width 469 height 39
click at [360, 439] on textarea "收款單--管理費 114/9月份 25000" at bounding box center [467, 451] width 469 height 39
type textarea "收款單--管理費 114/9月份"
click at [240, 528] on button "新增" at bounding box center [240, 525] width 37 height 21
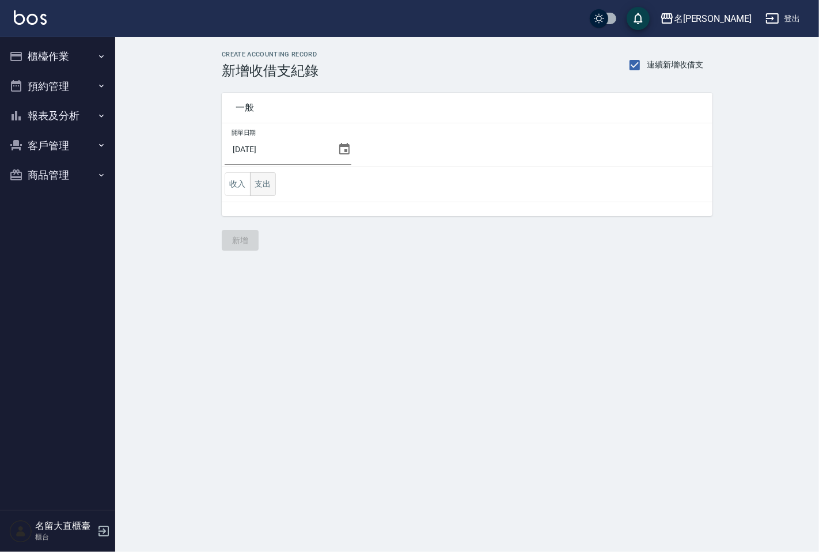
click at [272, 181] on button "支出" at bounding box center [263, 184] width 26 height 24
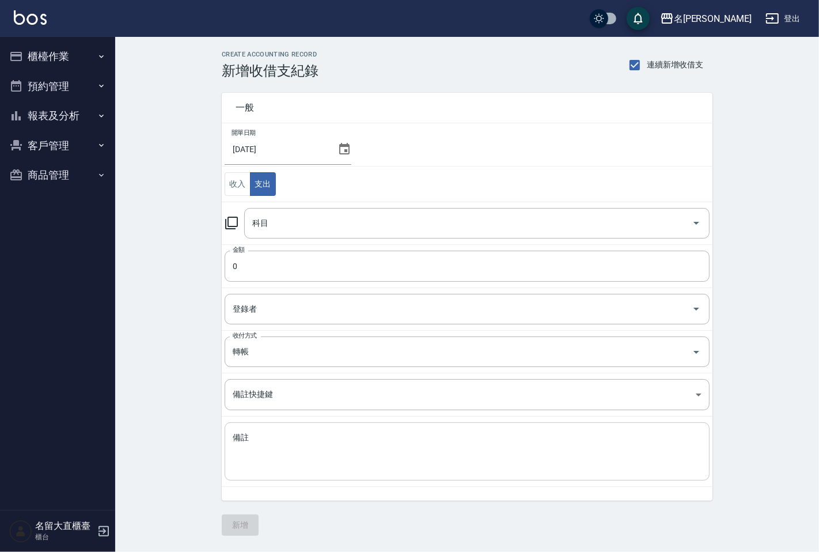
click at [302, 438] on textarea "備註" at bounding box center [467, 451] width 469 height 39
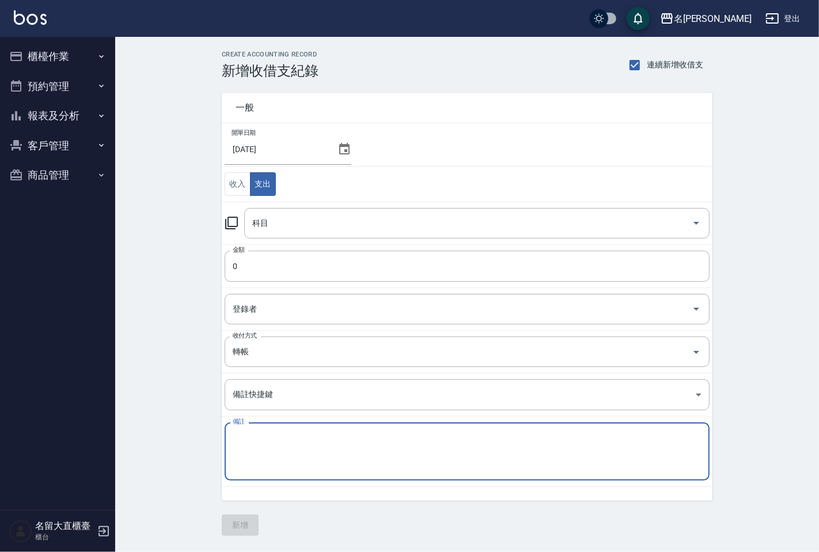
paste textarea "廣告預收款 114/9月份 1500"
type textarea "廣告預收款 114/9月份 1500"
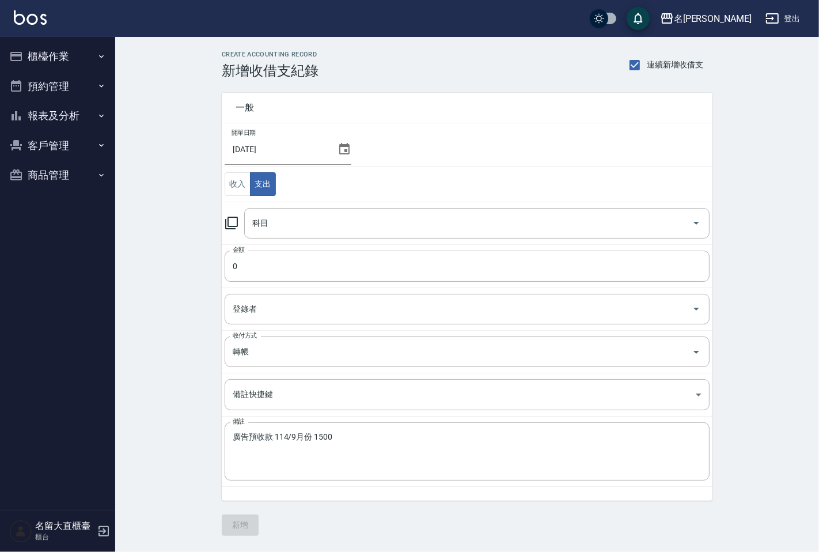
click at [234, 226] on icon at bounding box center [231, 223] width 13 height 13
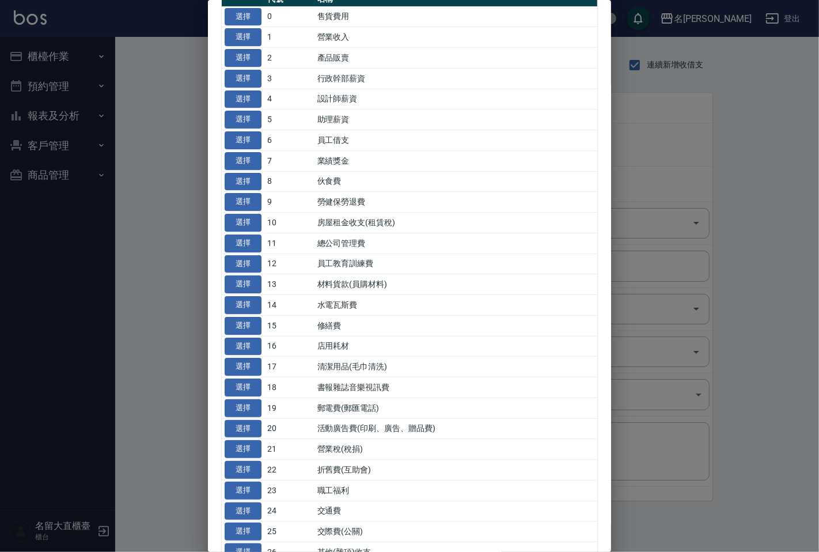
scroll to position [192, 0]
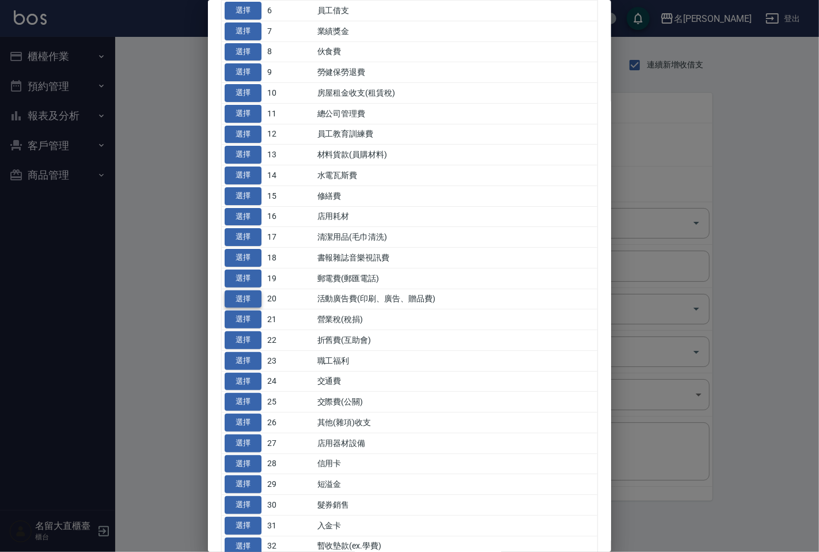
click at [250, 301] on button "選擇" at bounding box center [243, 299] width 37 height 18
type input "20 活動廣告費(印刷、廣告、贈品費)"
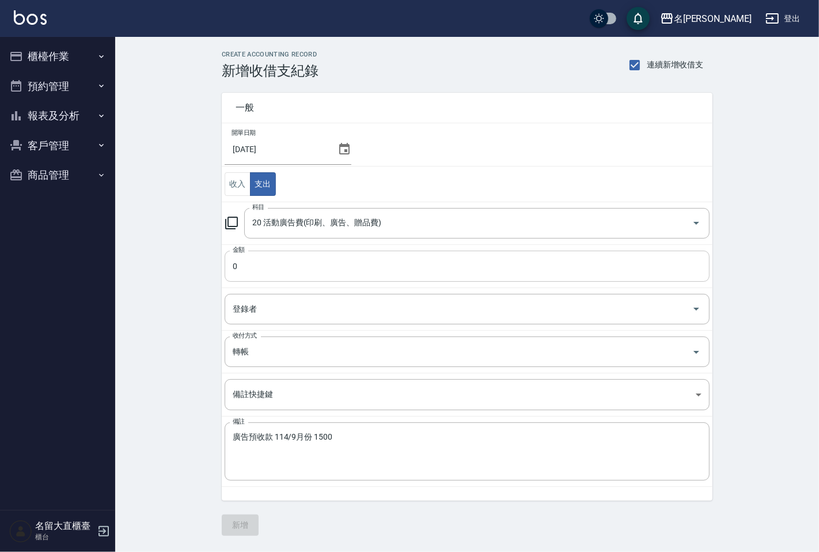
click at [262, 279] on input "0" at bounding box center [467, 266] width 485 height 31
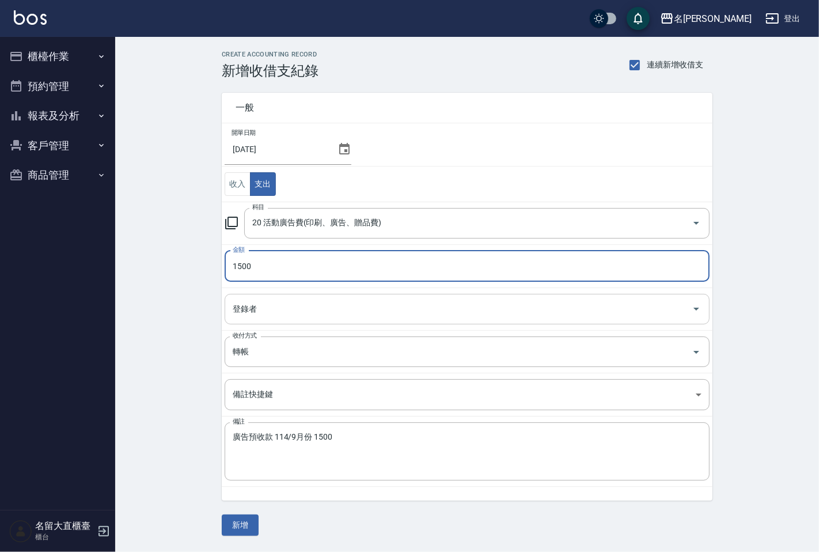
type input "1500"
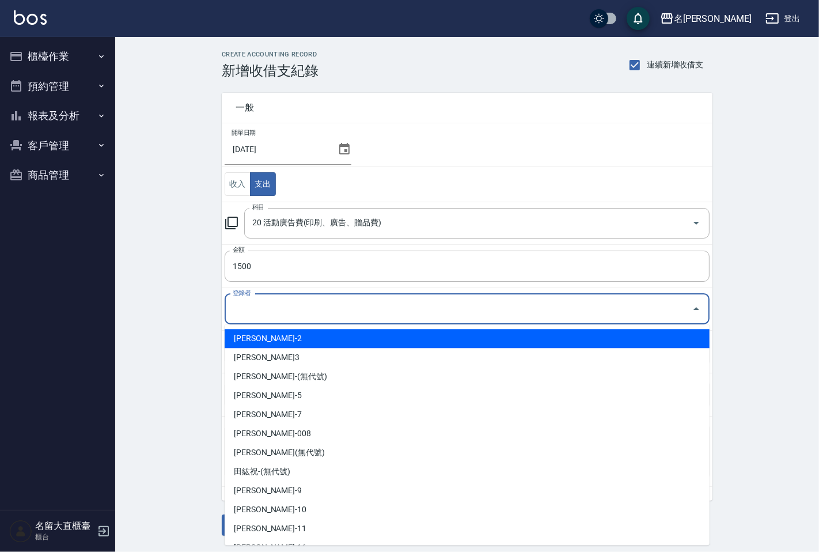
click at [256, 308] on input "登錄者" at bounding box center [459, 309] width 458 height 20
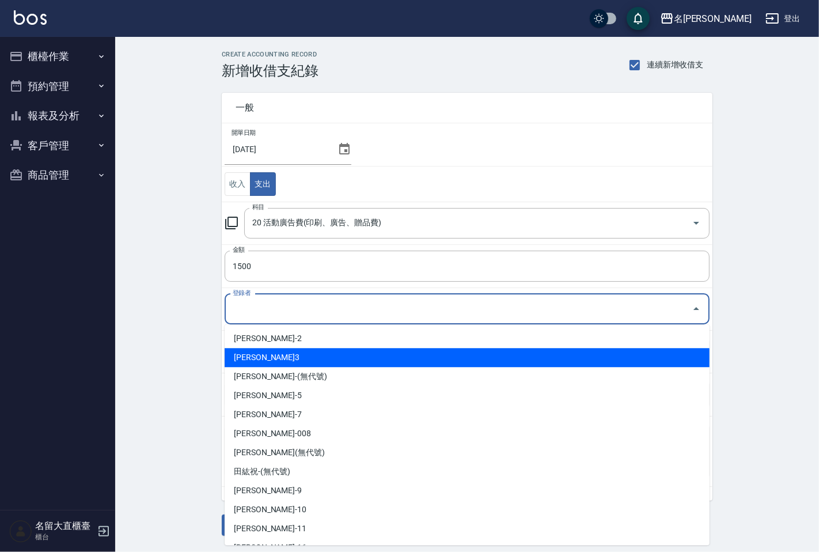
click at [249, 350] on li "[PERSON_NAME]3" at bounding box center [467, 357] width 485 height 19
type input "[PERSON_NAME]3"
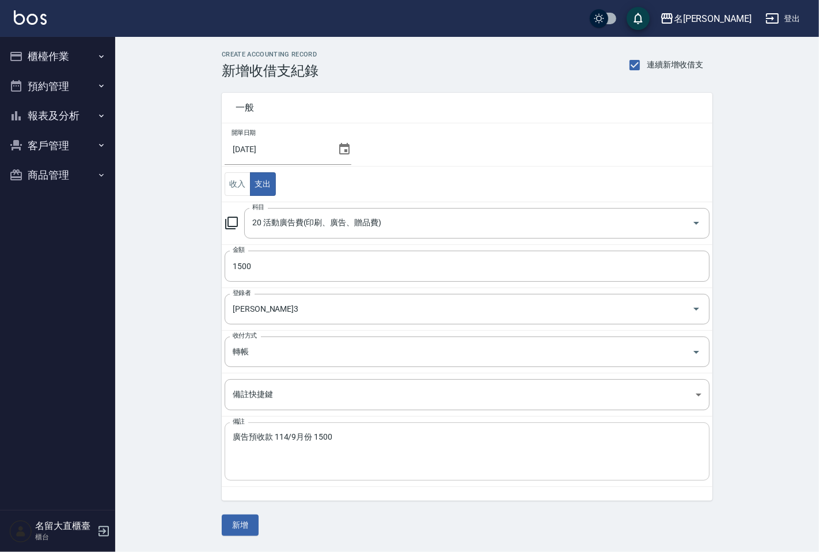
click at [229, 437] on div "廣告預收款 114/9月份 1500 x 備註" at bounding box center [467, 451] width 485 height 58
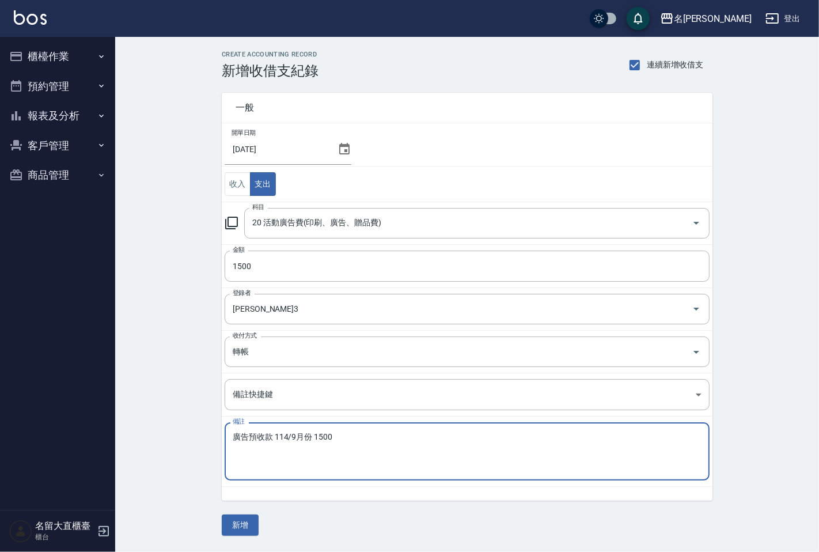
click at [231, 437] on div "廣告預收款 114/9月份 1500 x 備註" at bounding box center [467, 451] width 485 height 58
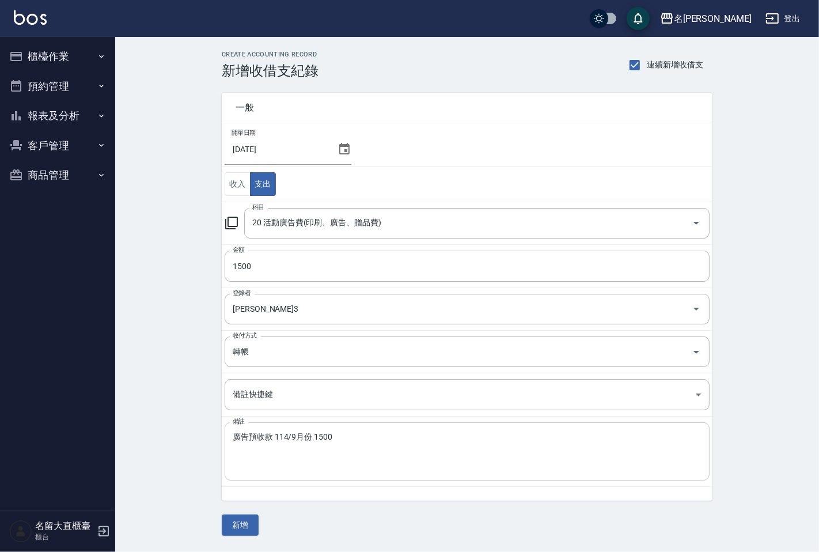
click at [231, 437] on div "廣告預收款 114/9月份 1500 x 備註" at bounding box center [467, 451] width 485 height 58
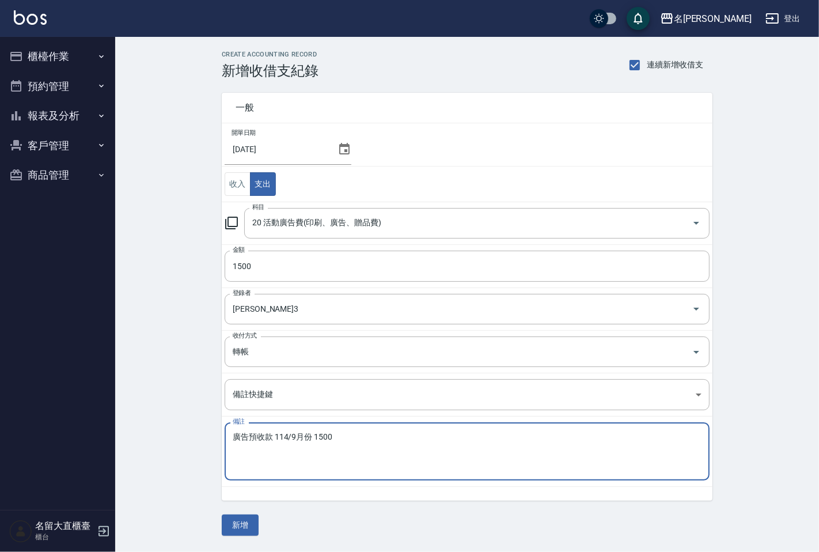
click at [233, 437] on textarea "廣告預收款 114/9月份 1500" at bounding box center [467, 451] width 469 height 39
click at [391, 440] on textarea "收款單--廣告預收款 114/9月份 1500" at bounding box center [467, 451] width 469 height 39
type textarea "收款單--廣告預收款 114/9月份"
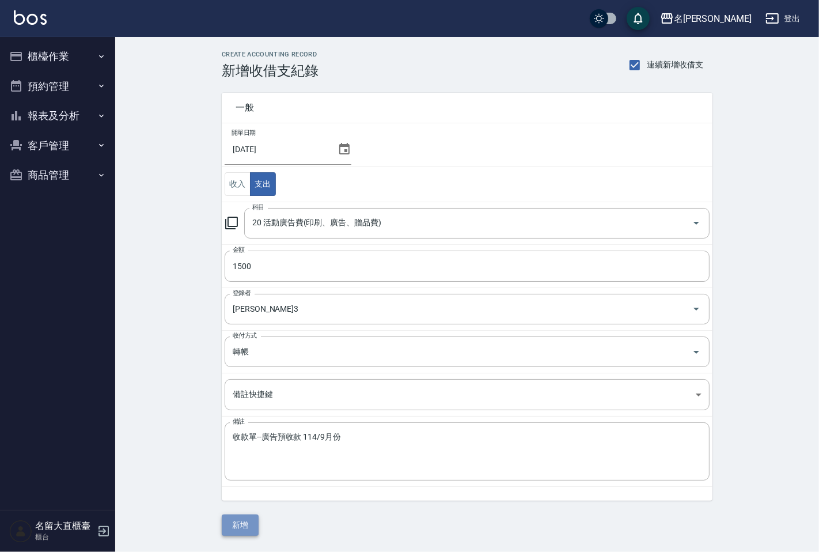
click at [240, 521] on button "新增" at bounding box center [240, 525] width 37 height 21
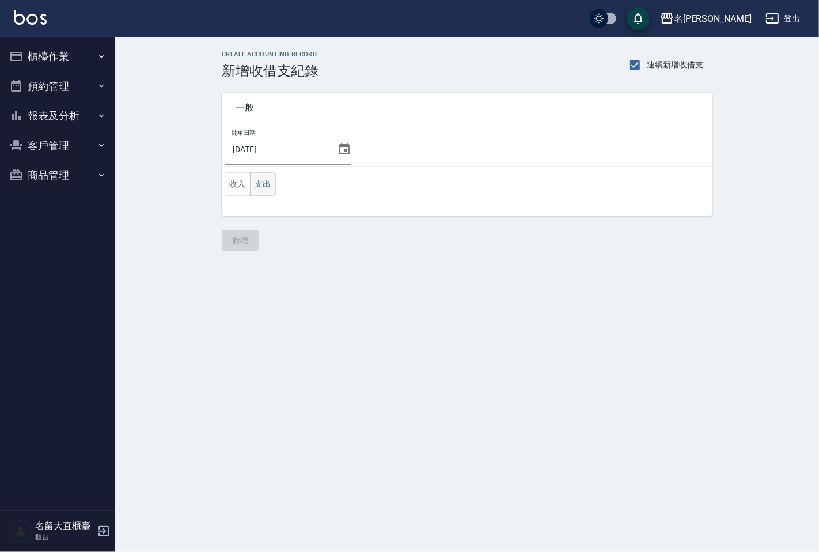
click at [264, 184] on button "支出" at bounding box center [263, 184] width 26 height 24
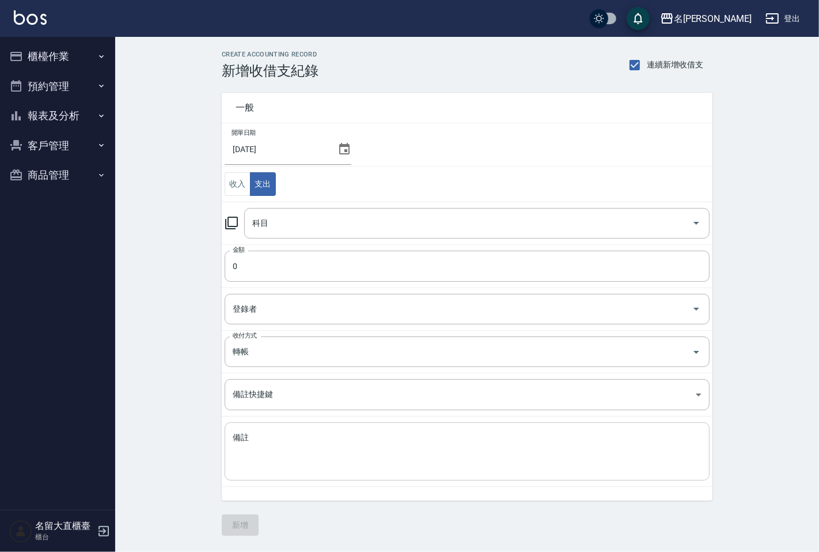
click at [244, 440] on textarea "備註" at bounding box center [467, 451] width 469 height 39
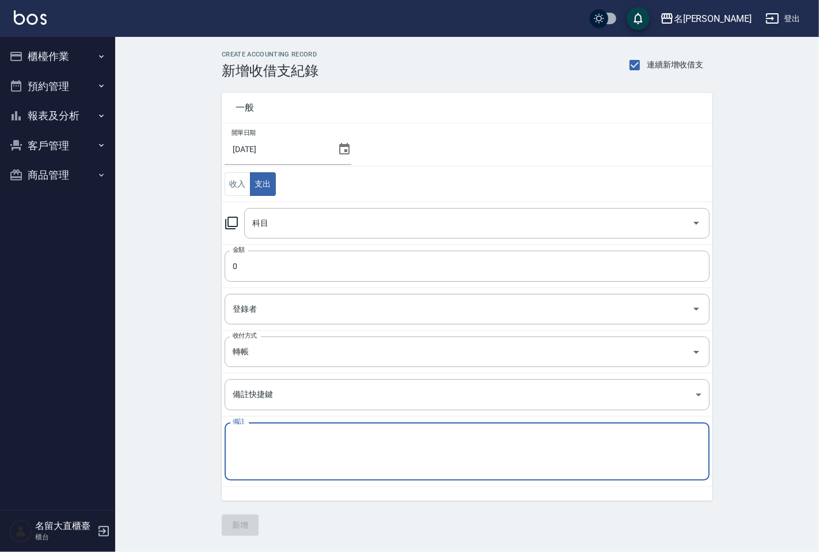
paste textarea "音樂視訊114/4~115/3 2500"
type textarea "音樂視訊114/4~115/3 2500"
click at [231, 226] on icon at bounding box center [231, 223] width 13 height 13
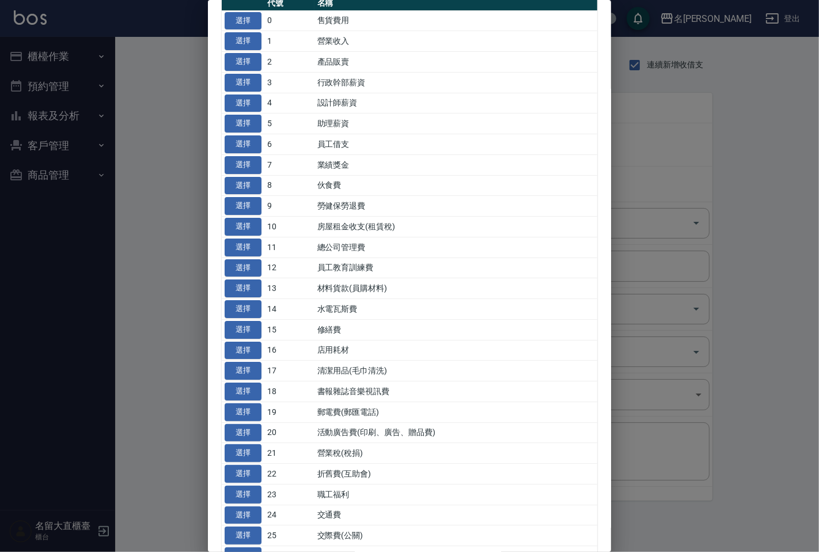
scroll to position [128, 0]
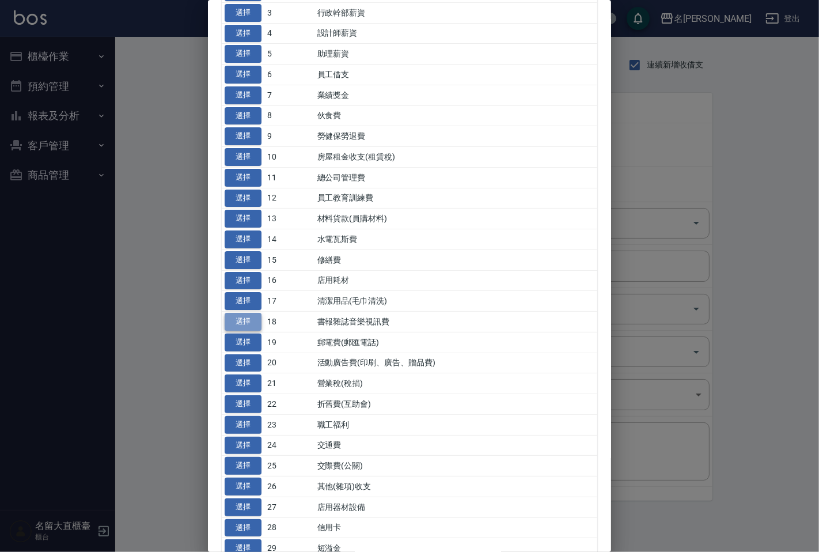
click at [236, 326] on button "選擇" at bounding box center [243, 322] width 37 height 18
type input "18 書報雜誌音樂視訊費"
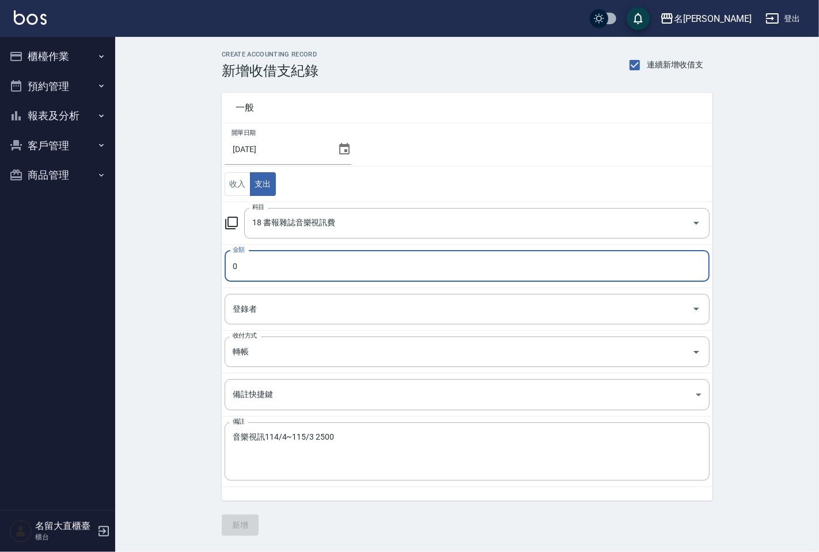
click at [278, 266] on input "0" at bounding box center [467, 266] width 485 height 31
type input "2500"
click at [259, 303] on input "登錄者" at bounding box center [459, 309] width 458 height 20
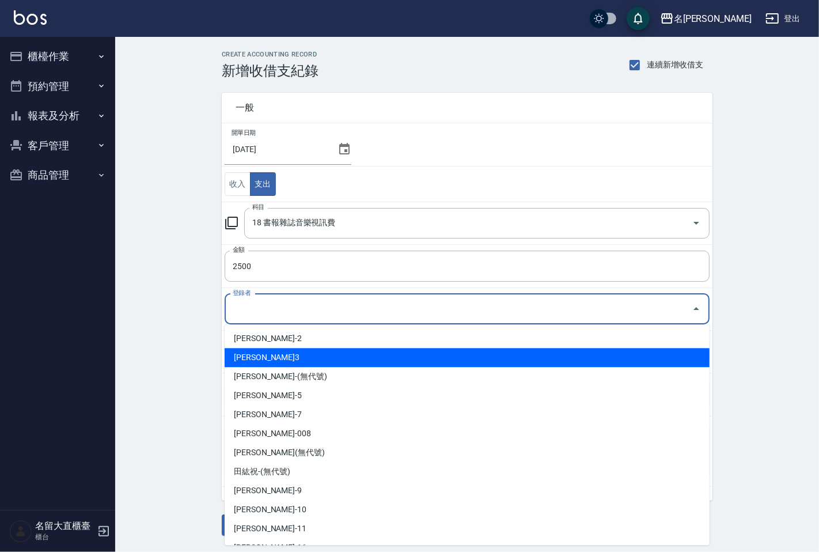
click at [251, 360] on li "郭忠翰-3" at bounding box center [467, 357] width 485 height 19
type input "郭忠翰-3"
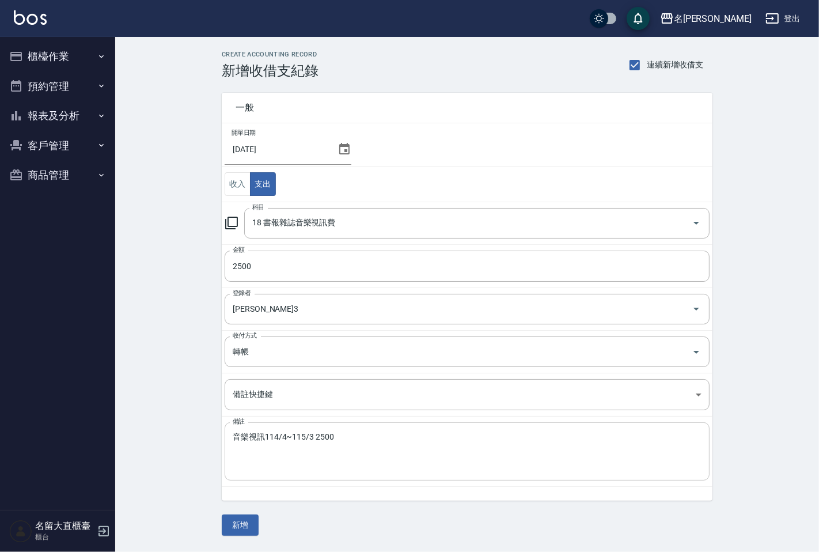
click at [232, 432] on div "音樂視訊114/4~115/3 2500 x 備註" at bounding box center [467, 451] width 485 height 58
drag, startPoint x: 232, startPoint y: 432, endPoint x: 229, endPoint y: 441, distance: 9.5
click at [229, 441] on div "音樂視訊114/4~115/3 2500 x 備註" at bounding box center [467, 451] width 485 height 58
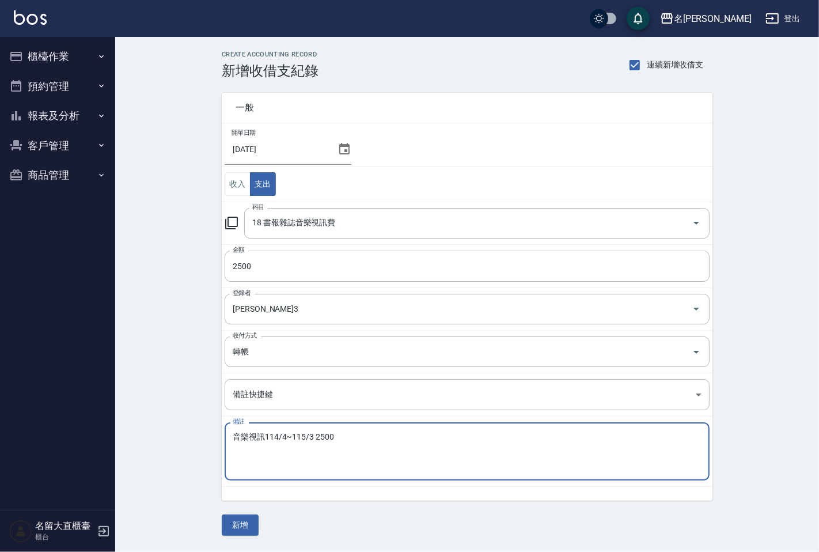
click at [233, 439] on textarea "音樂視訊114/4~115/3 2500" at bounding box center [467, 451] width 469 height 39
click at [365, 441] on textarea "收款單--音樂視訊114/4~115/3 2500" at bounding box center [467, 451] width 469 height 39
type textarea "收款單--音樂視訊114/4~115/3"
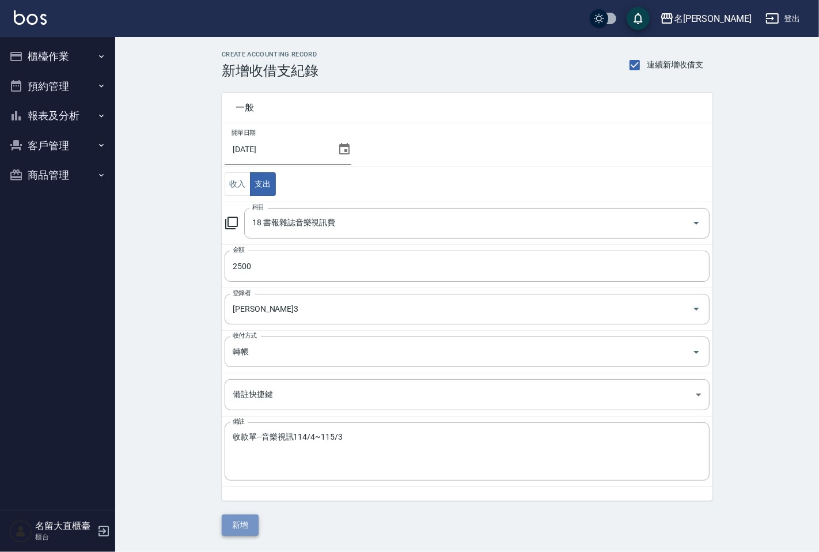
click at [247, 528] on button "新增" at bounding box center [240, 525] width 37 height 21
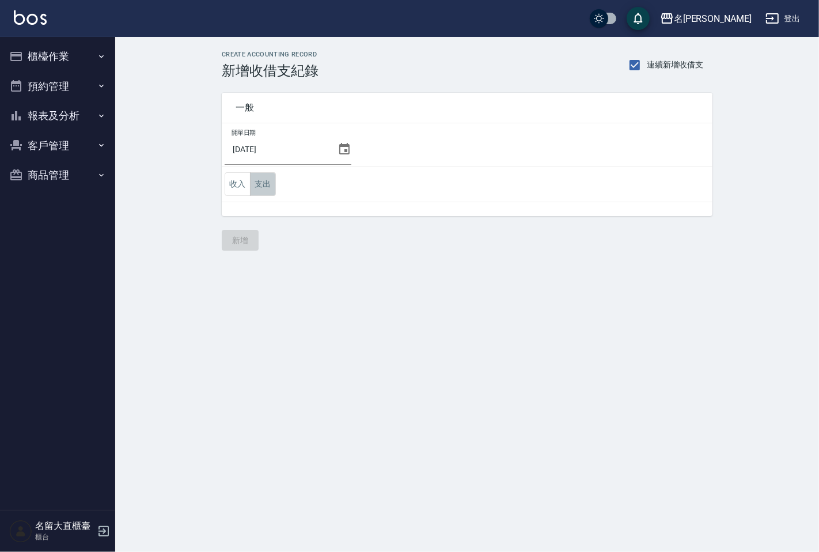
click at [263, 181] on button "支出" at bounding box center [263, 184] width 26 height 24
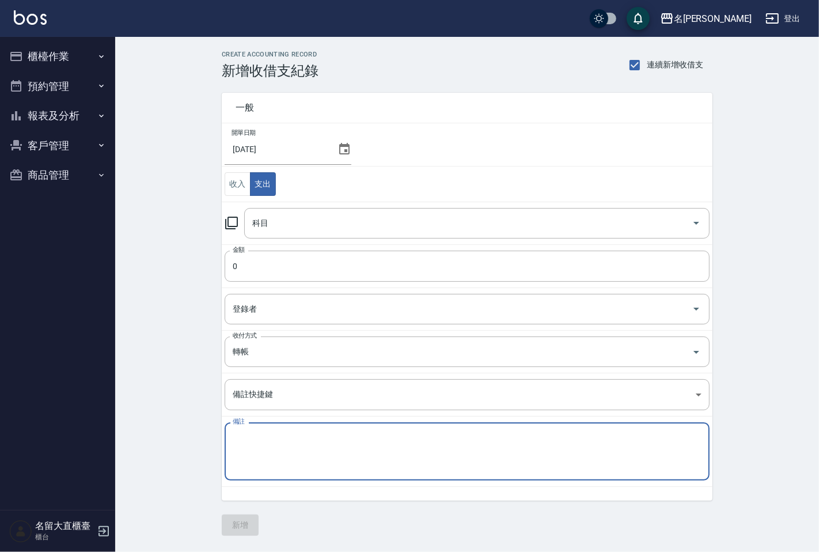
click at [285, 442] on textarea "備註" at bounding box center [467, 451] width 469 height 39
paste textarea "[DATE]勞、健保費用 20187"
type textarea "114年8月勞、健保費用 20187"
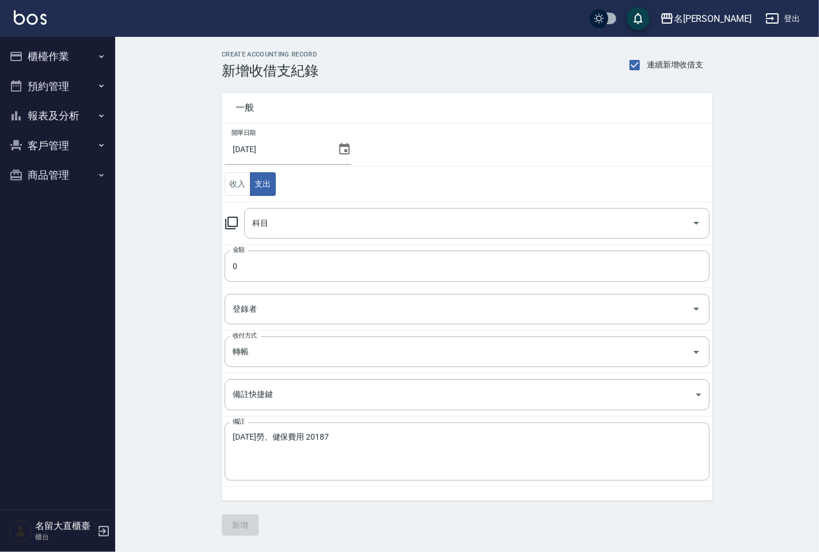
click at [233, 220] on icon at bounding box center [232, 223] width 14 height 14
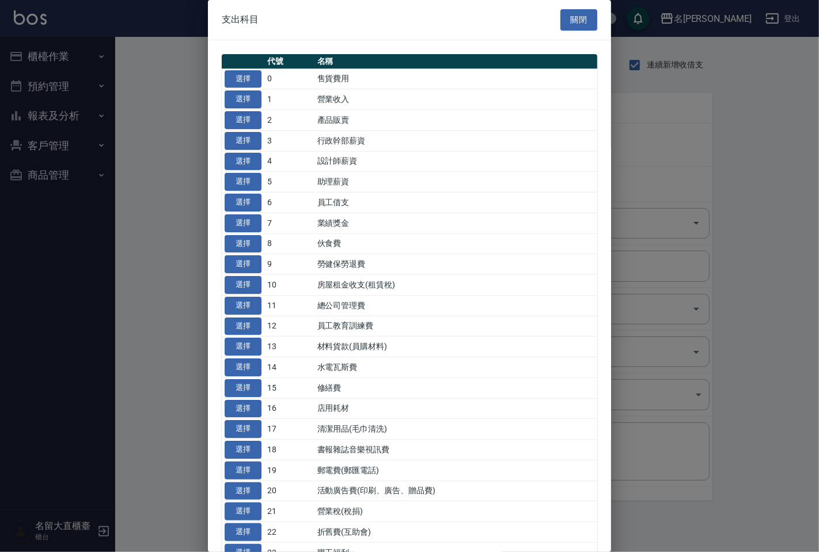
scroll to position [64, 0]
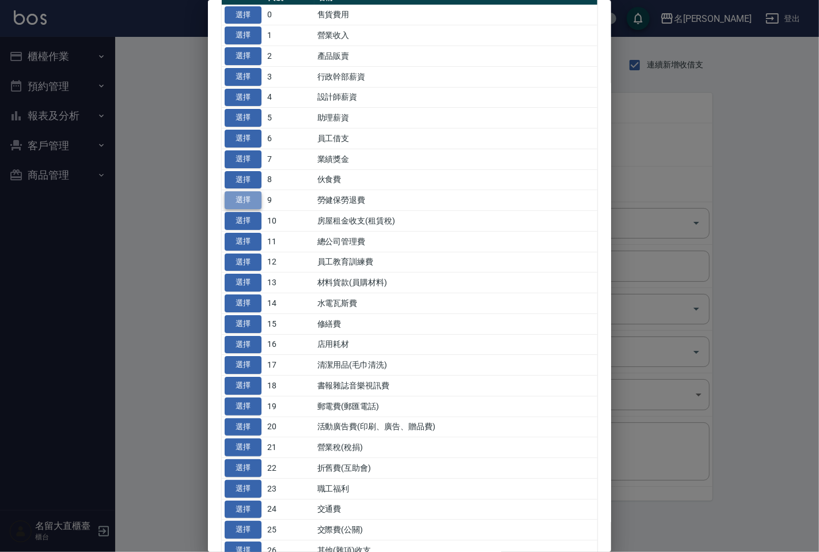
click at [251, 200] on button "選擇" at bounding box center [243, 200] width 37 height 18
type input "9 勞健保勞退費"
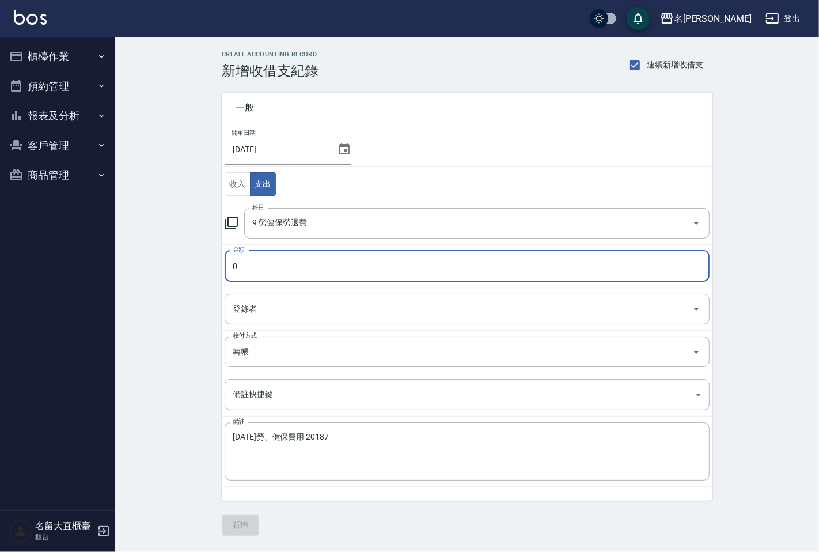
click at [274, 262] on input "0" at bounding box center [467, 266] width 485 height 31
type input "20187"
click at [263, 309] on input "登錄者" at bounding box center [459, 309] width 458 height 20
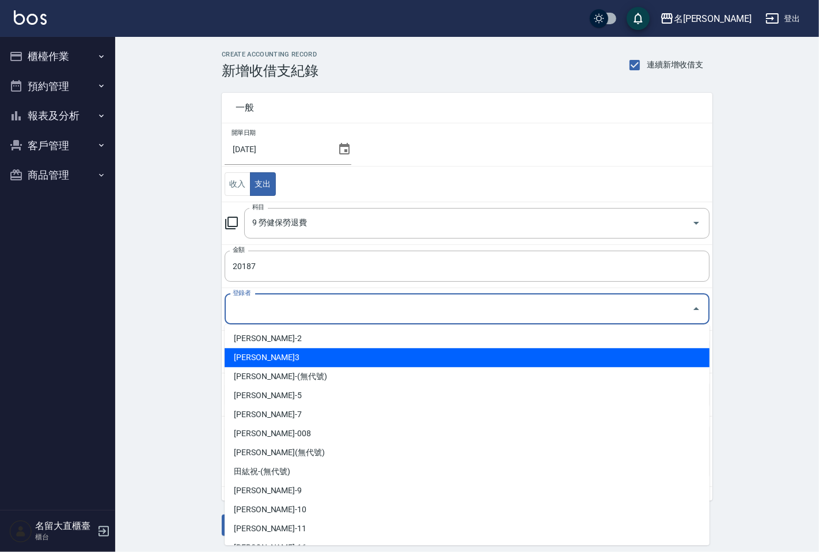
click at [260, 358] on li "郭忠翰-3" at bounding box center [467, 357] width 485 height 19
type input "郭忠翰-3"
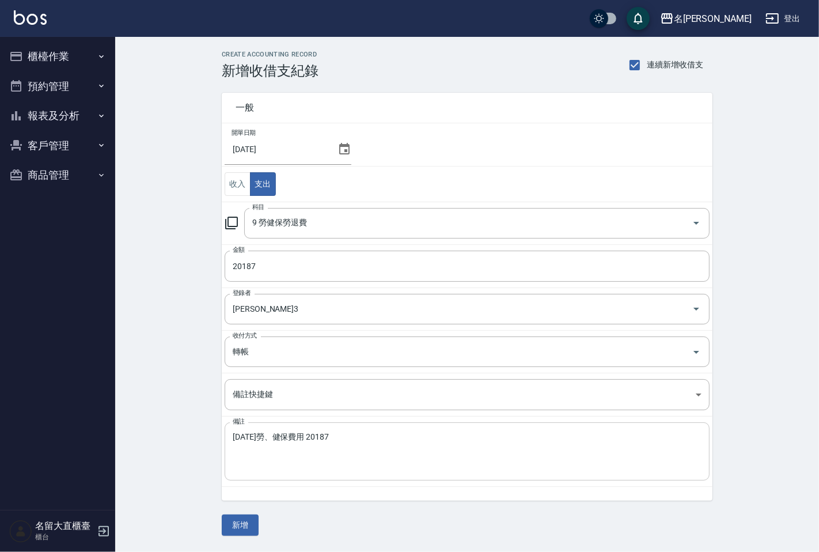
click at [232, 436] on div "114年8月勞、健保費用 20187 x 備註" at bounding box center [467, 451] width 485 height 58
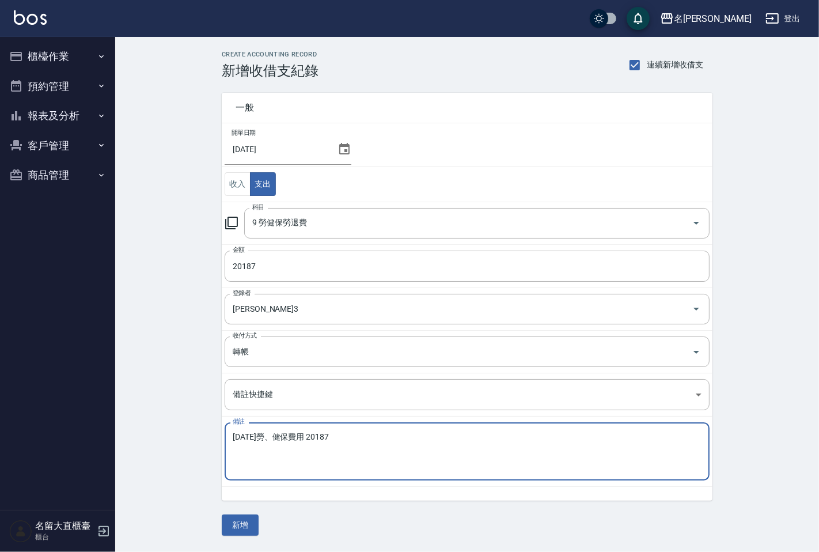
click at [232, 436] on div "114年8月勞、健保費用 20187 x 備註" at bounding box center [467, 451] width 485 height 58
click at [233, 435] on textarea "114年8月勞、健保費用 20187" at bounding box center [467, 451] width 469 height 39
click at [233, 436] on textarea "114年8月勞、健保費用 20187" at bounding box center [467, 451] width 469 height 39
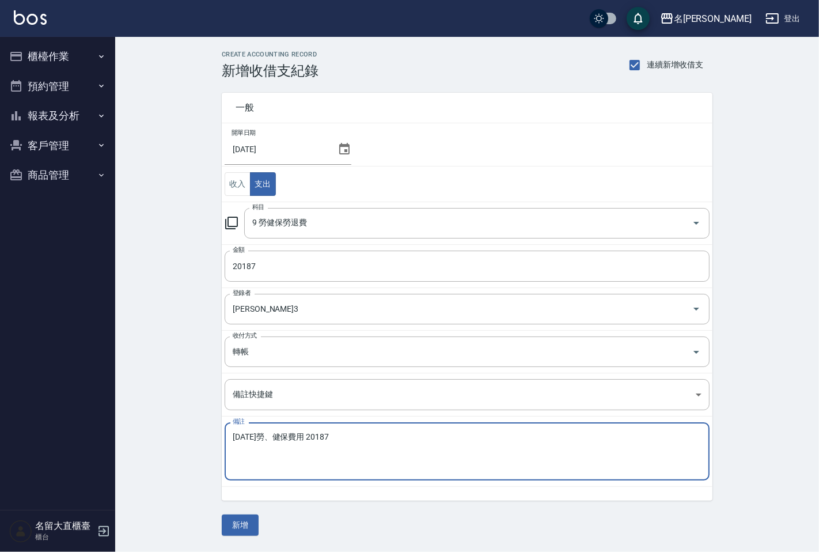
click at [233, 436] on textarea "114年8月勞、健保費用 20187" at bounding box center [467, 451] width 469 height 39
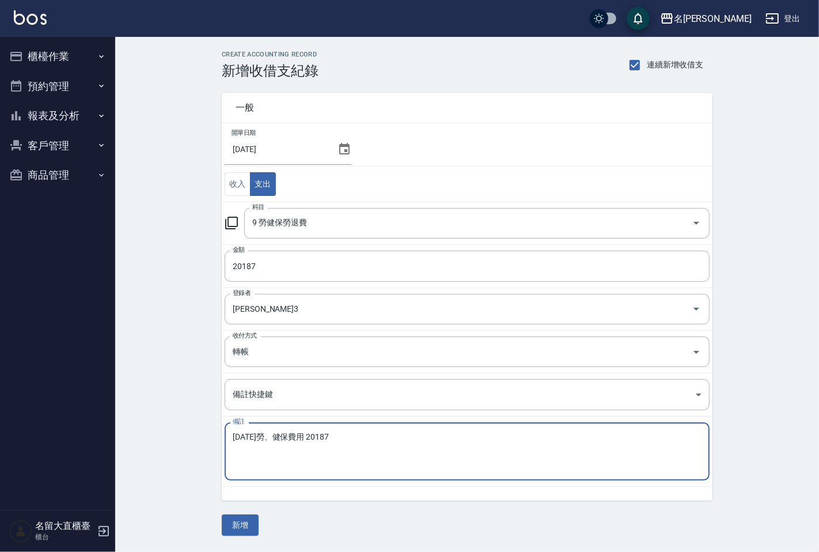
click at [229, 436] on div "114年8月勞、健保費用 20187 x 備註" at bounding box center [467, 451] width 485 height 58
click at [228, 436] on div "114年8月勞、健保費用 20187 x 備註" at bounding box center [467, 451] width 485 height 58
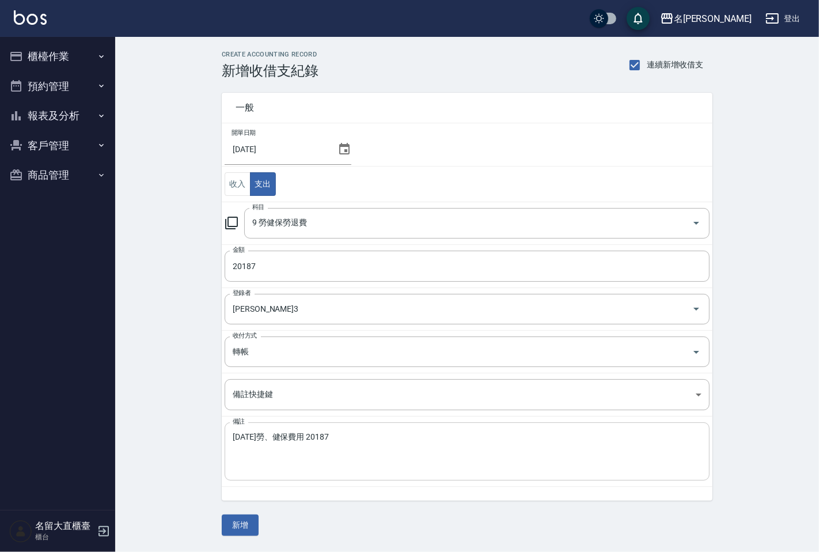
click at [228, 436] on div "114年8月勞、健保費用 20187 x 備註" at bounding box center [467, 451] width 485 height 58
click at [301, 479] on div "114年8月勞、健保費用 20187 x 備註" at bounding box center [467, 451] width 485 height 58
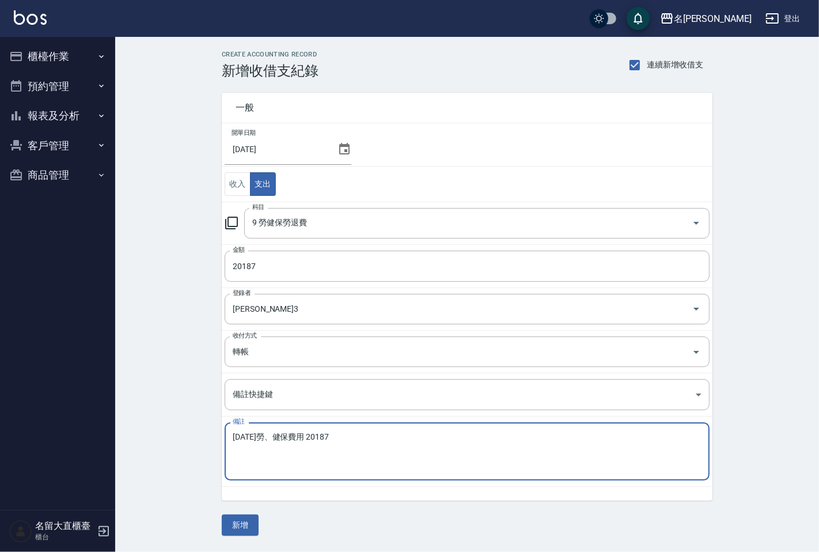
click at [284, 456] on textarea "114年8月勞、健保費用 20187" at bounding box center [467, 451] width 469 height 39
click at [233, 434] on textarea "114年8月勞、健保費用 20187" at bounding box center [467, 451] width 469 height 39
click at [399, 444] on textarea "收款單--114年8月勞、健保費用 20187" at bounding box center [467, 451] width 469 height 39
type textarea "收款單--114年8月勞、健保費用"
click at [248, 525] on button "新增" at bounding box center [240, 525] width 37 height 21
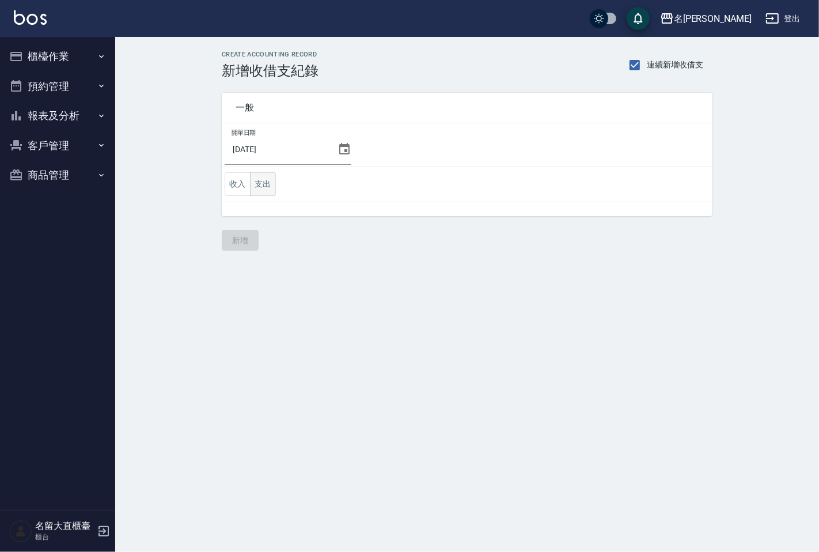
click at [267, 183] on button "支出" at bounding box center [263, 184] width 26 height 24
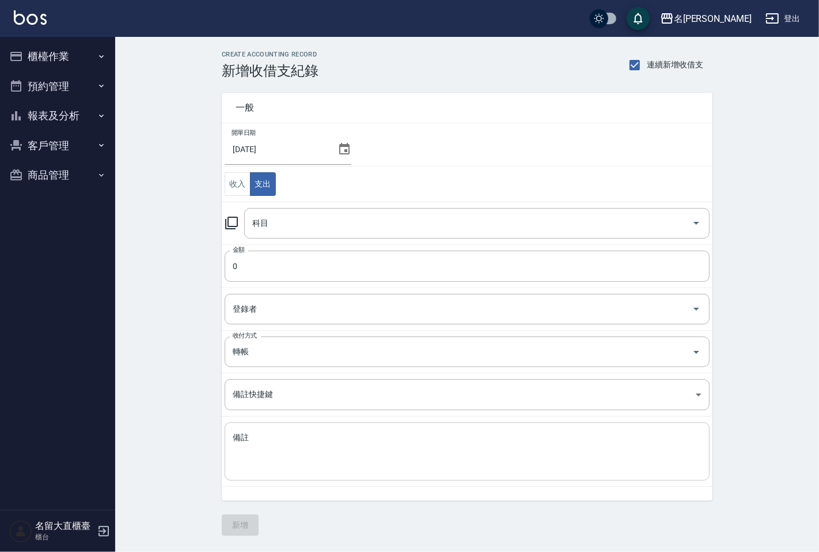
click at [273, 438] on textarea "備註" at bounding box center [467, 451] width 469 height 39
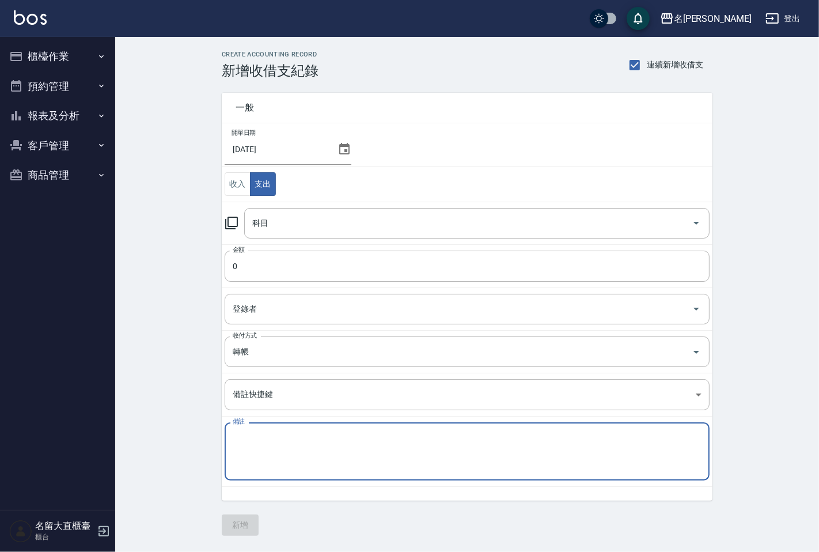
paste textarea "[DATE]勞工退休金新制提繳費用 5454"
type textarea "[DATE]勞工退休金新制提繳費用 5454"
click at [228, 217] on icon at bounding box center [231, 223] width 13 height 13
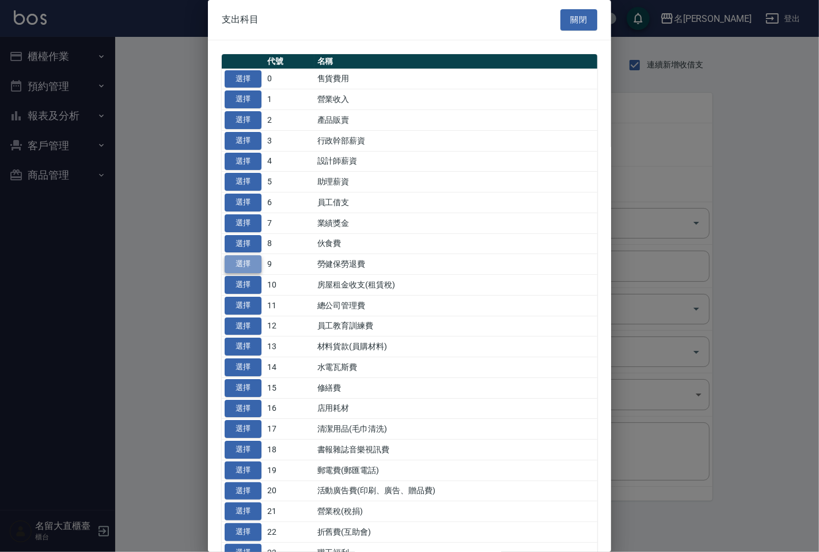
click at [240, 266] on button "選擇" at bounding box center [243, 264] width 37 height 18
type input "9 勞健保勞退費"
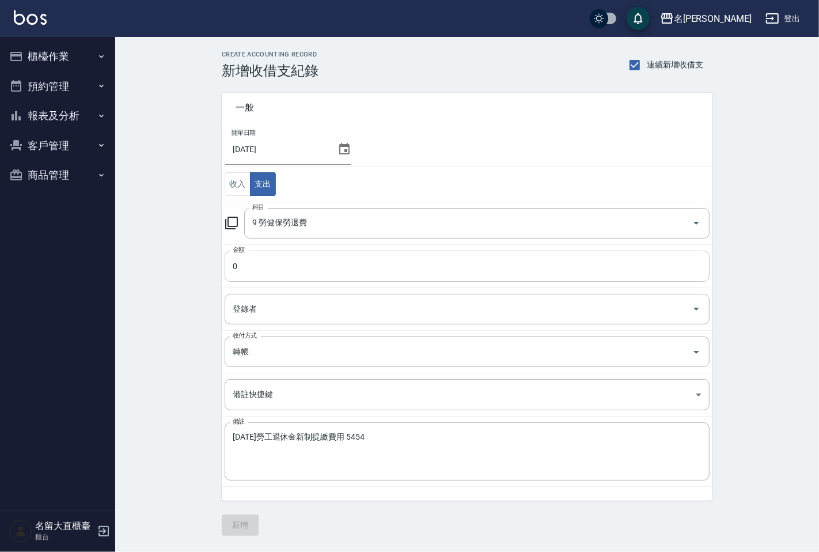
click at [263, 259] on input "0" at bounding box center [467, 266] width 485 height 31
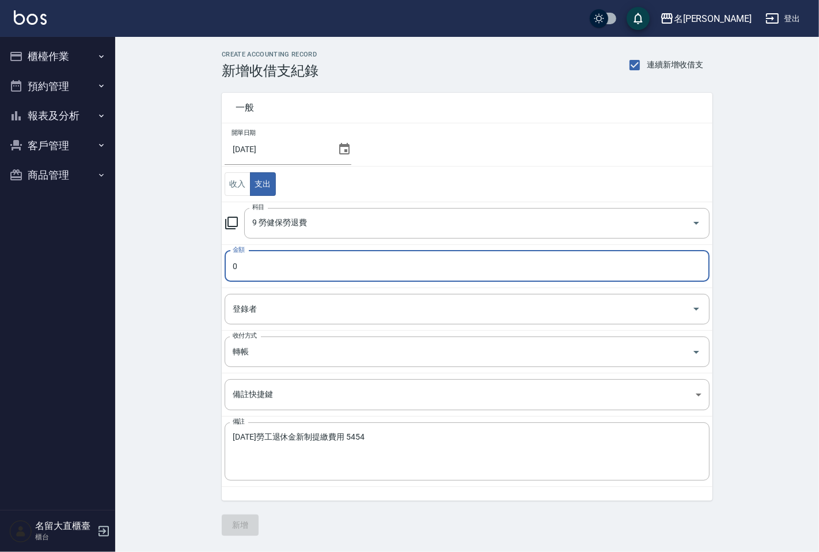
click at [263, 259] on input "0" at bounding box center [467, 266] width 485 height 31
type input "5454"
click at [252, 319] on input "登錄者" at bounding box center [459, 309] width 458 height 20
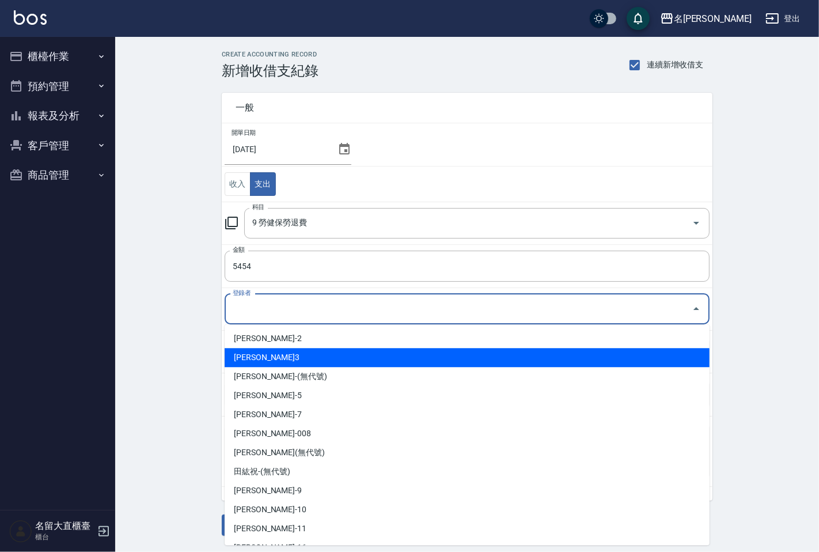
click at [252, 358] on li "[PERSON_NAME]3" at bounding box center [467, 357] width 485 height 19
type input "[PERSON_NAME]3"
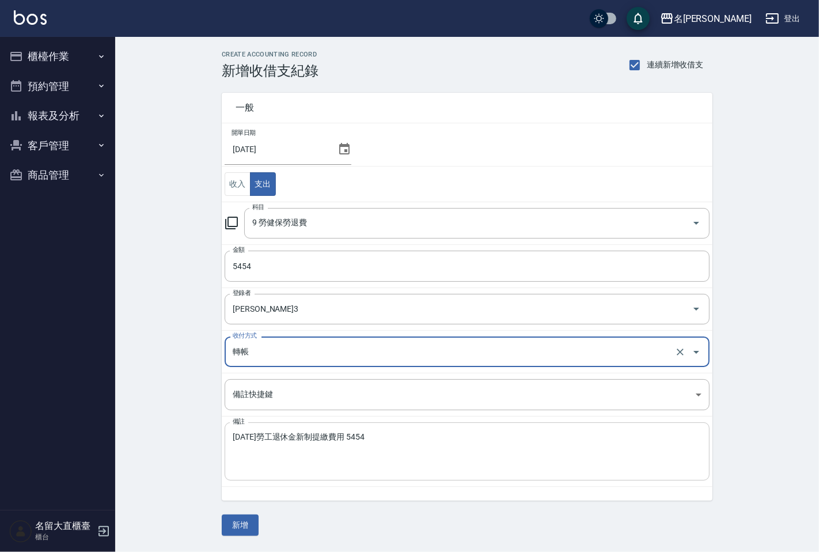
click at [235, 429] on div "[DATE]勞工退休金新制提繳費用 5454 x 備註" at bounding box center [467, 451] width 485 height 58
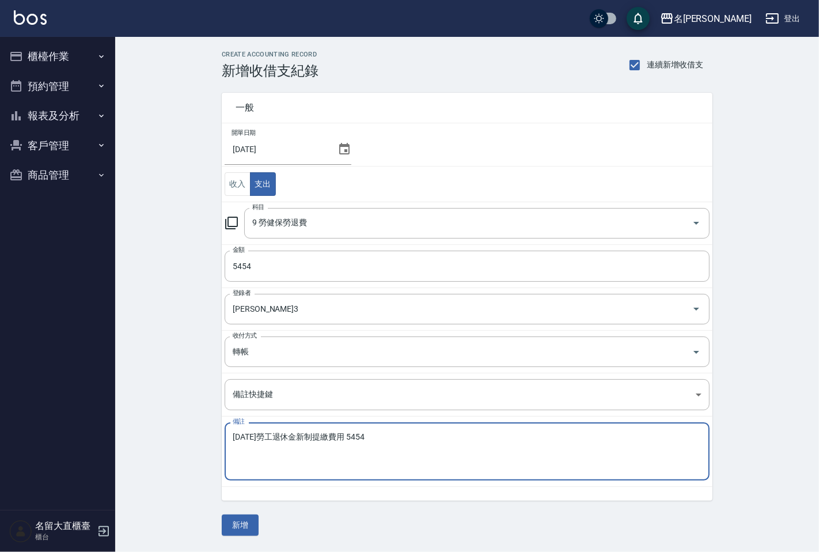
click at [233, 433] on textarea "[DATE]勞工退休金新制提繳費用 5454" at bounding box center [467, 451] width 469 height 39
click at [425, 436] on textarea "收款單--[DATE]勞工退休金新制提繳費用 5454" at bounding box center [467, 451] width 469 height 39
type textarea "收款單--[DATE]勞工退休金新制提繳費用"
click at [247, 532] on button "新增" at bounding box center [240, 525] width 37 height 21
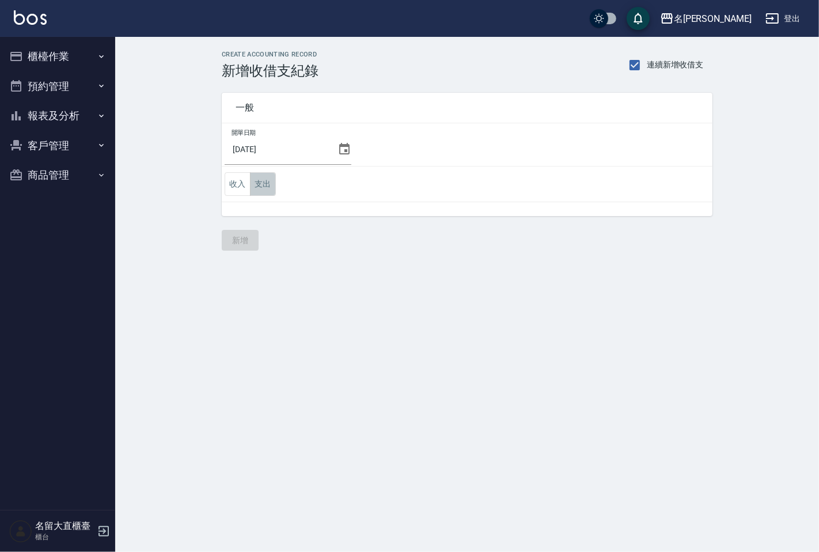
click at [261, 183] on button "支出" at bounding box center [263, 184] width 26 height 24
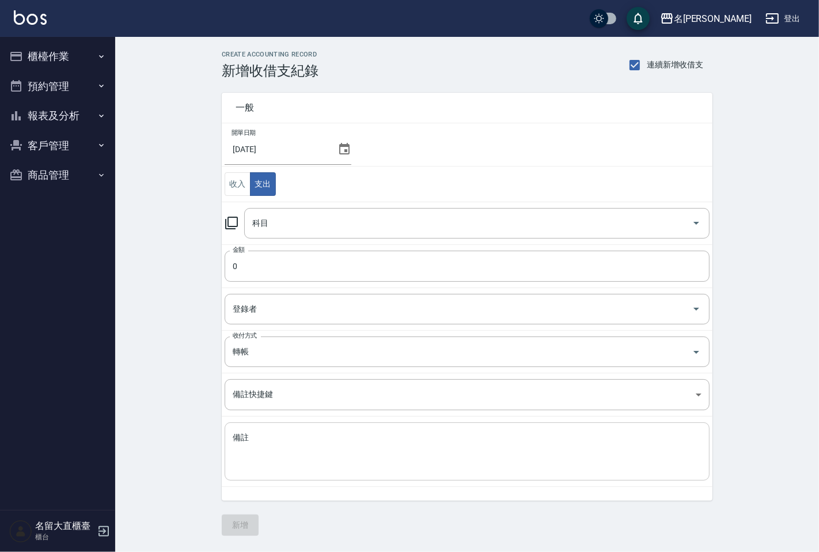
click at [271, 440] on textarea "備註" at bounding box center [467, 451] width 469 height 39
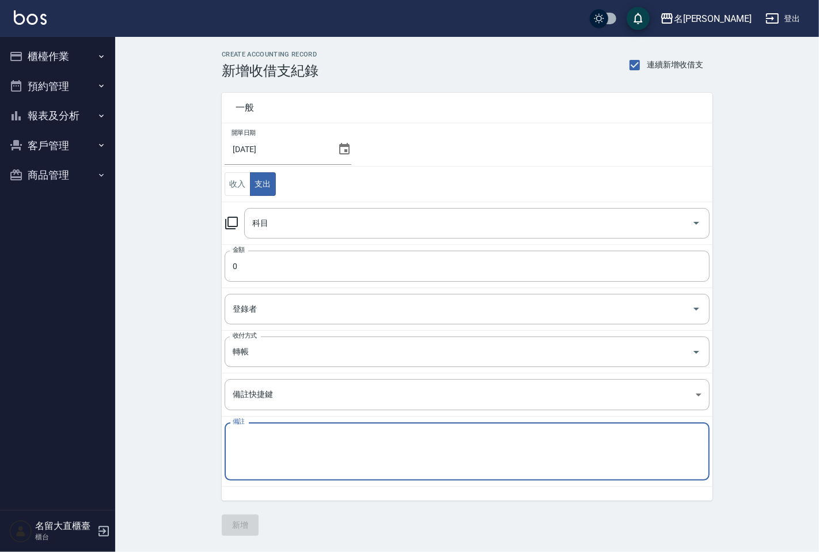
paste textarea "17號海報+排版$1100.43周年慶海報+鏡 貼+運費$1100 2200"
type textarea "17號海報+排版$1100.43周年慶海報+鏡 貼+運費$1100 2200"
click at [232, 222] on icon at bounding box center [232, 223] width 14 height 14
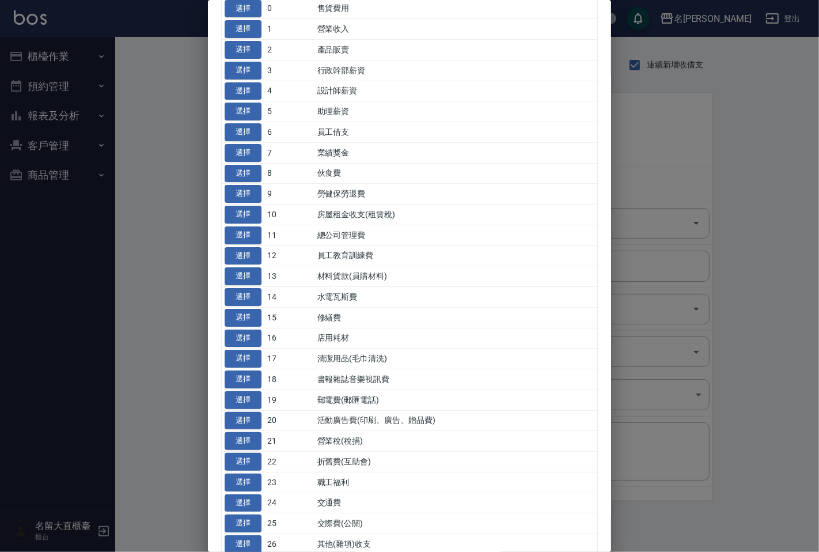
scroll to position [192, 0]
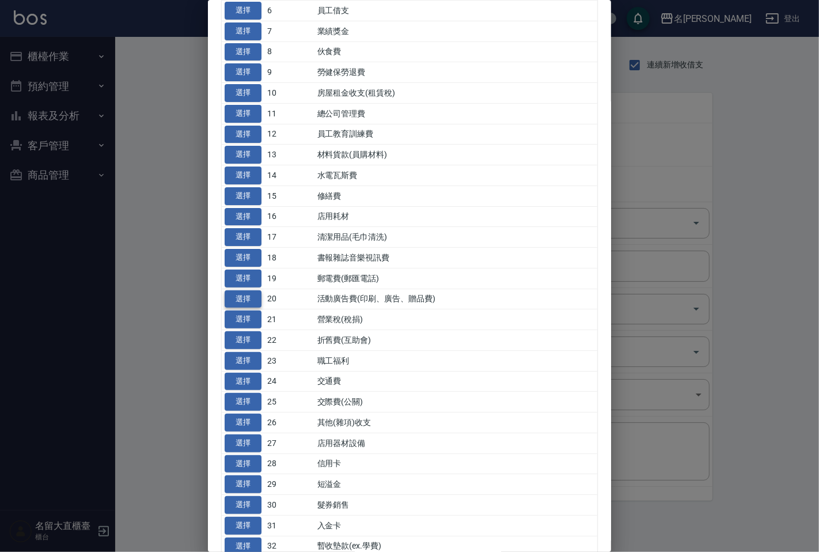
click at [243, 303] on button "選擇" at bounding box center [243, 299] width 37 height 18
type input "20 活動廣告費(印刷、廣告、贈品費)"
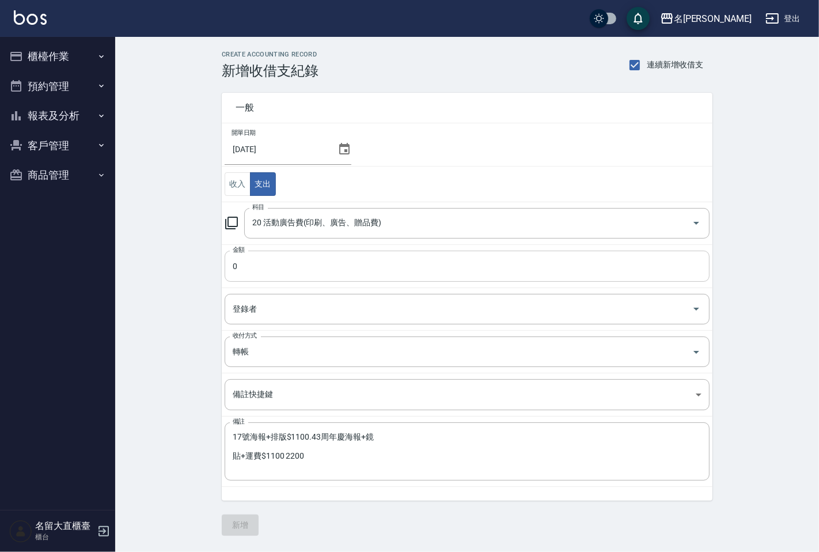
click at [250, 263] on input "0" at bounding box center [467, 266] width 485 height 31
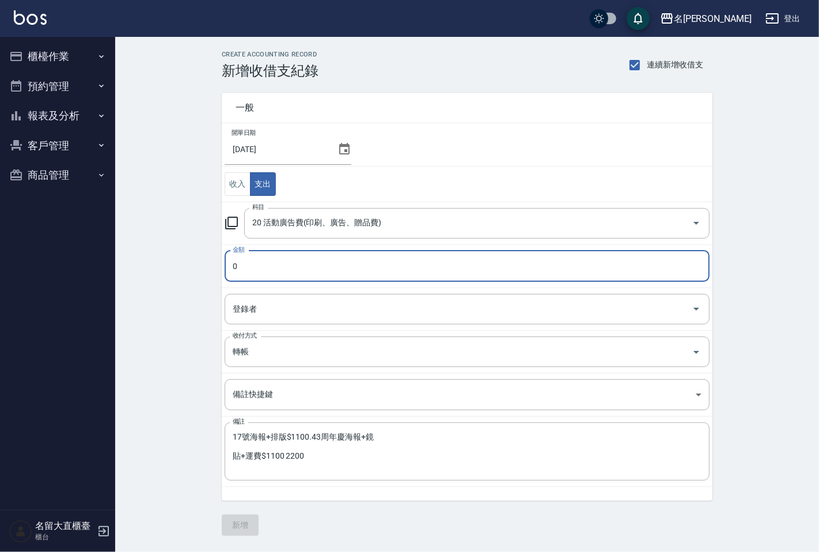
click at [250, 263] on input "0" at bounding box center [467, 266] width 485 height 31
type input "2200"
click at [254, 307] on input "登錄者" at bounding box center [459, 309] width 458 height 20
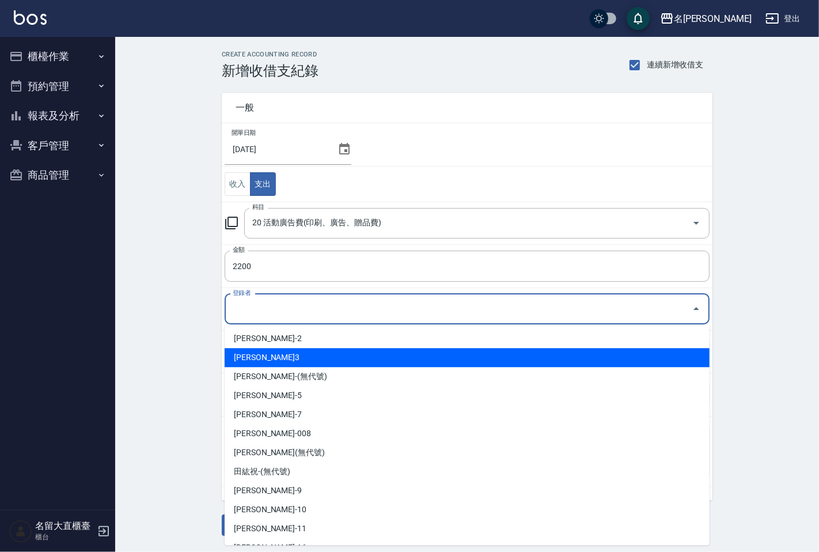
click at [263, 361] on li "[PERSON_NAME]3" at bounding box center [467, 357] width 485 height 19
type input "[PERSON_NAME]3"
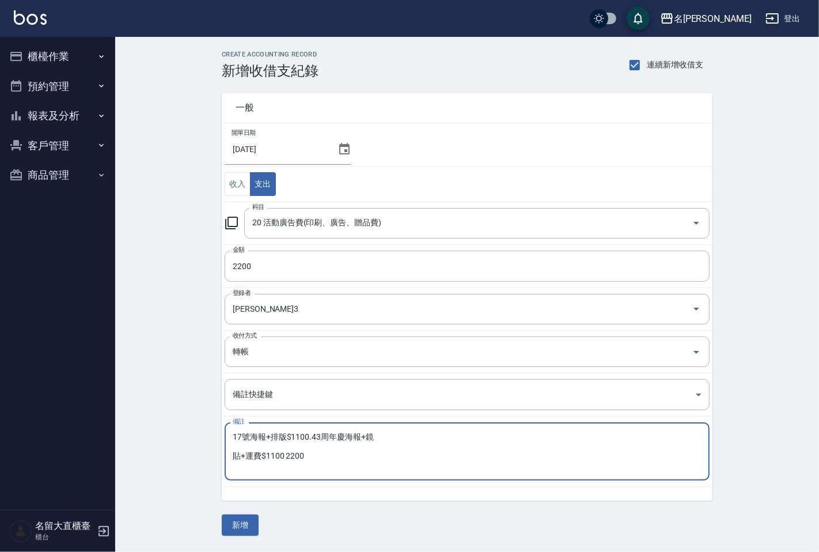
click at [233, 435] on textarea "17號海報+排版$1100.43周年慶海報+鏡 貼+運費$1100 2200" at bounding box center [467, 451] width 469 height 39
click at [233, 436] on textarea "17號海報+排版$1100.43周年慶海報+鏡 貼+運費$1100 2200" at bounding box center [467, 451] width 469 height 39
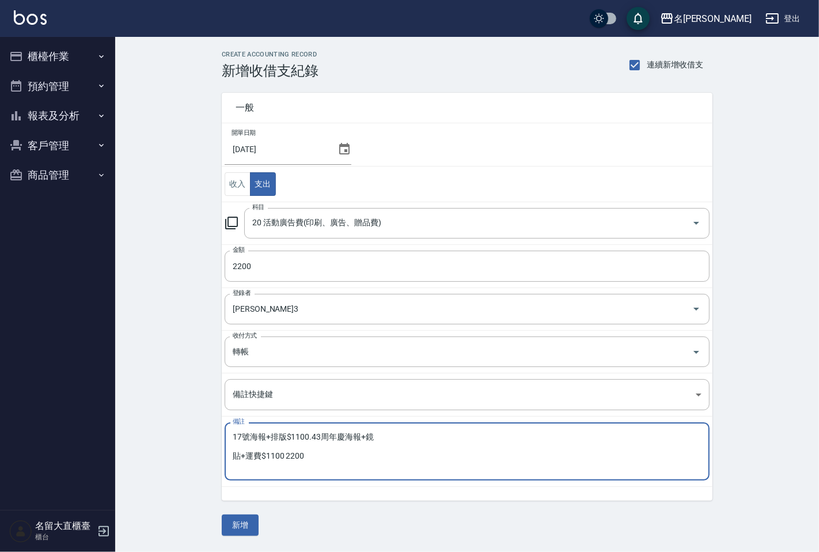
click at [233, 436] on textarea "17號海報+排版$1100.43周年慶海報+鏡 貼+運費$1100 2200" at bounding box center [467, 451] width 469 height 39
click at [238, 460] on textarea "17號海報+排版$1100.43周年慶海報+鏡 貼+運費$1100 2200" at bounding box center [467, 451] width 469 height 39
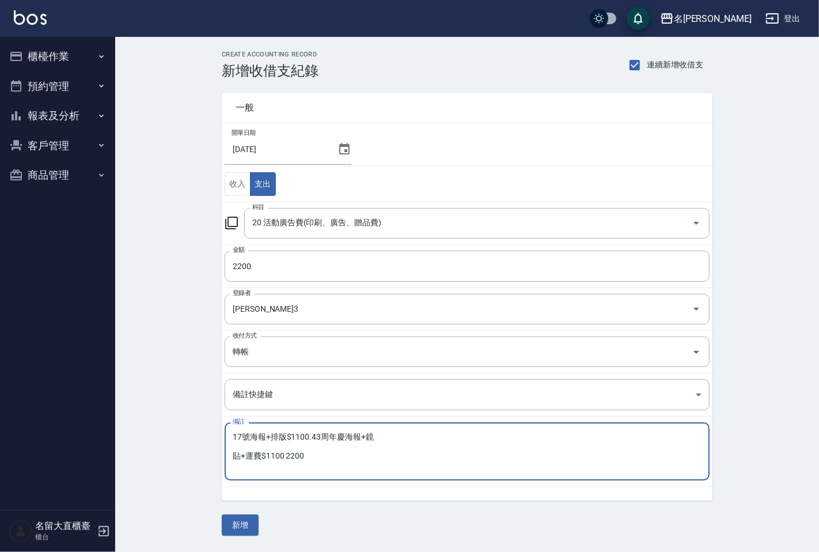
click at [233, 434] on textarea "17號海報+排版$1100.43周年慶海報+鏡 貼+運費$1100 2200" at bounding box center [467, 451] width 469 height 39
click at [340, 438] on textarea "收款單--17號海報+排版$1100.43周年慶海報+鏡 貼+運費$1100 2200" at bounding box center [467, 451] width 469 height 39
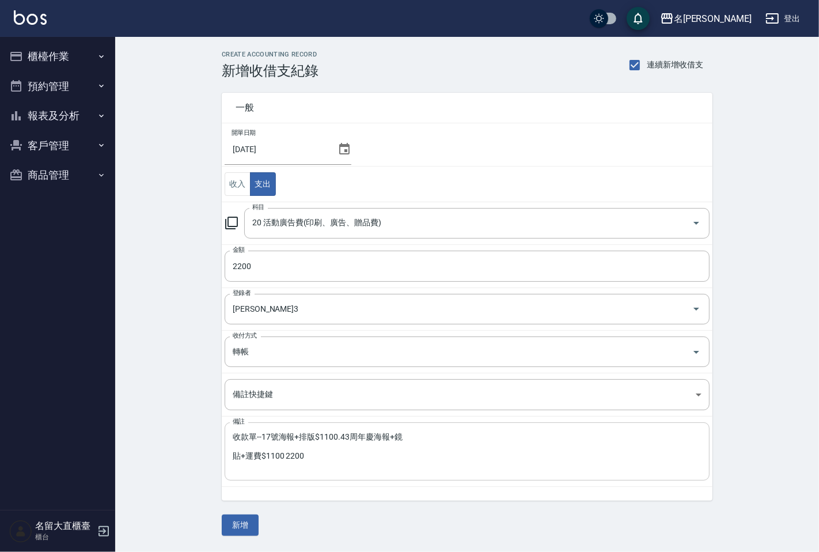
click at [231, 458] on div "收款單--17號海報+排版$1100.43周年慶海報+鏡 貼+運費$1100 2200 x 備註" at bounding box center [467, 451] width 485 height 58
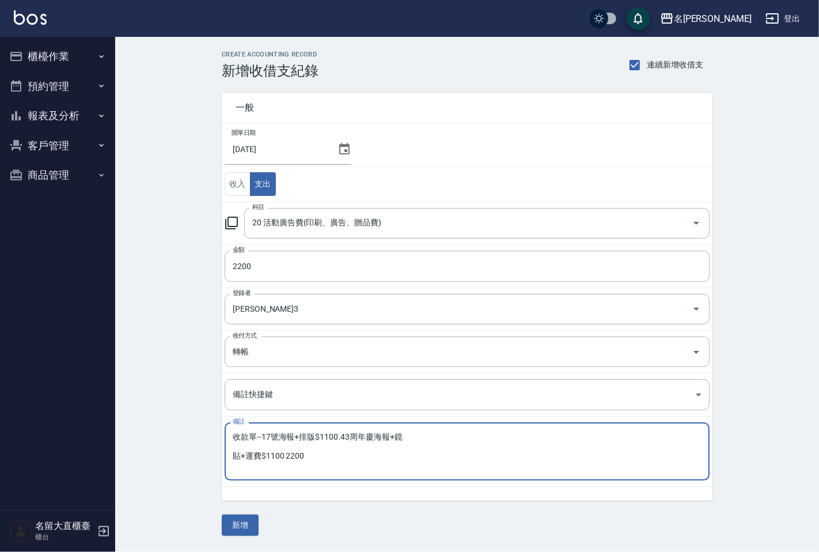
click at [243, 458] on textarea "收款單--17號海報+排版$1100.43周年慶海報+鏡 貼+運費$1100 2200" at bounding box center [467, 451] width 469 height 39
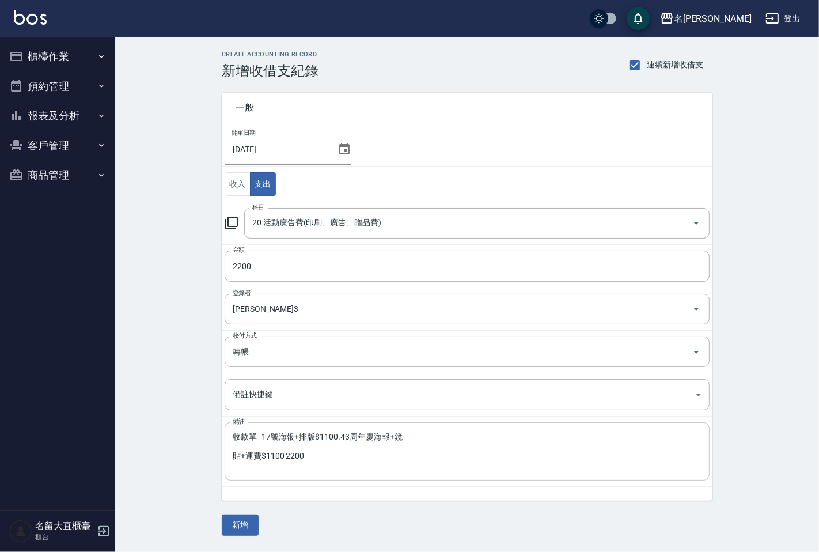
click at [232, 458] on div "收款單--17號海報+排版$1100.43周年慶海報+鏡 貼+運費$1100 2200 x 備註" at bounding box center [467, 451] width 485 height 58
click at [232, 456] on div "收款單--17號海報+排版$1100.43周年慶海報+鏡 貼+運費$1100 2200 x 備註" at bounding box center [467, 451] width 485 height 58
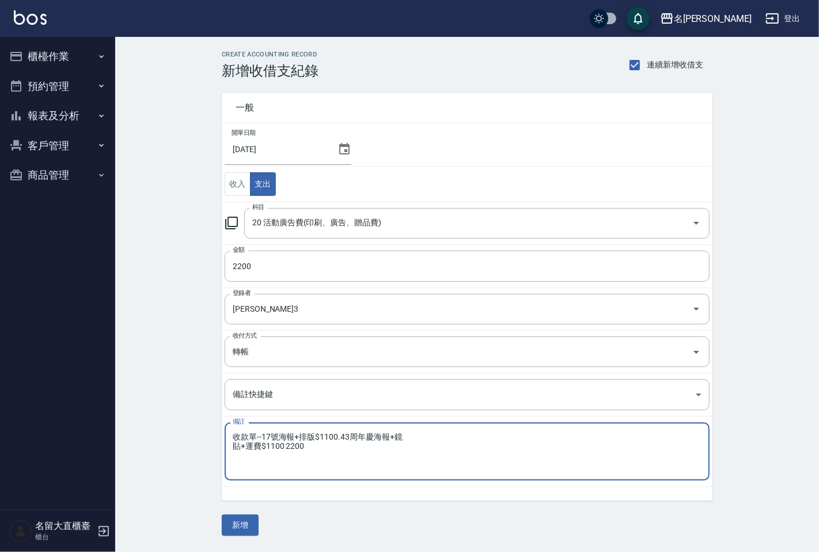
click at [234, 451] on textarea "收款單--17號海報+排版$1100.43周年慶海報+鏡 貼+運費$1100 2200" at bounding box center [467, 451] width 469 height 39
click at [482, 434] on textarea "收款單--17號海報+排版$1100.43周年慶海報+鏡貼+運費$1100 2200" at bounding box center [467, 451] width 469 height 39
type textarea "收款單--17號海報+排版$1100.43周年慶海報+鏡貼+運費$1100"
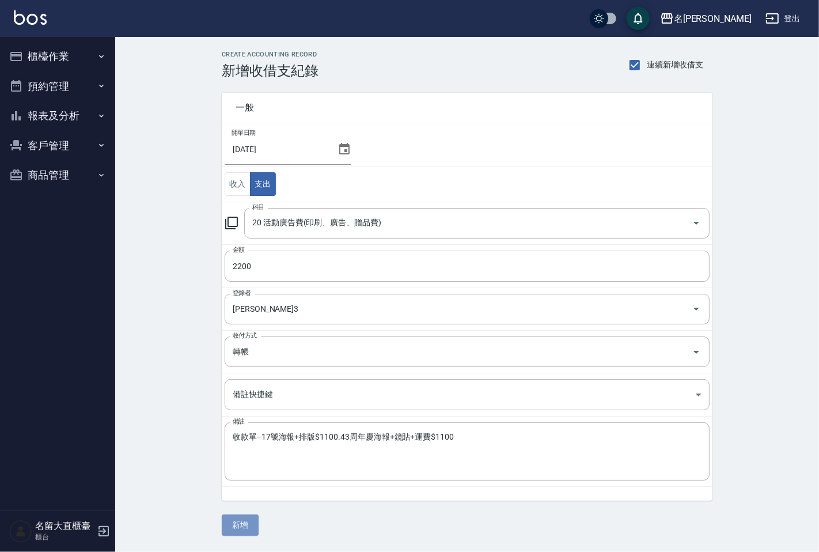
click at [242, 522] on button "新增" at bounding box center [240, 525] width 37 height 21
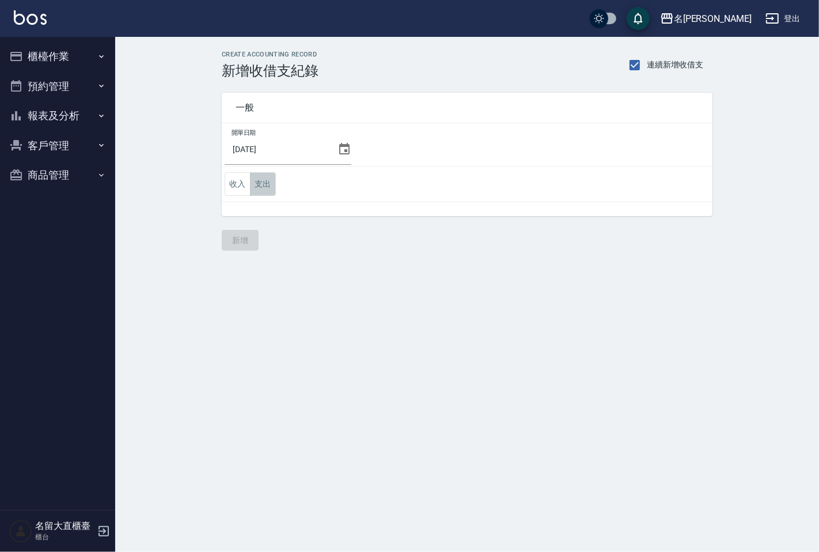
click at [264, 186] on button "支出" at bounding box center [263, 184] width 26 height 24
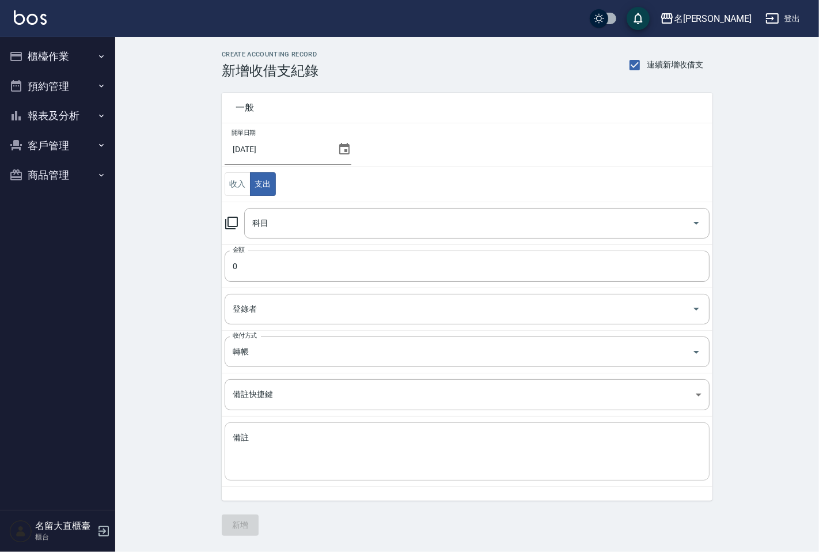
click at [269, 436] on textarea "備註" at bounding box center [467, 451] width 469 height 39
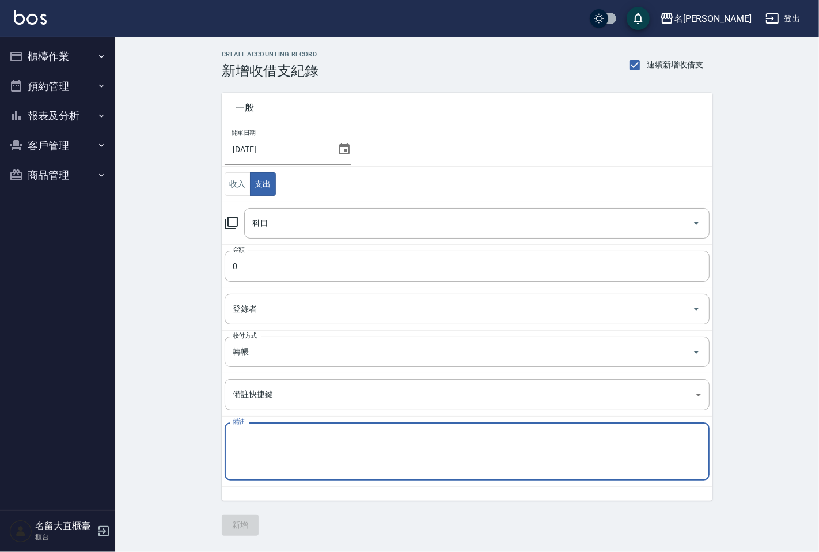
paste textarea "[DATE]8月份材料使用明細 10 16871"
type textarea "[DATE]8月份材料使用明細 10 16871"
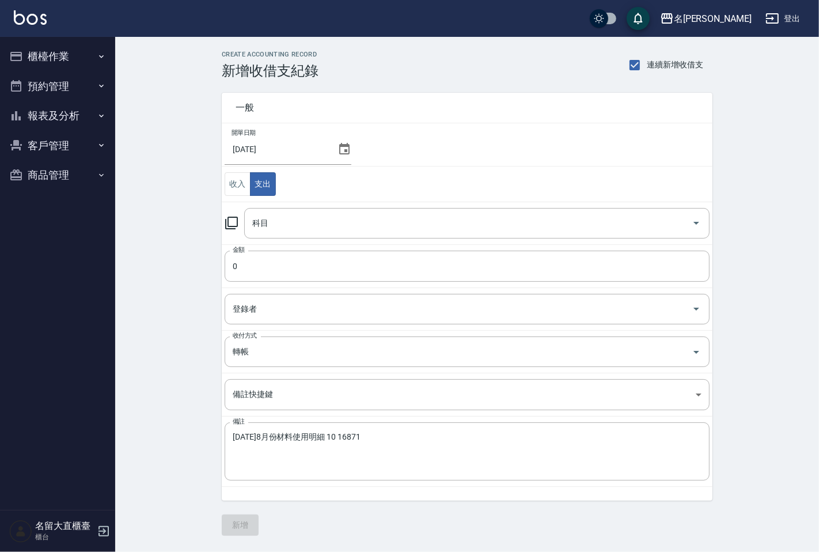
click at [233, 222] on icon at bounding box center [232, 223] width 14 height 14
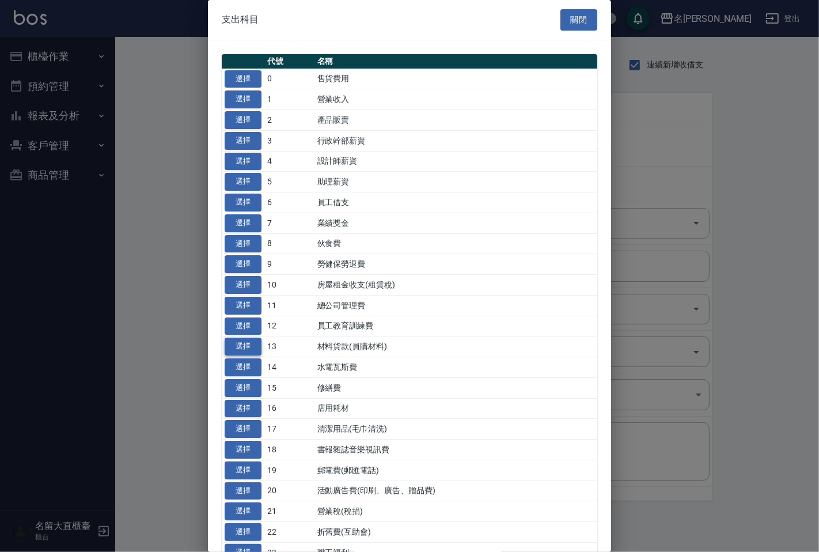
click at [238, 346] on button "選擇" at bounding box center [243, 347] width 37 height 18
type input "13 材料貨款(員購材料)"
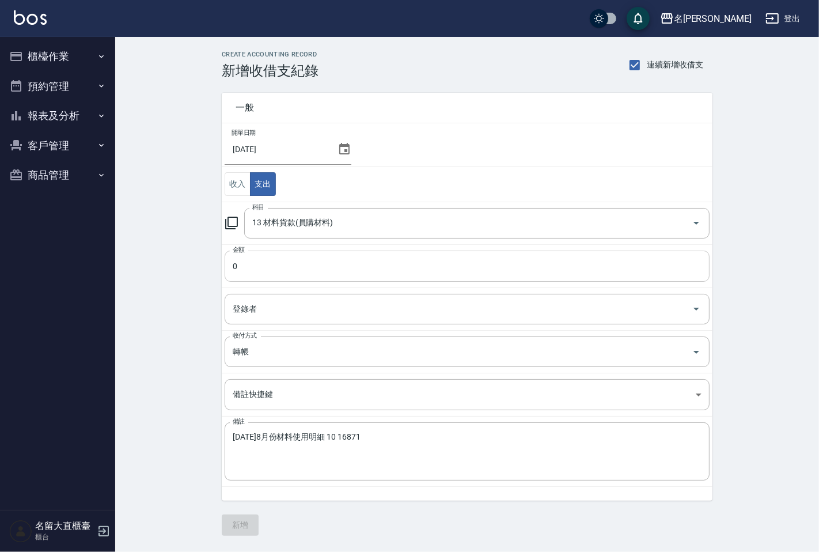
click at [254, 274] on input "0" at bounding box center [467, 266] width 485 height 31
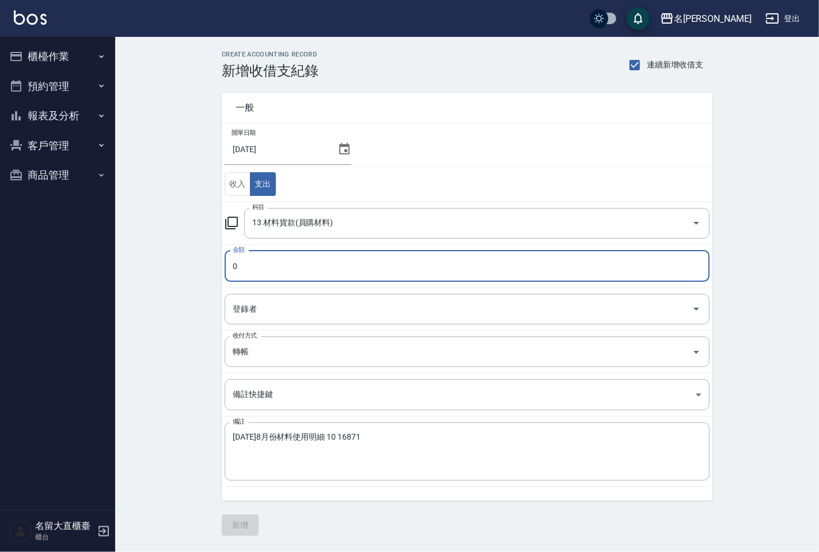
click at [254, 274] on input "0" at bounding box center [467, 266] width 485 height 31
type input "16871"
click at [250, 309] on input "登錄者" at bounding box center [459, 309] width 458 height 20
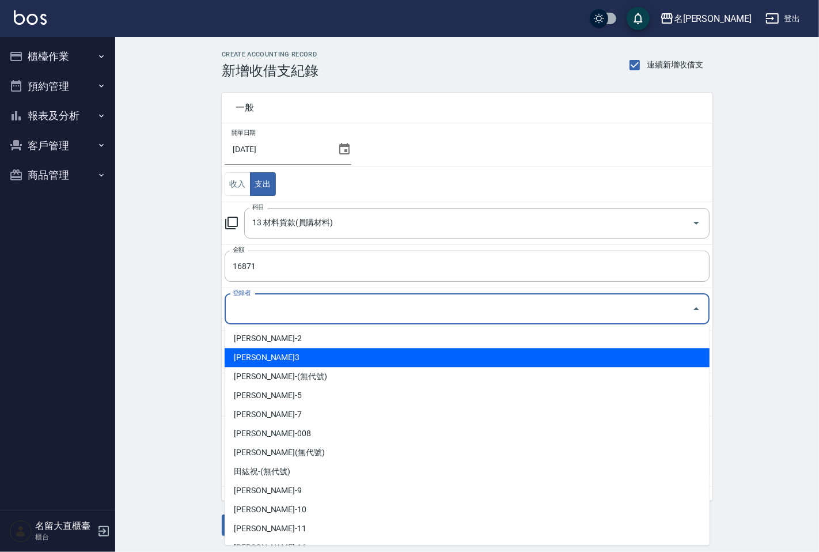
click at [262, 353] on li "[PERSON_NAME]3" at bounding box center [467, 357] width 485 height 19
type input "[PERSON_NAME]3"
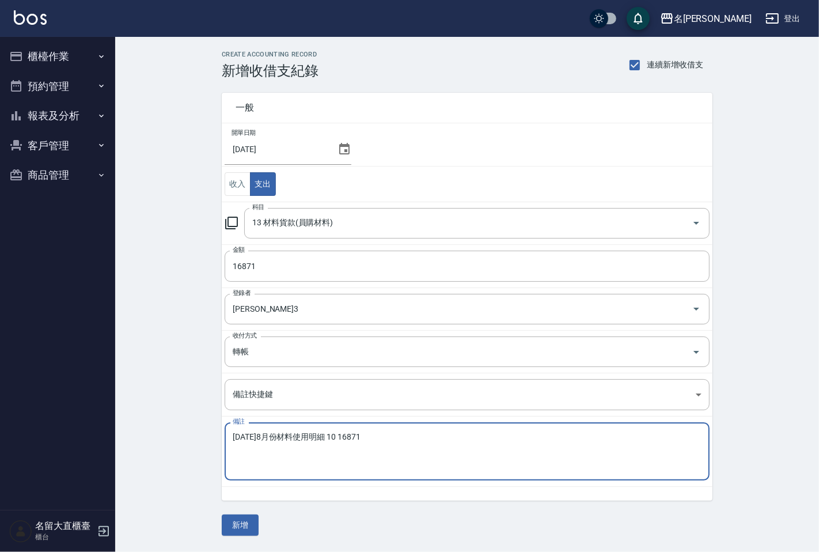
click at [234, 437] on textarea "[DATE]8月份材料使用明細 10 16871" at bounding box center [467, 451] width 469 height 39
click at [402, 437] on textarea "收款單--[DATE]8月份材料使用明細 10 16871" at bounding box center [467, 451] width 469 height 39
type textarea "收款單--[DATE]8月份材料費"
click at [243, 521] on button "新增" at bounding box center [240, 525] width 37 height 21
